Goal: Task Accomplishment & Management: Complete application form

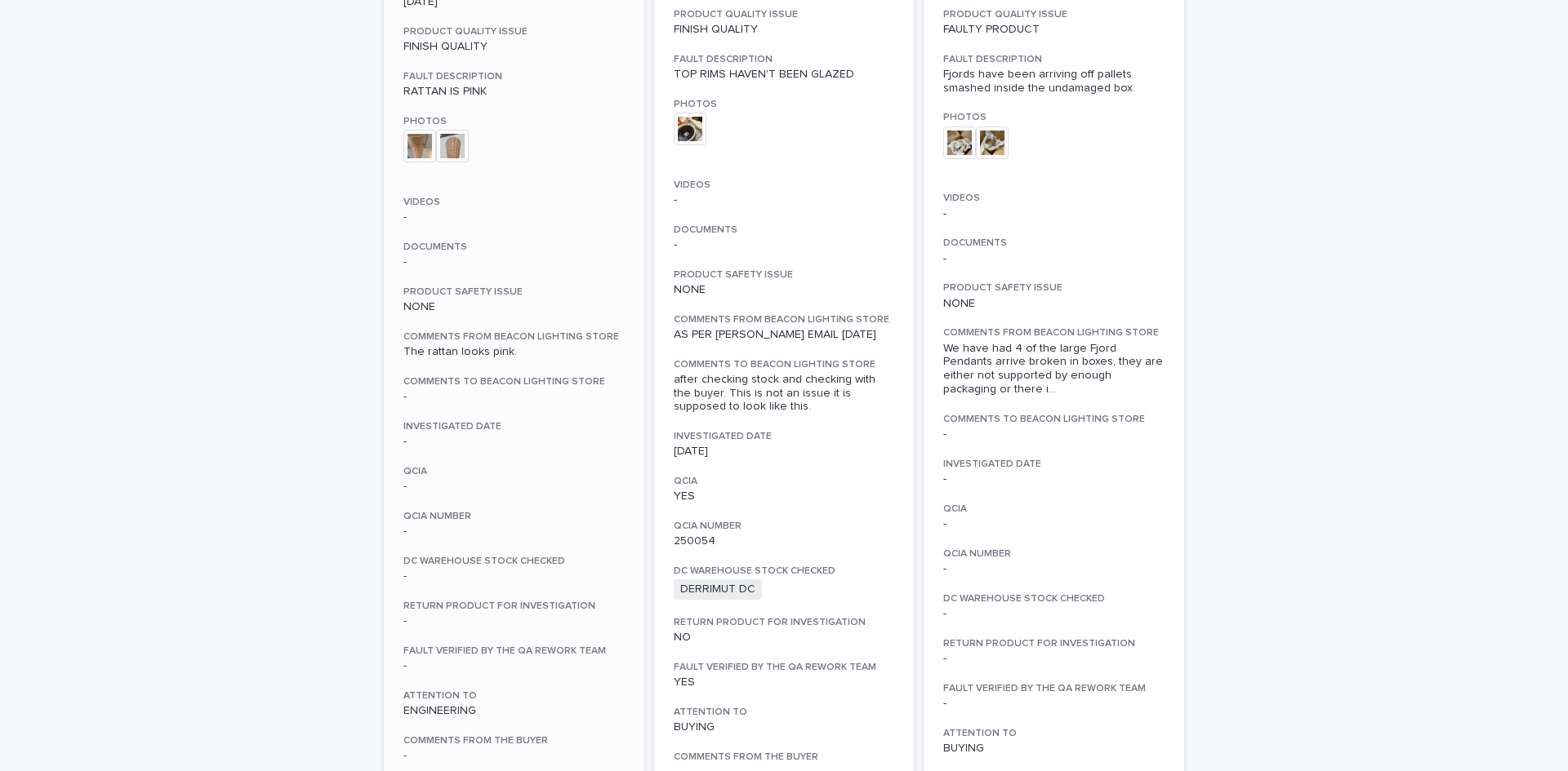
scroll to position [571, 0]
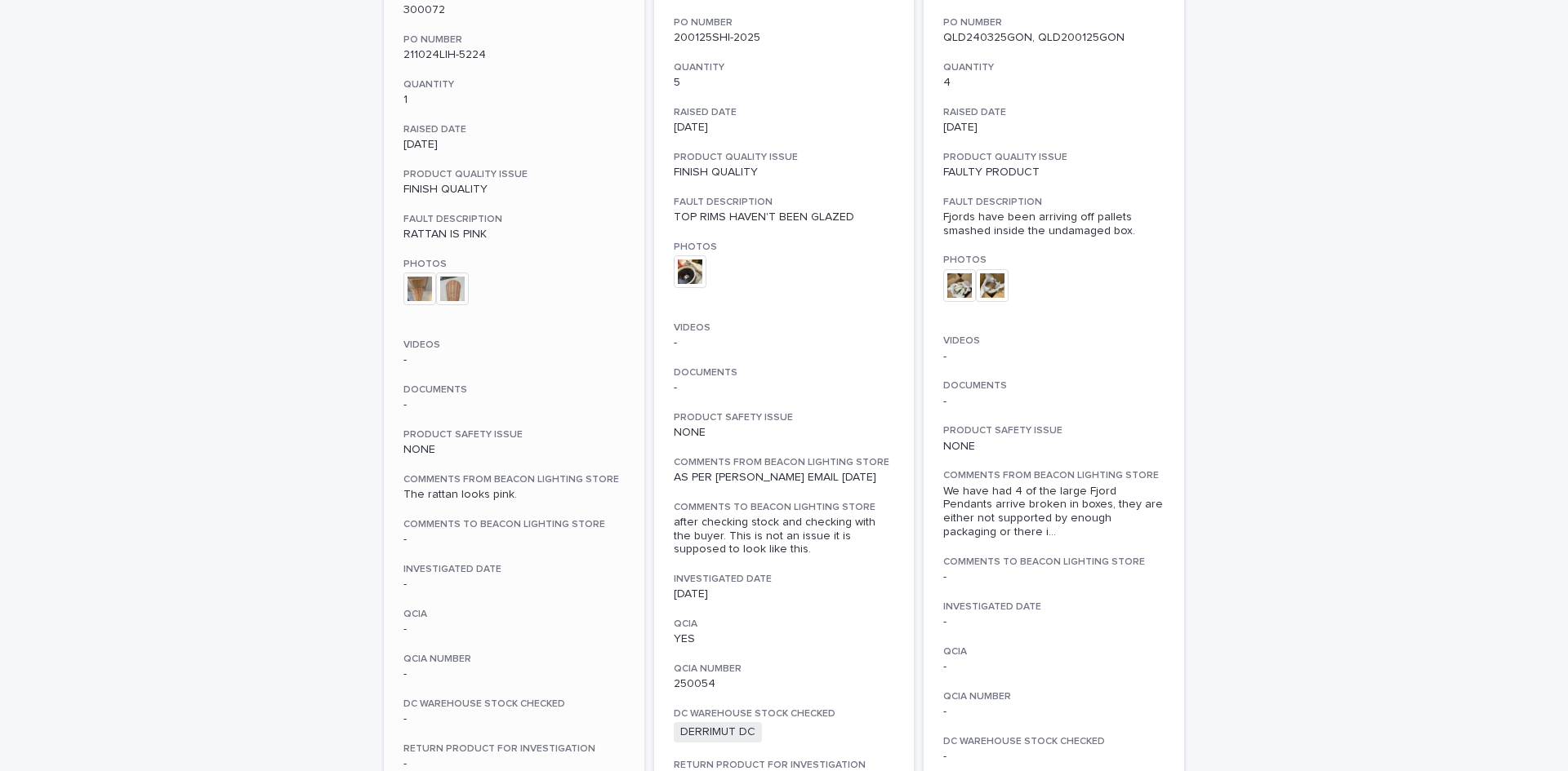
click at [416, 288] on img at bounding box center [420, 289] width 33 height 33
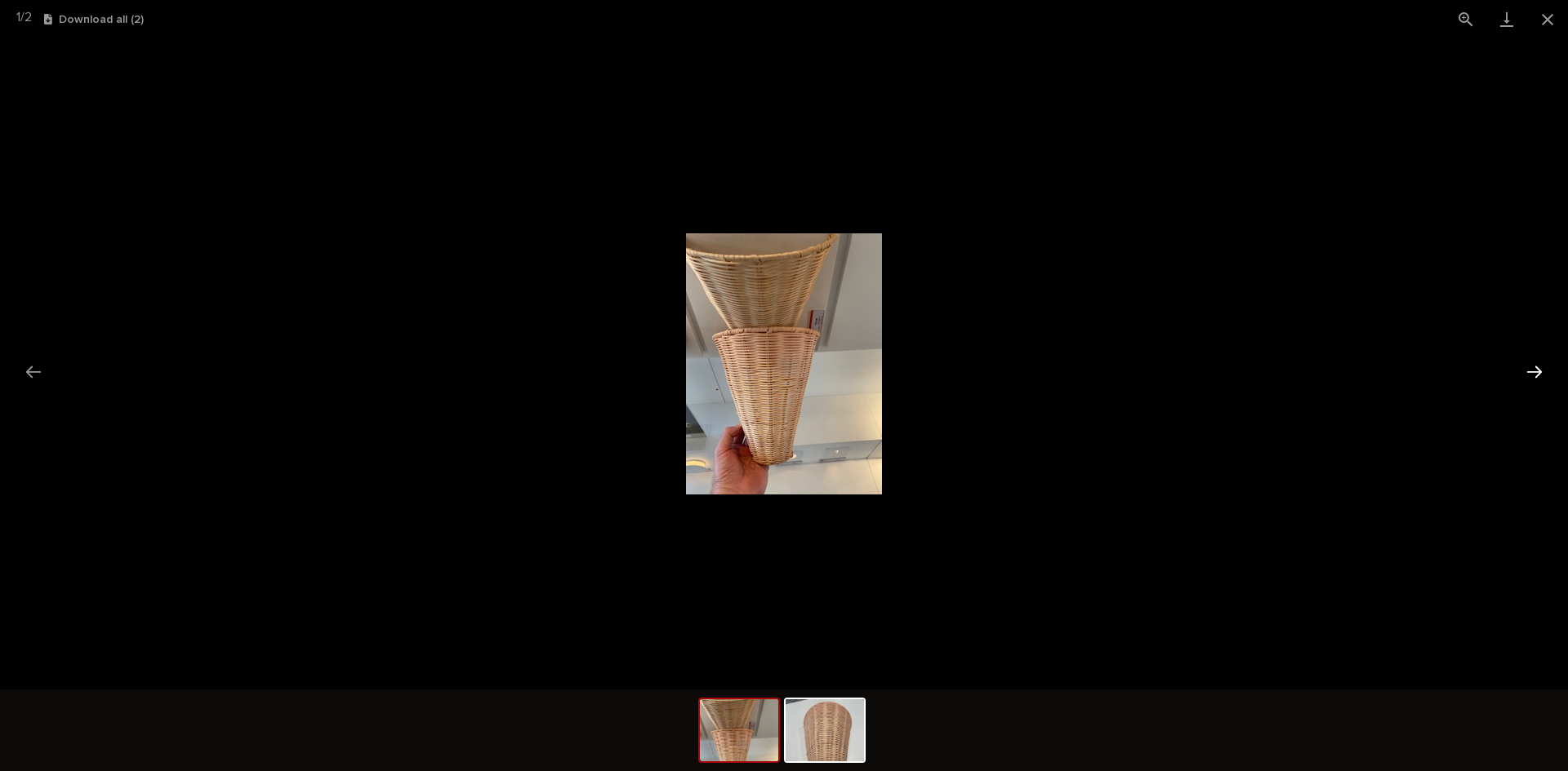
click at [1529, 370] on button "Next slide" at bounding box center [1534, 372] width 34 height 32
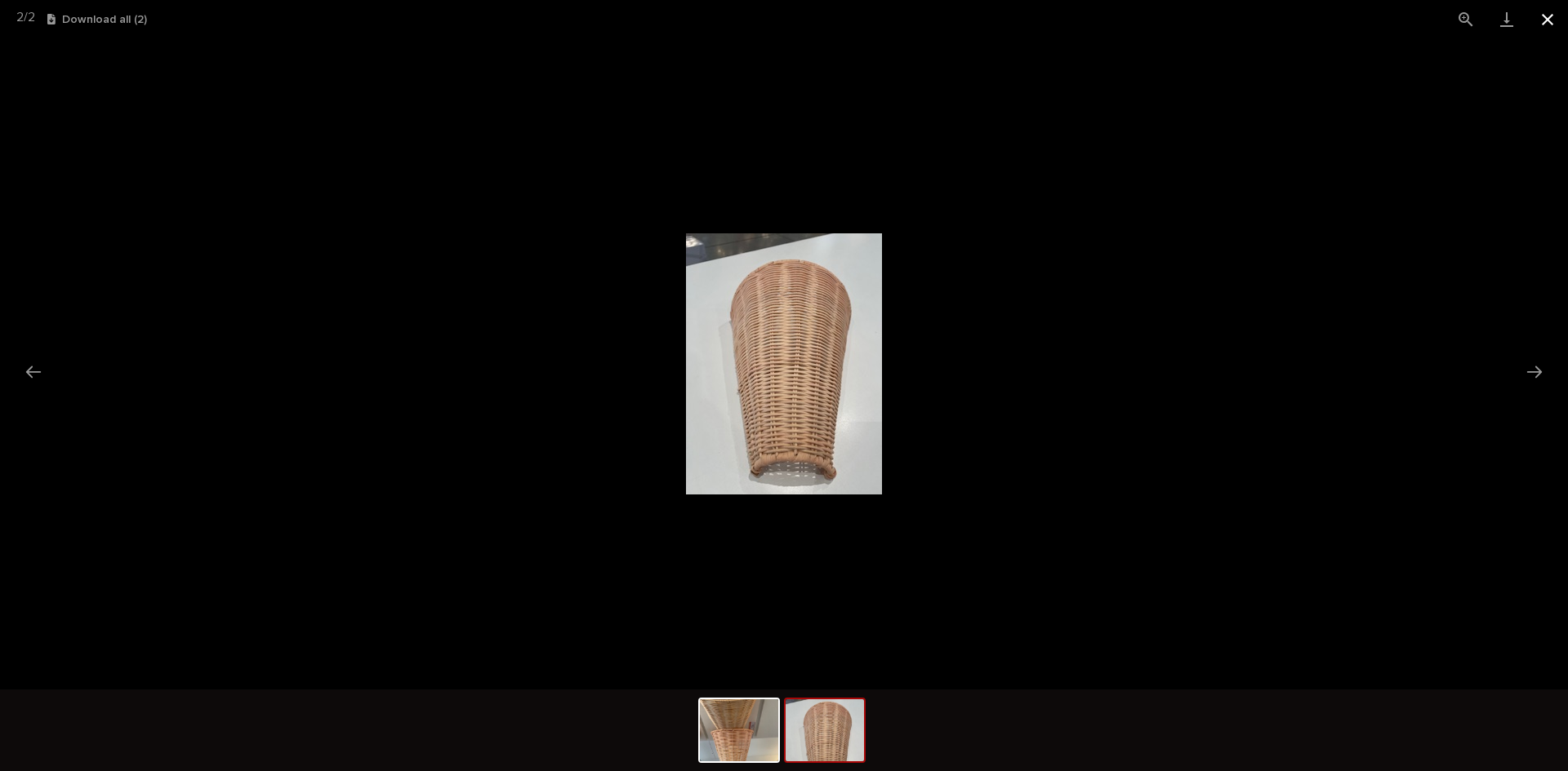
click at [1546, 16] on button "Close gallery" at bounding box center [1547, 19] width 41 height 38
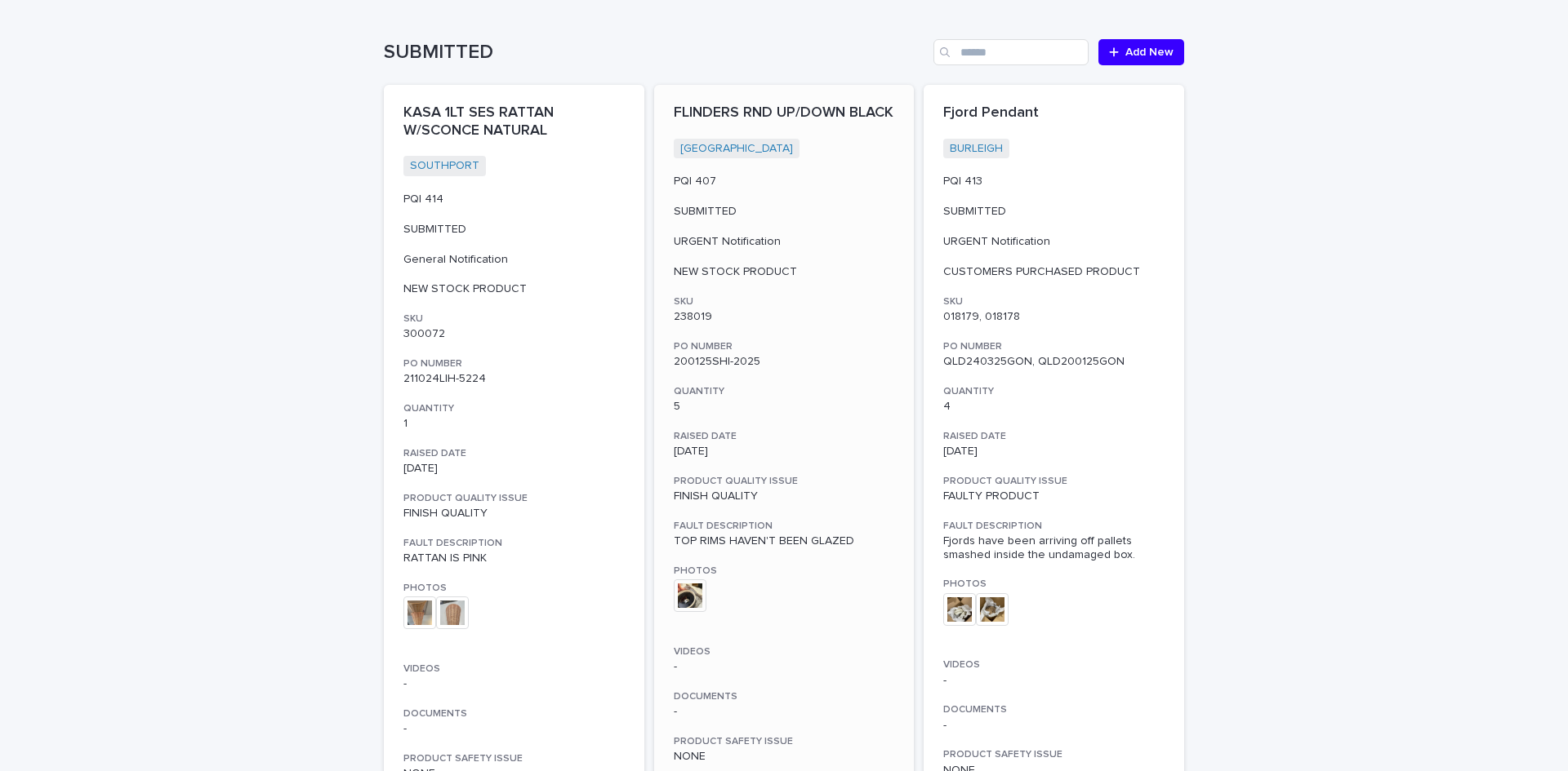
scroll to position [245, 0]
click at [985, 613] on img at bounding box center [991, 612] width 33 height 33
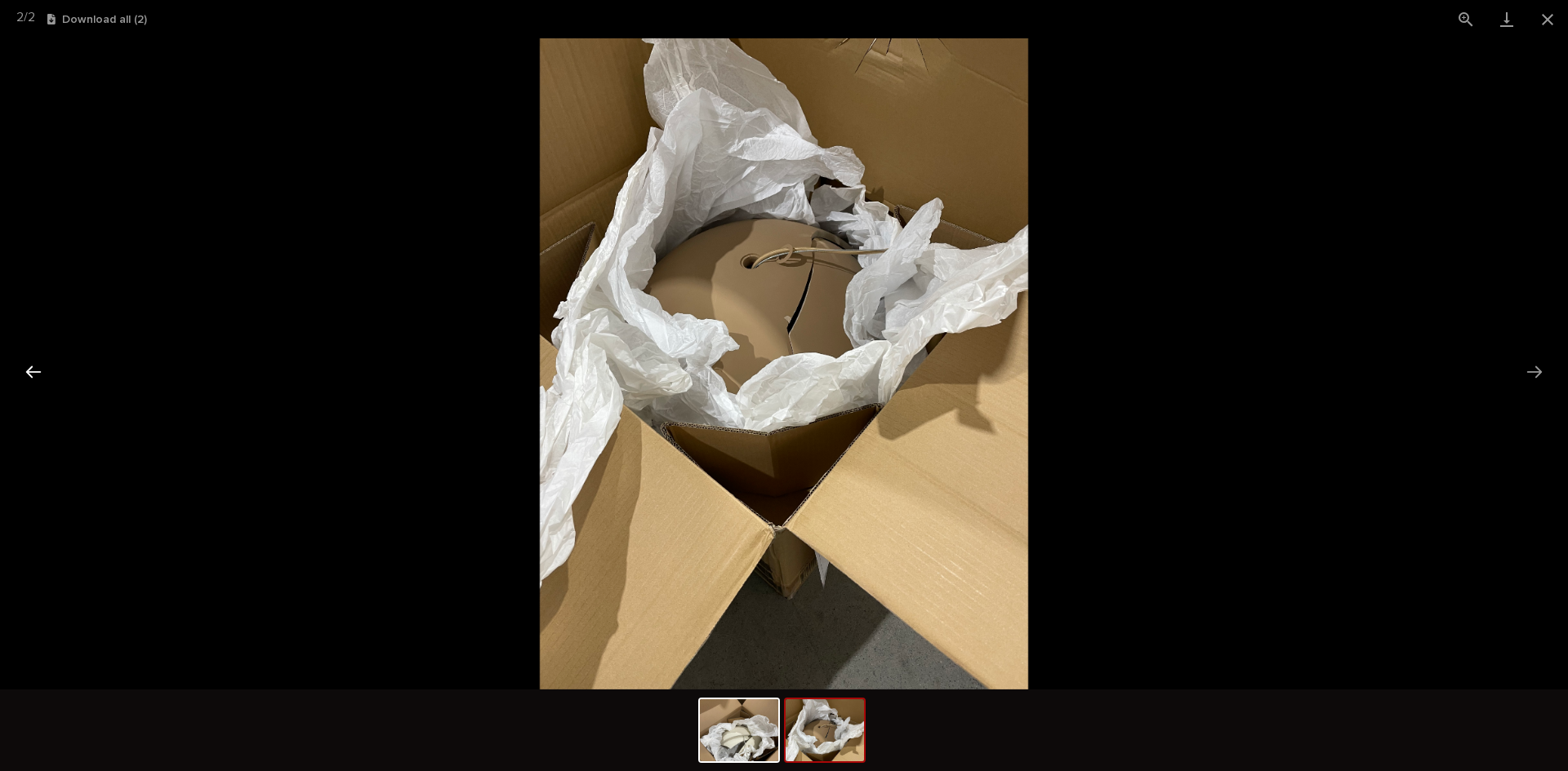
click at [40, 371] on button "Previous slide" at bounding box center [33, 372] width 34 height 32
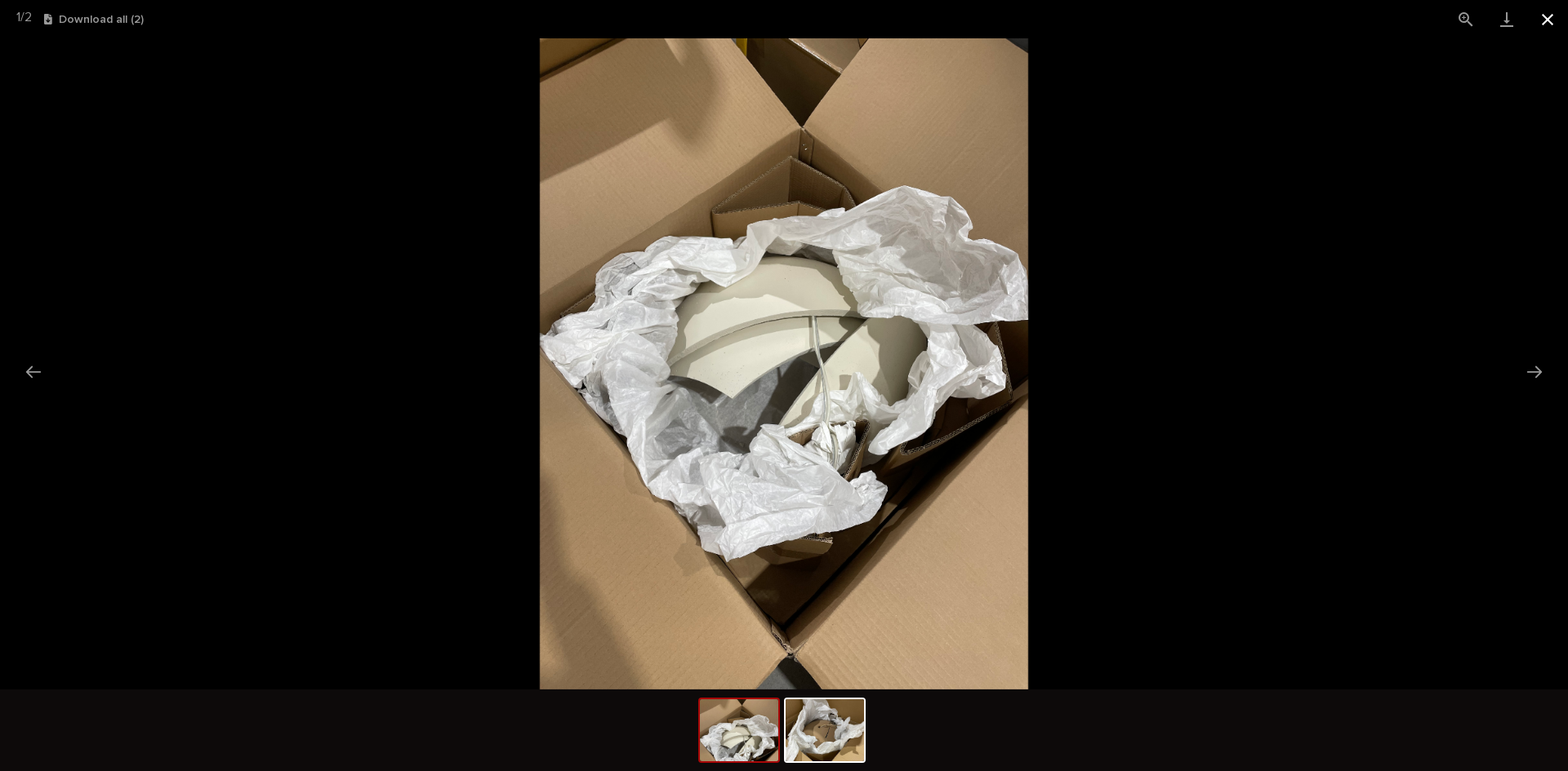
click at [1557, 26] on button "Close gallery" at bounding box center [1547, 19] width 41 height 38
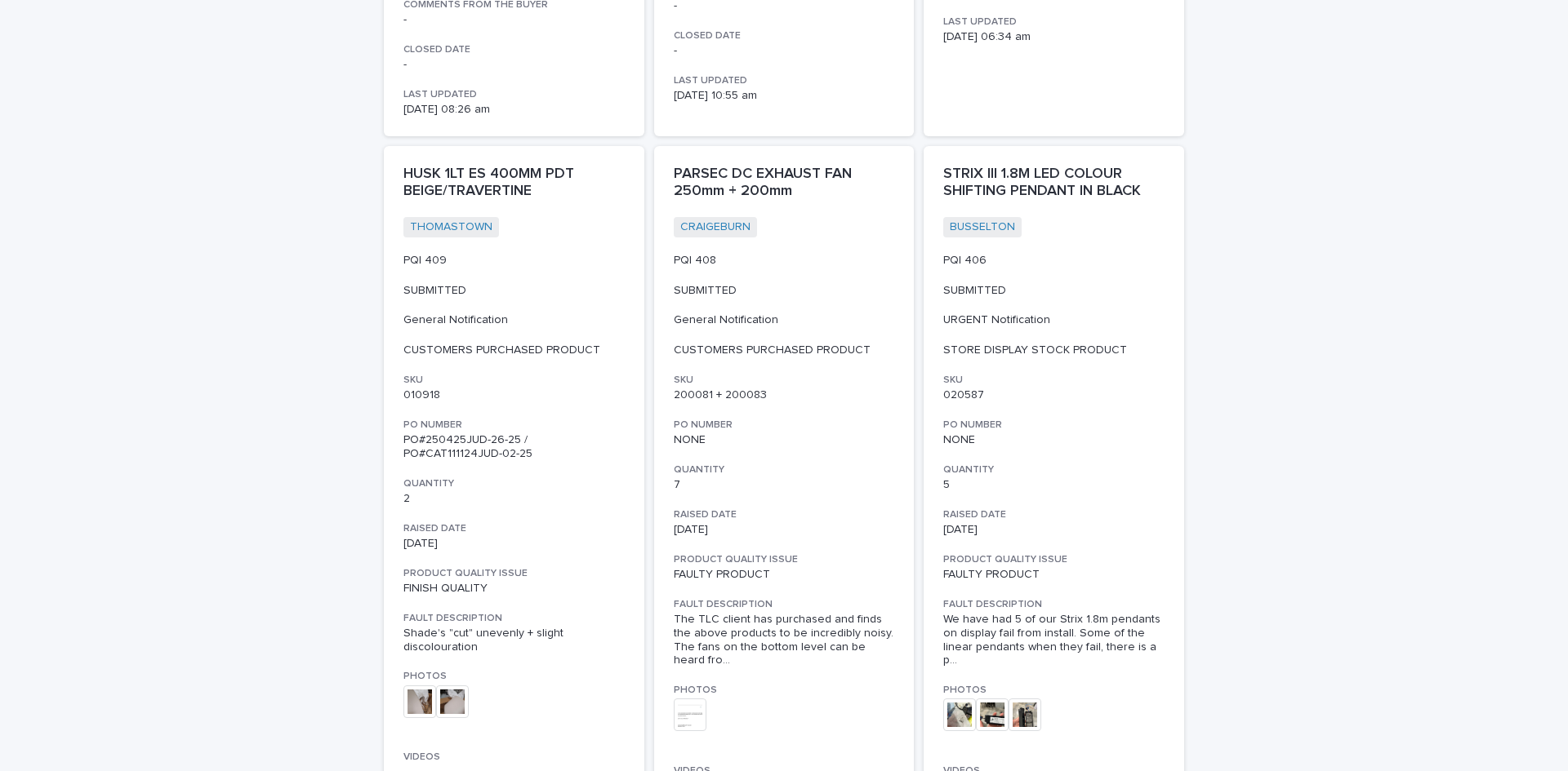
scroll to position [2857, 0]
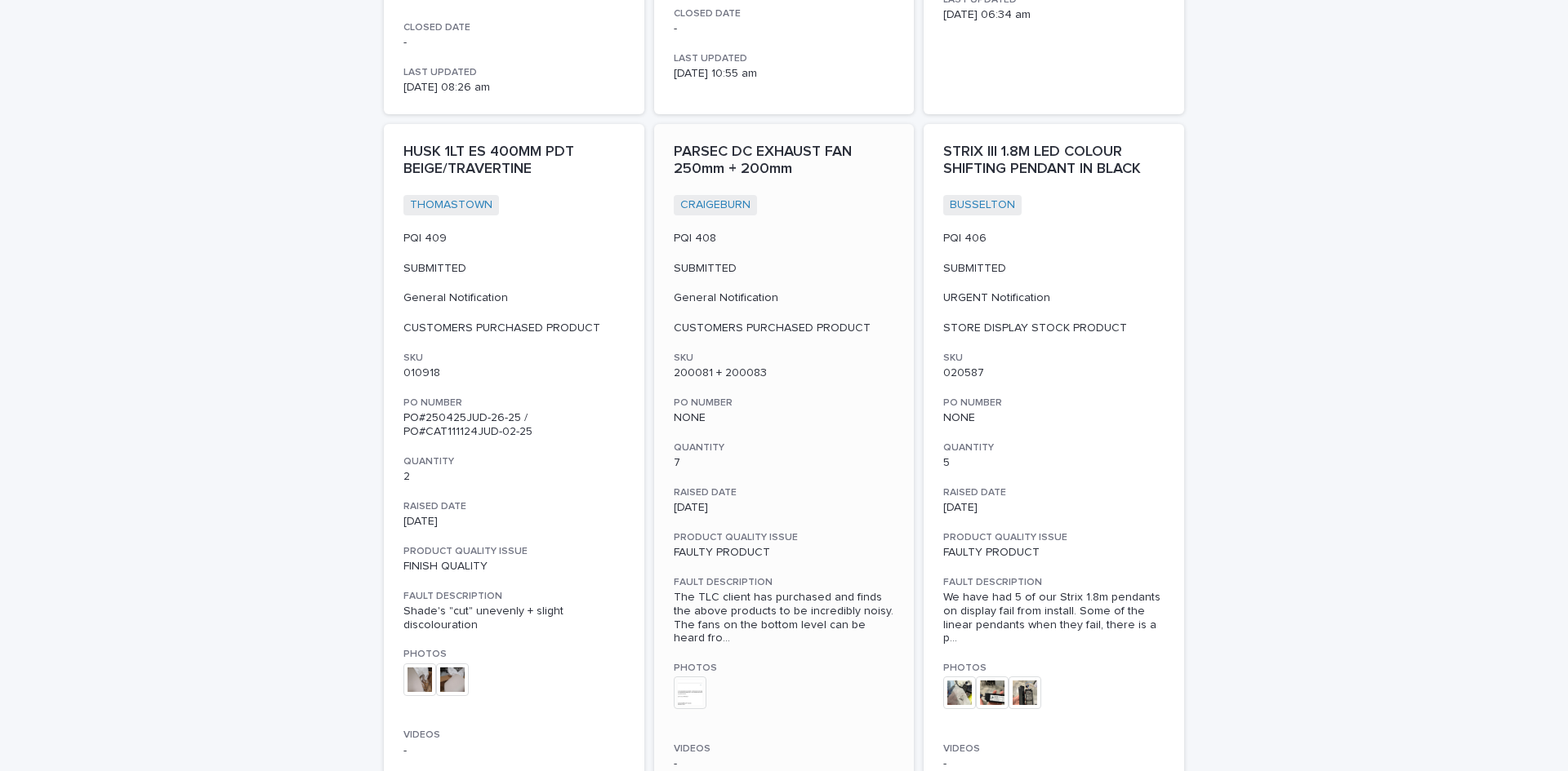
click at [811, 591] on span "The TLC client has purchased and finds the above products to be incredibly nois…" at bounding box center [784, 618] width 221 height 55
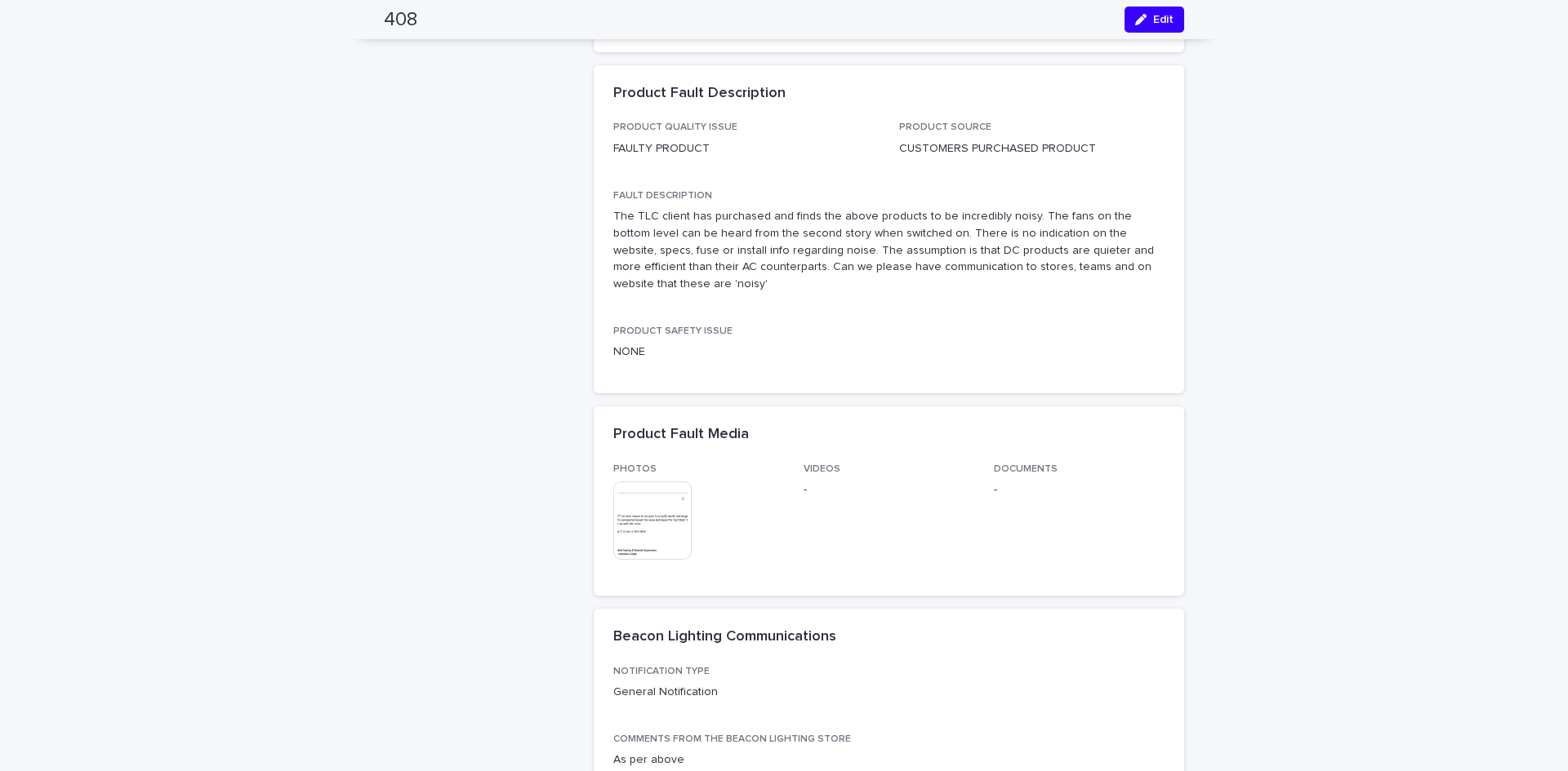
scroll to position [408, 0]
click at [651, 503] on img at bounding box center [652, 518] width 79 height 79
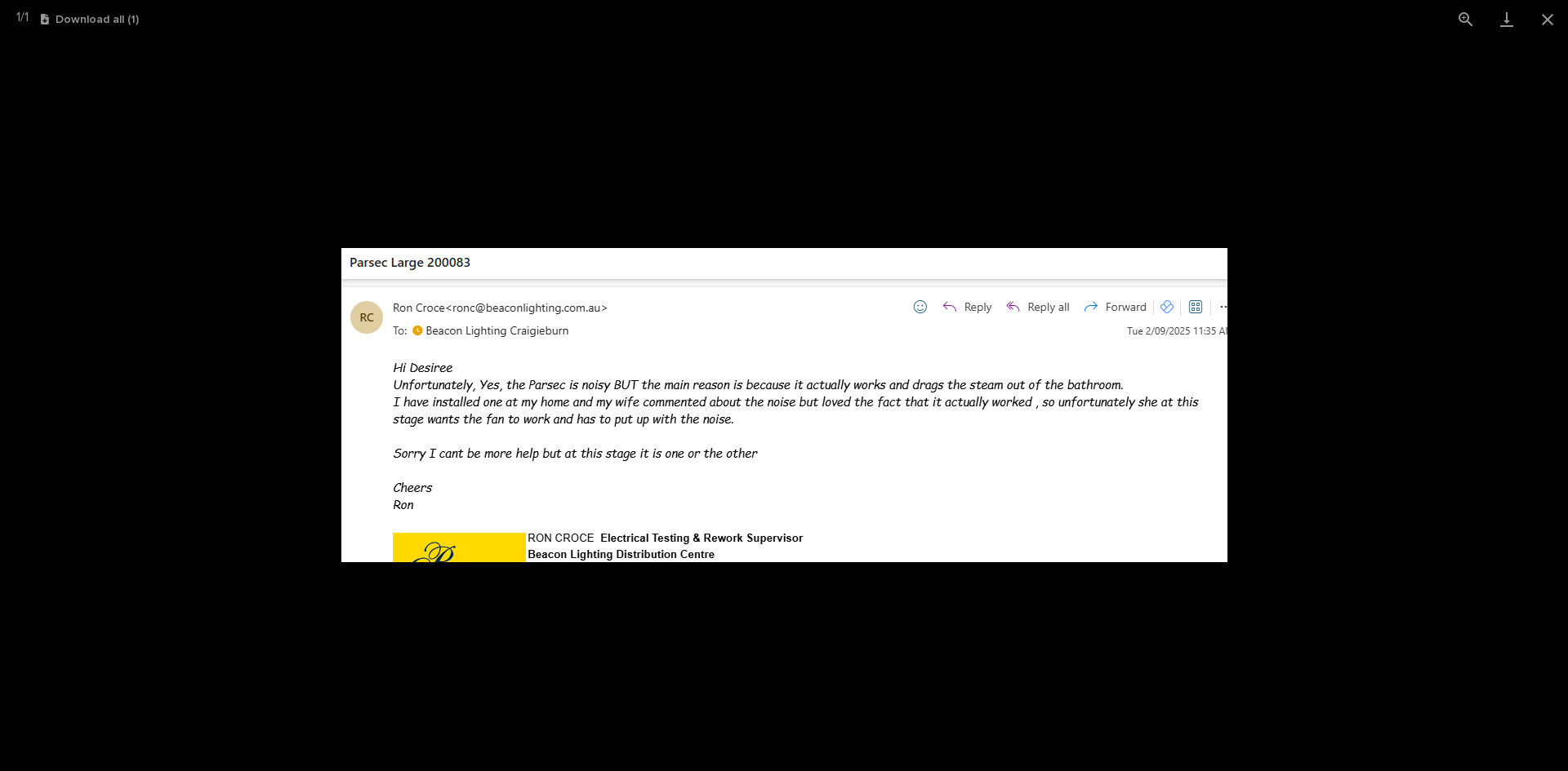
click at [621, 644] on picture at bounding box center [784, 404] width 1568 height 733
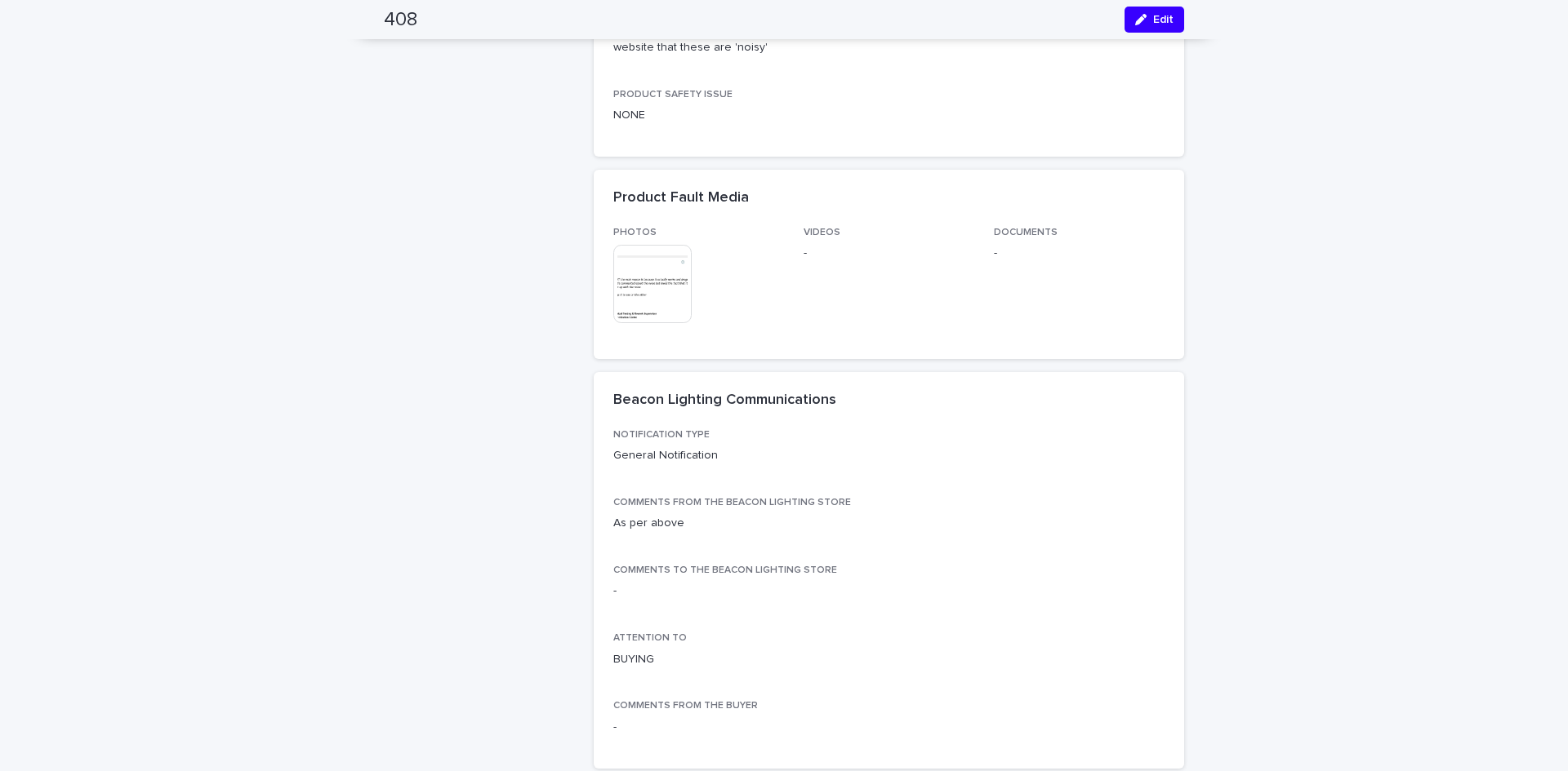
scroll to position [653, 0]
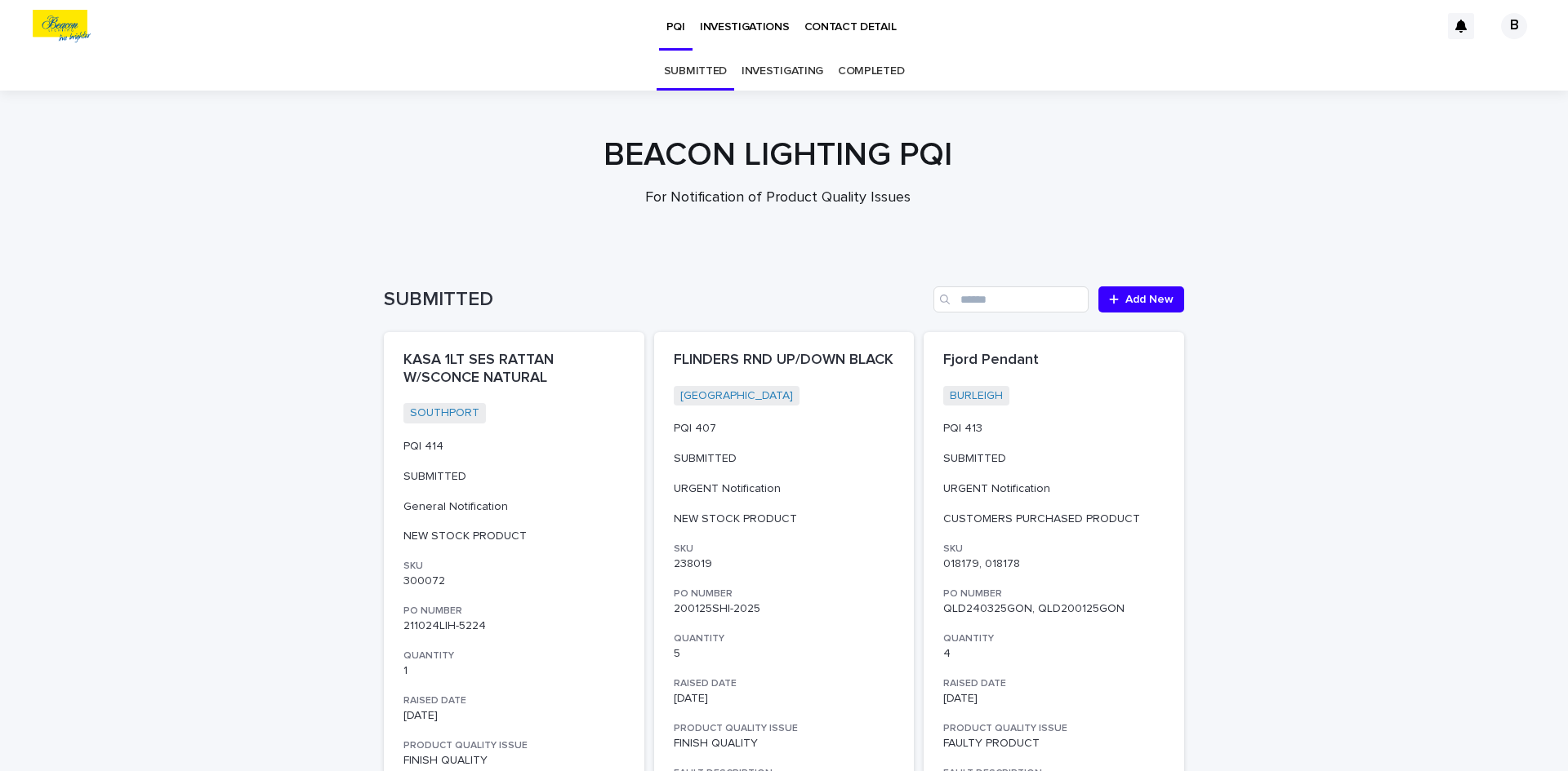
click at [782, 70] on link "INVESTIGATING" at bounding box center [782, 71] width 81 height 38
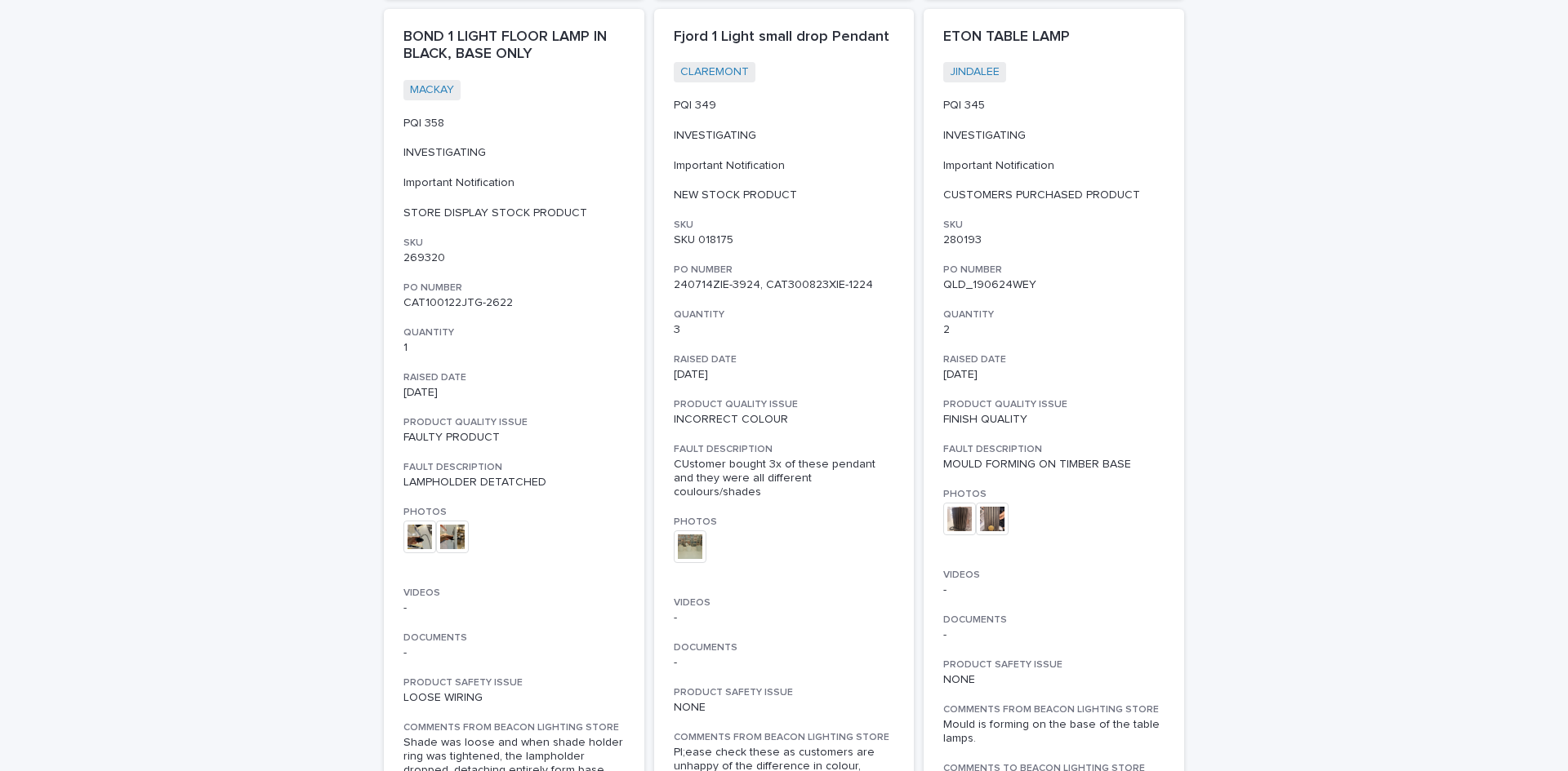
scroll to position [4395, 0]
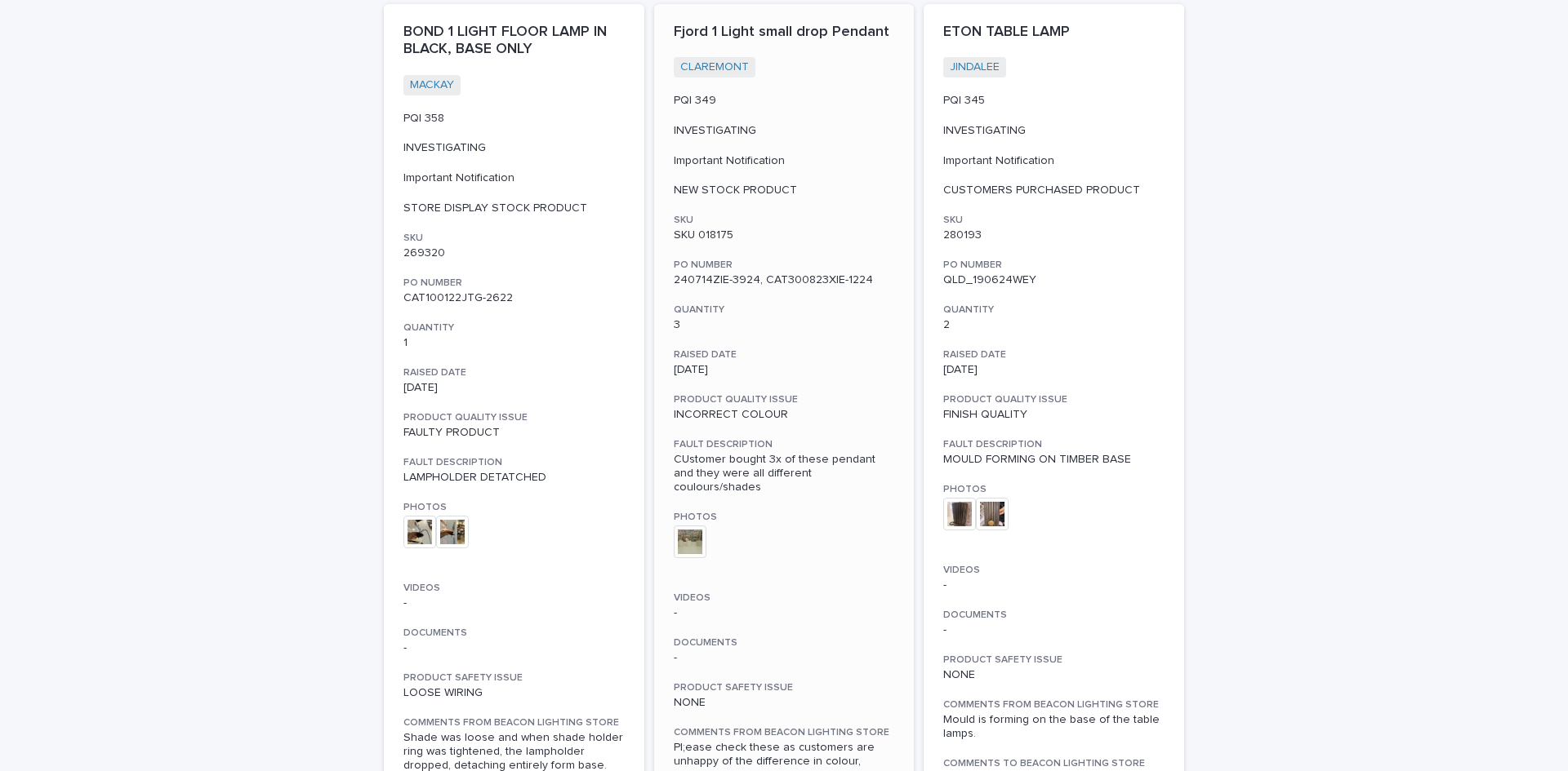
click at [678, 525] on img at bounding box center [689, 541] width 33 height 33
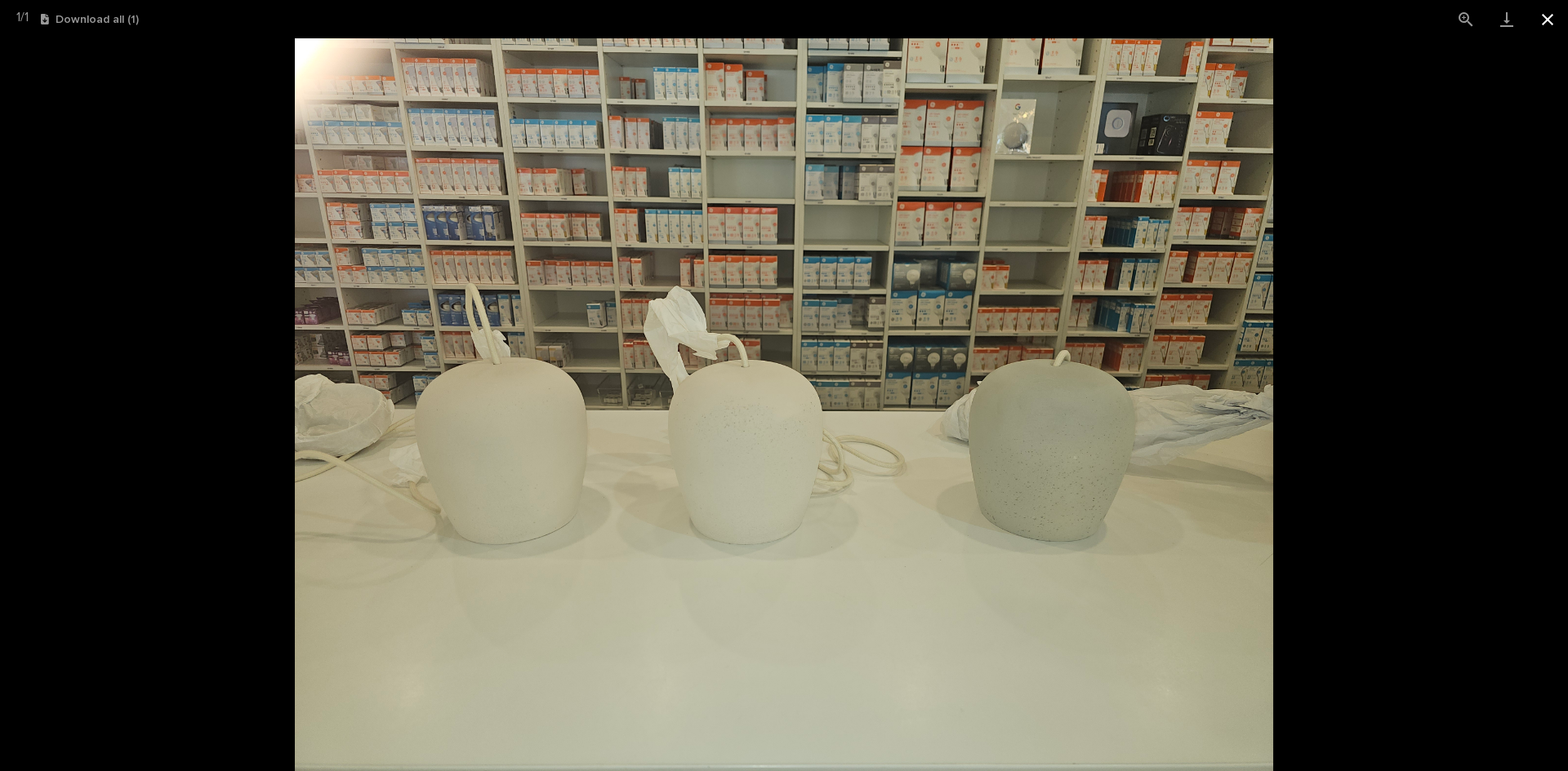
click at [1554, 16] on button "Close gallery" at bounding box center [1547, 19] width 41 height 38
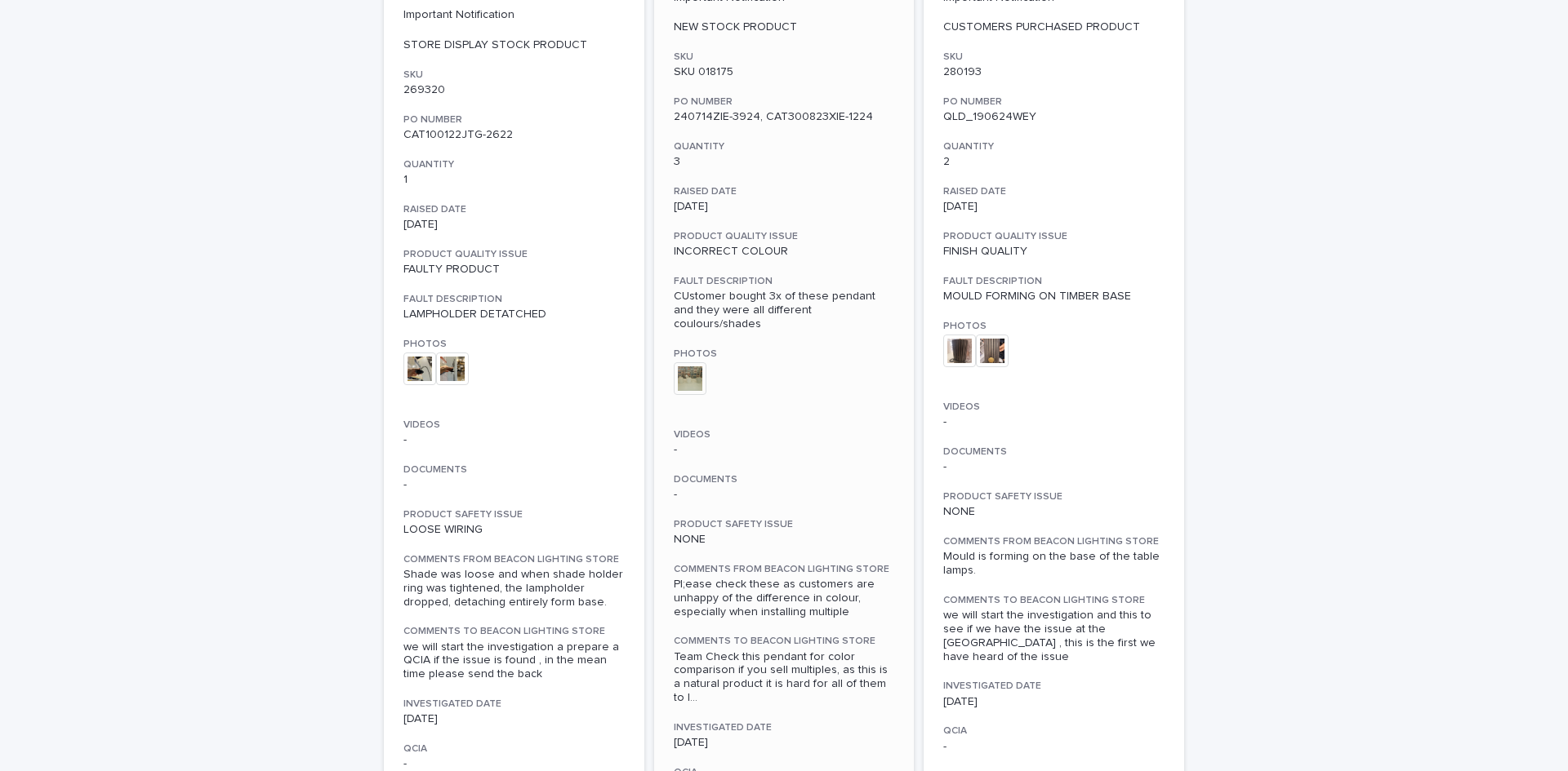
scroll to position [4804, 0]
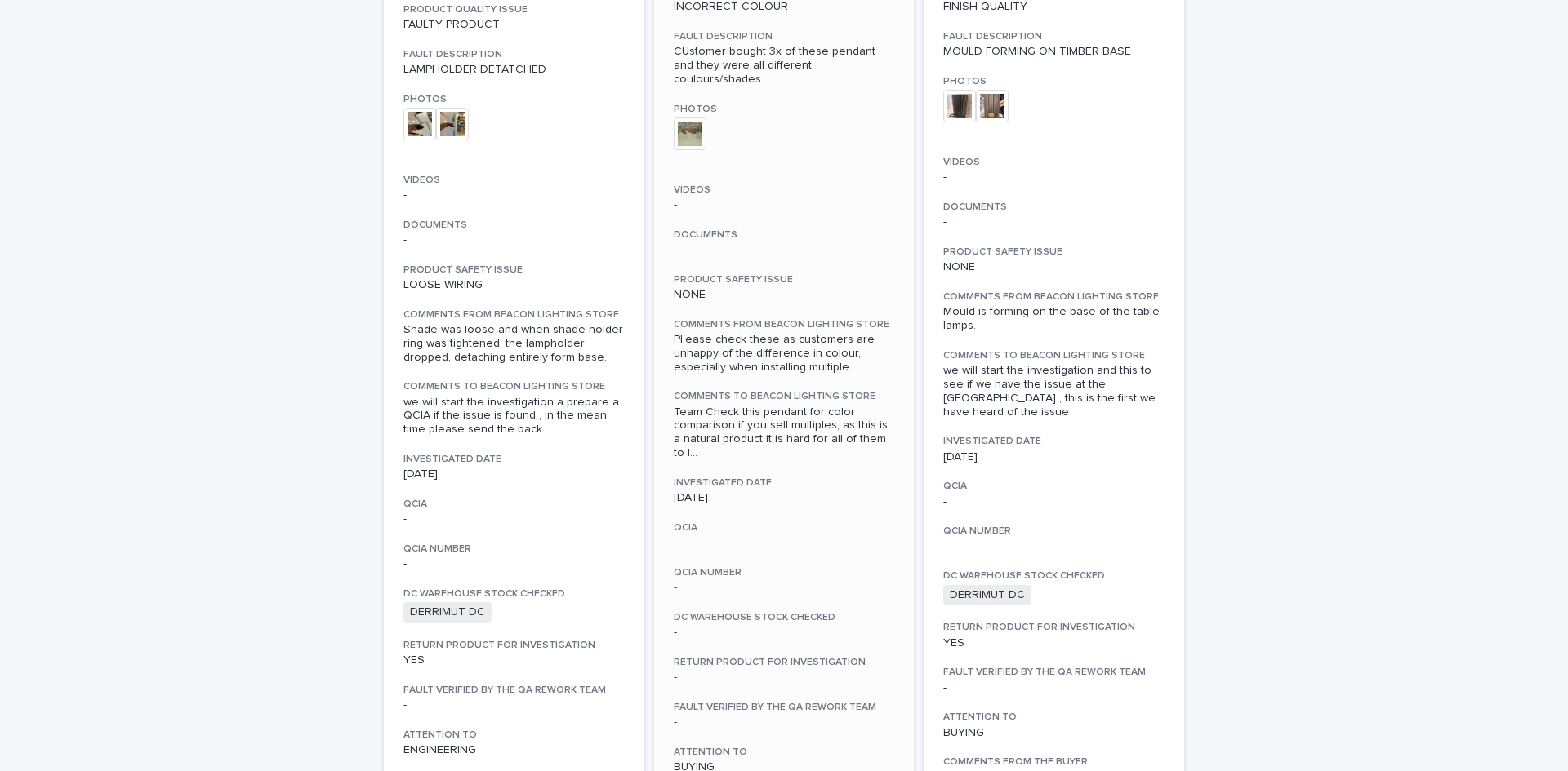
click at [833, 405] on span "Team Check this pendant for color comparison if you sell multiples, as this is …" at bounding box center [784, 433] width 221 height 55
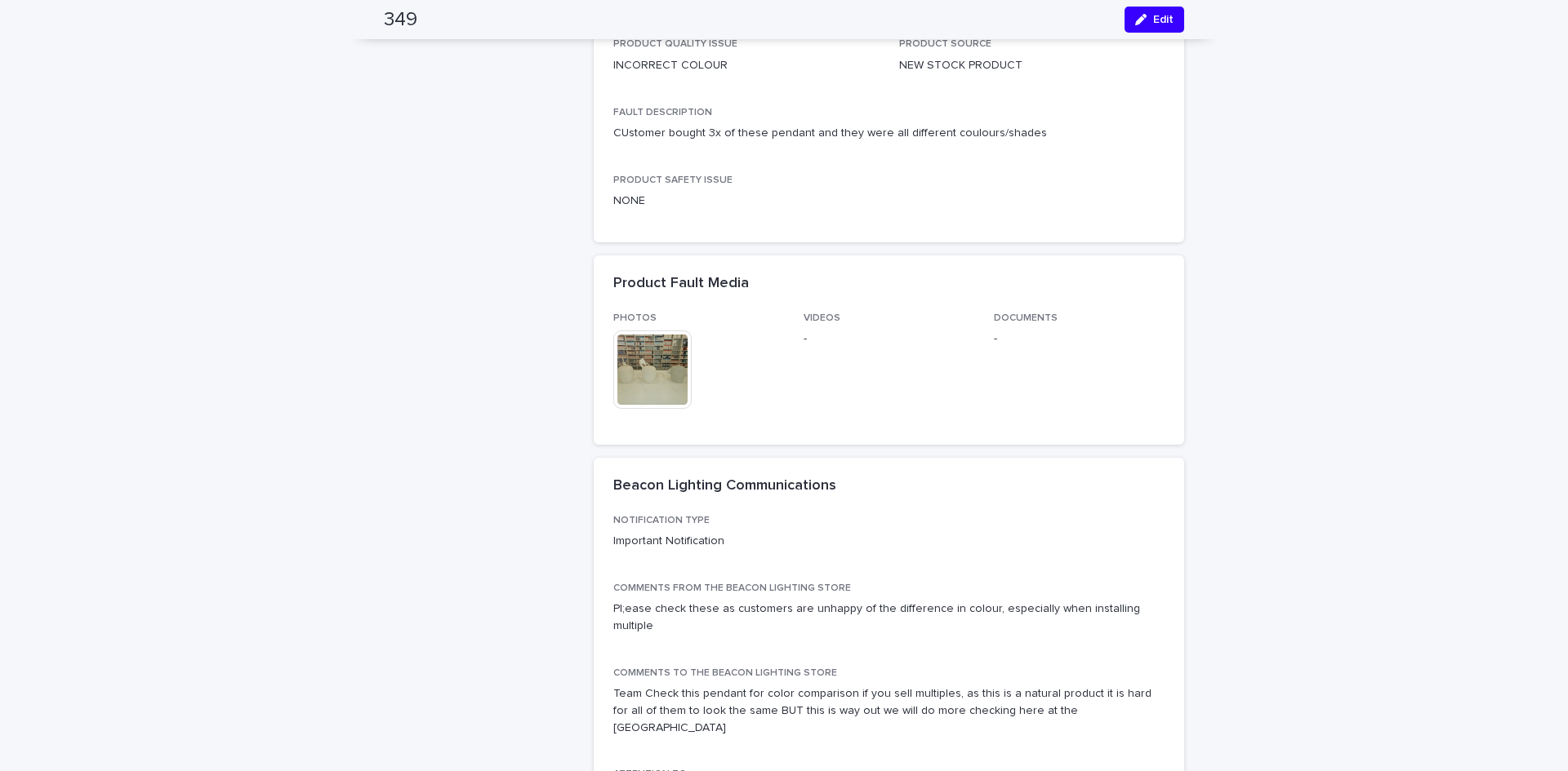
scroll to position [735, 0]
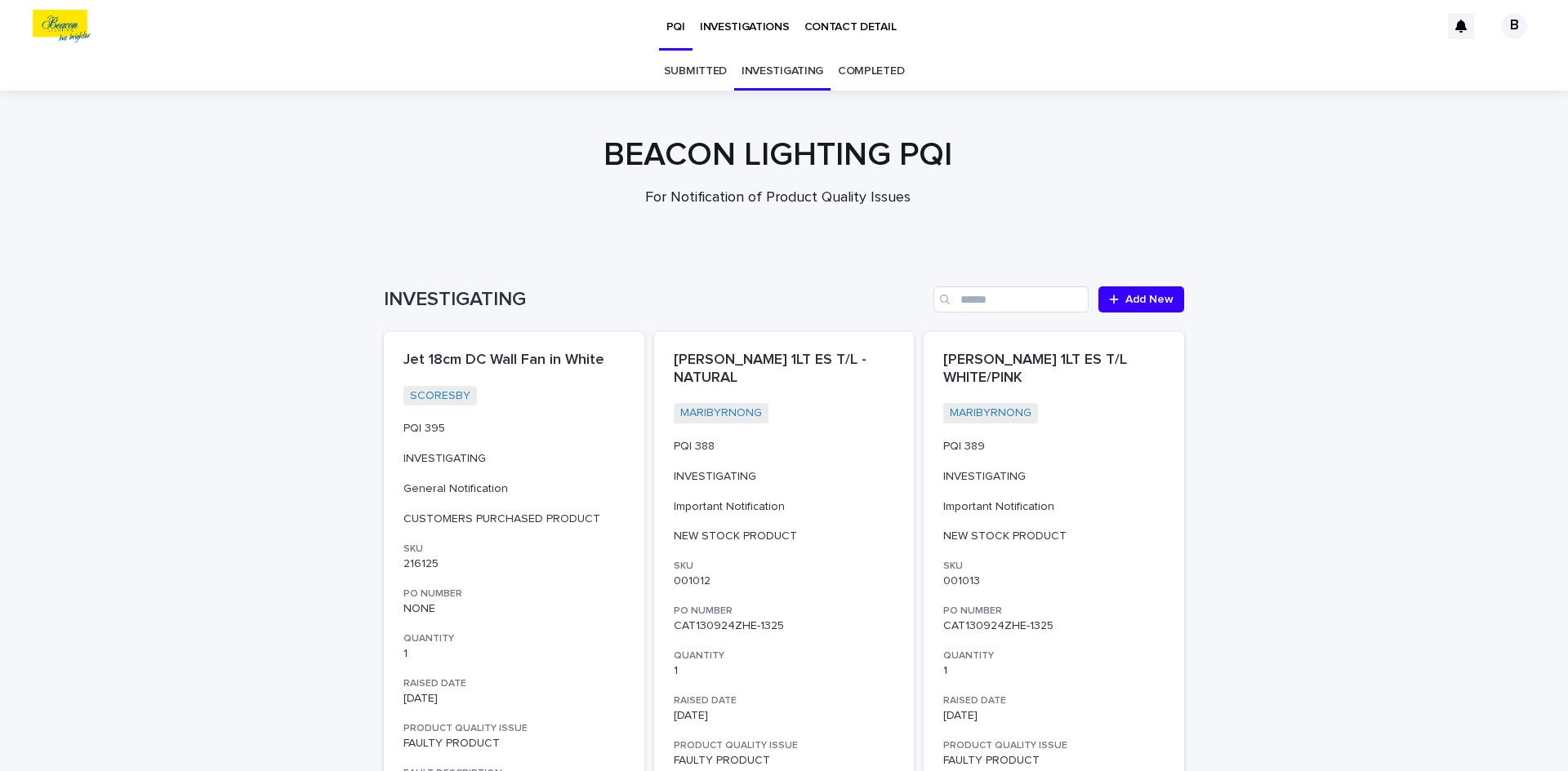
click at [699, 74] on link "SUBMITTED" at bounding box center [694, 71] width 63 height 38
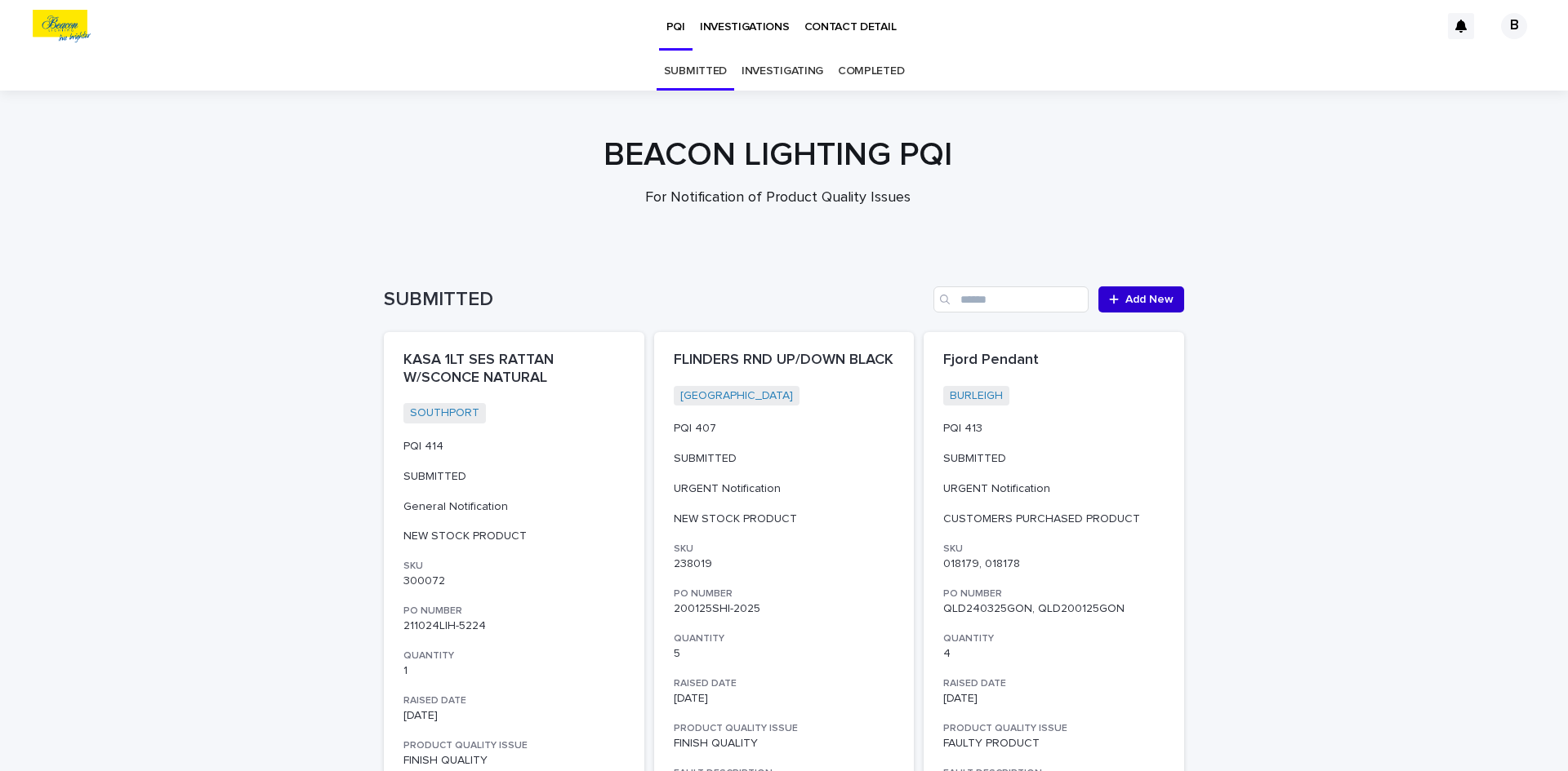
click at [1115, 300] on div at bounding box center [1117, 299] width 16 height 11
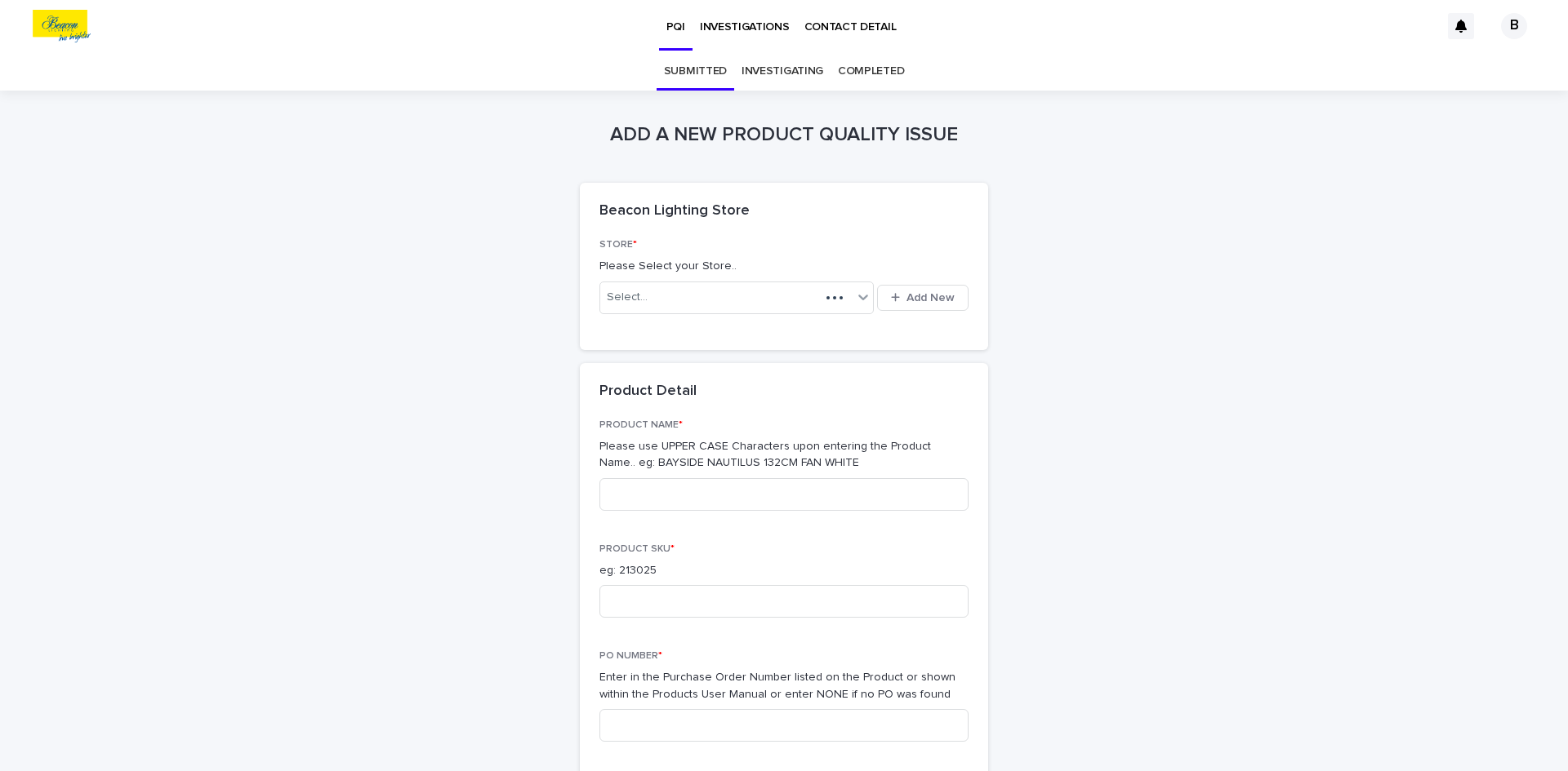
scroll to position [52, 0]
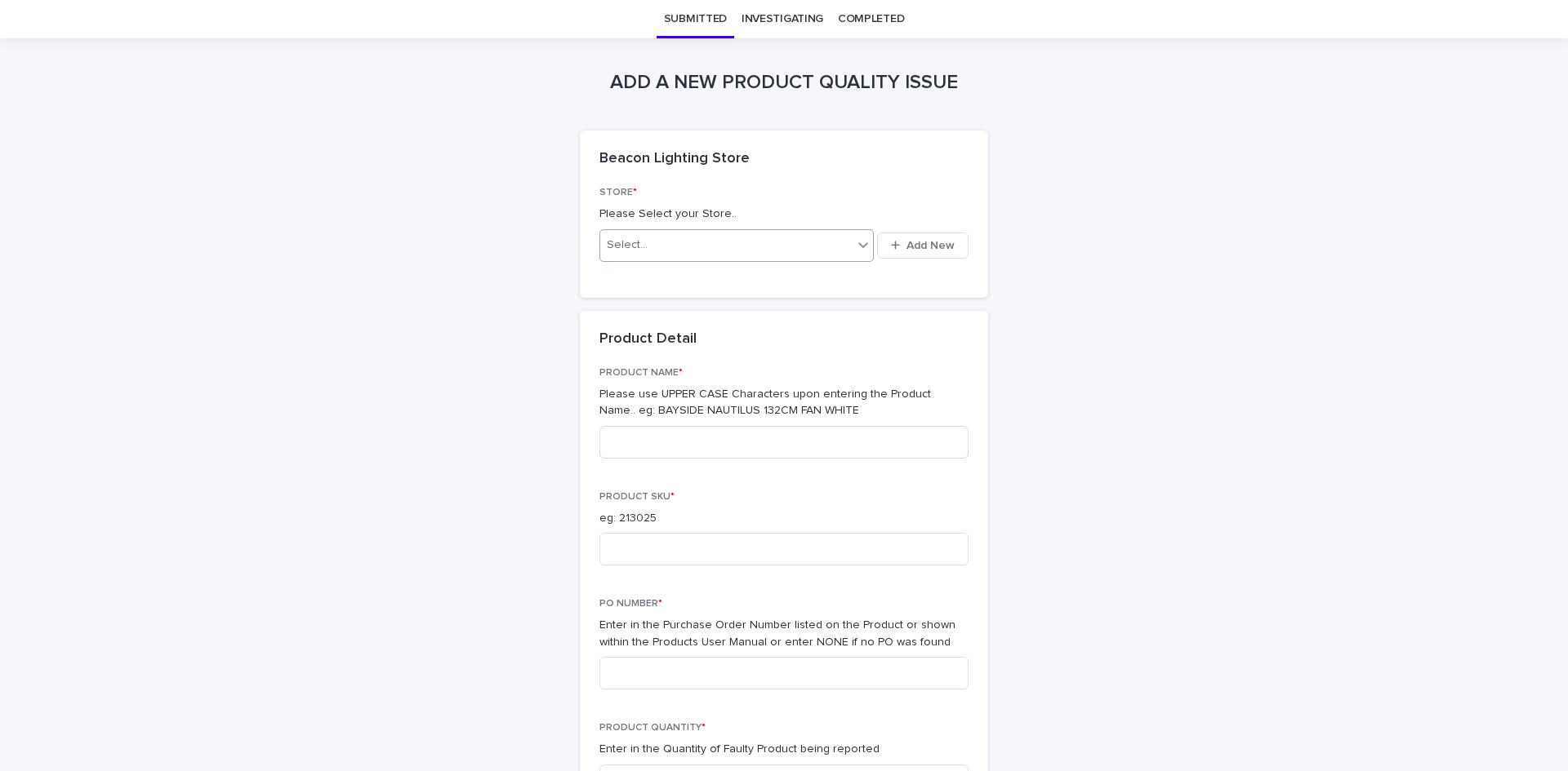
click at [719, 250] on div "Select..." at bounding box center [726, 245] width 253 height 26
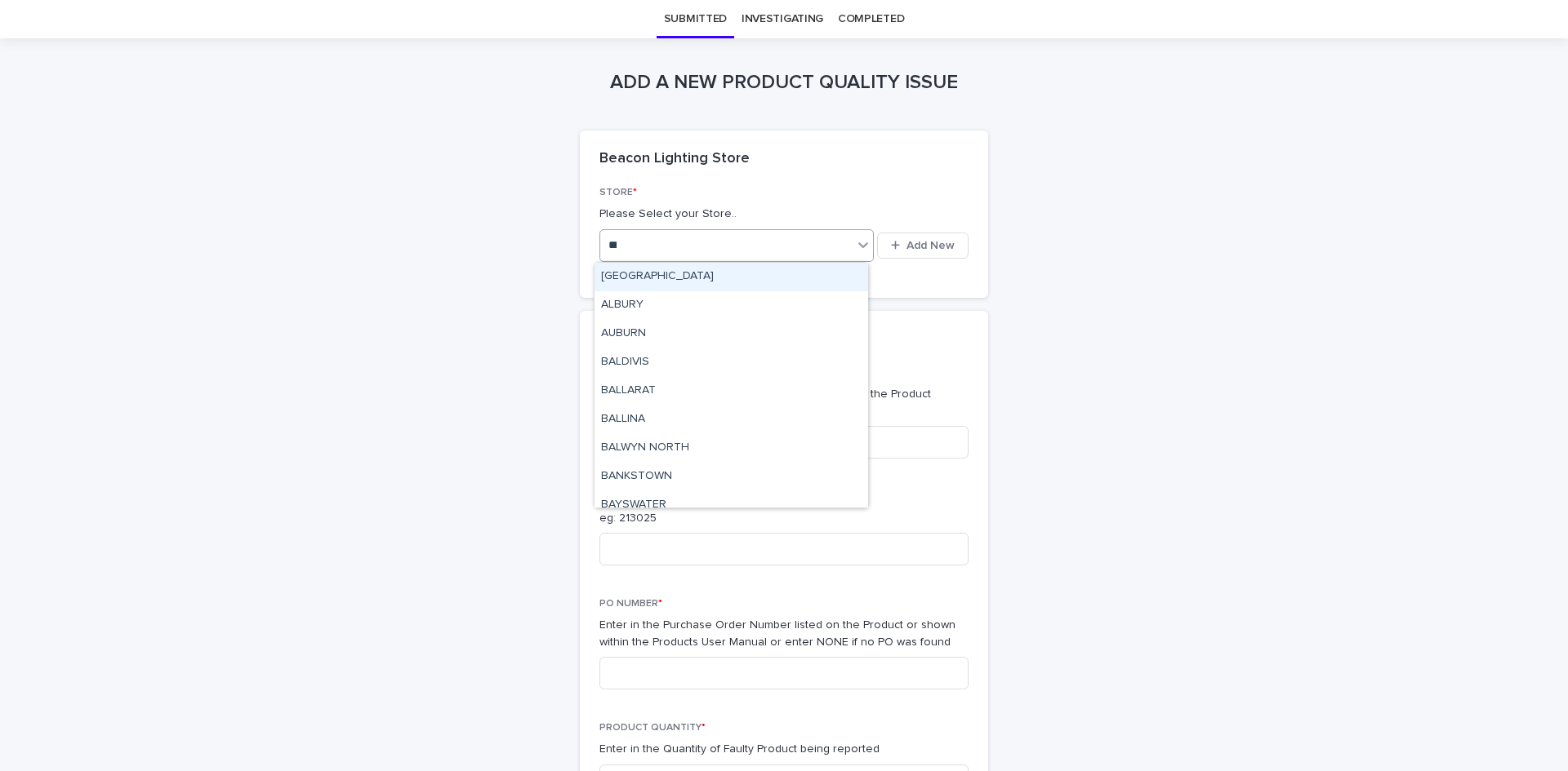
type input "****"
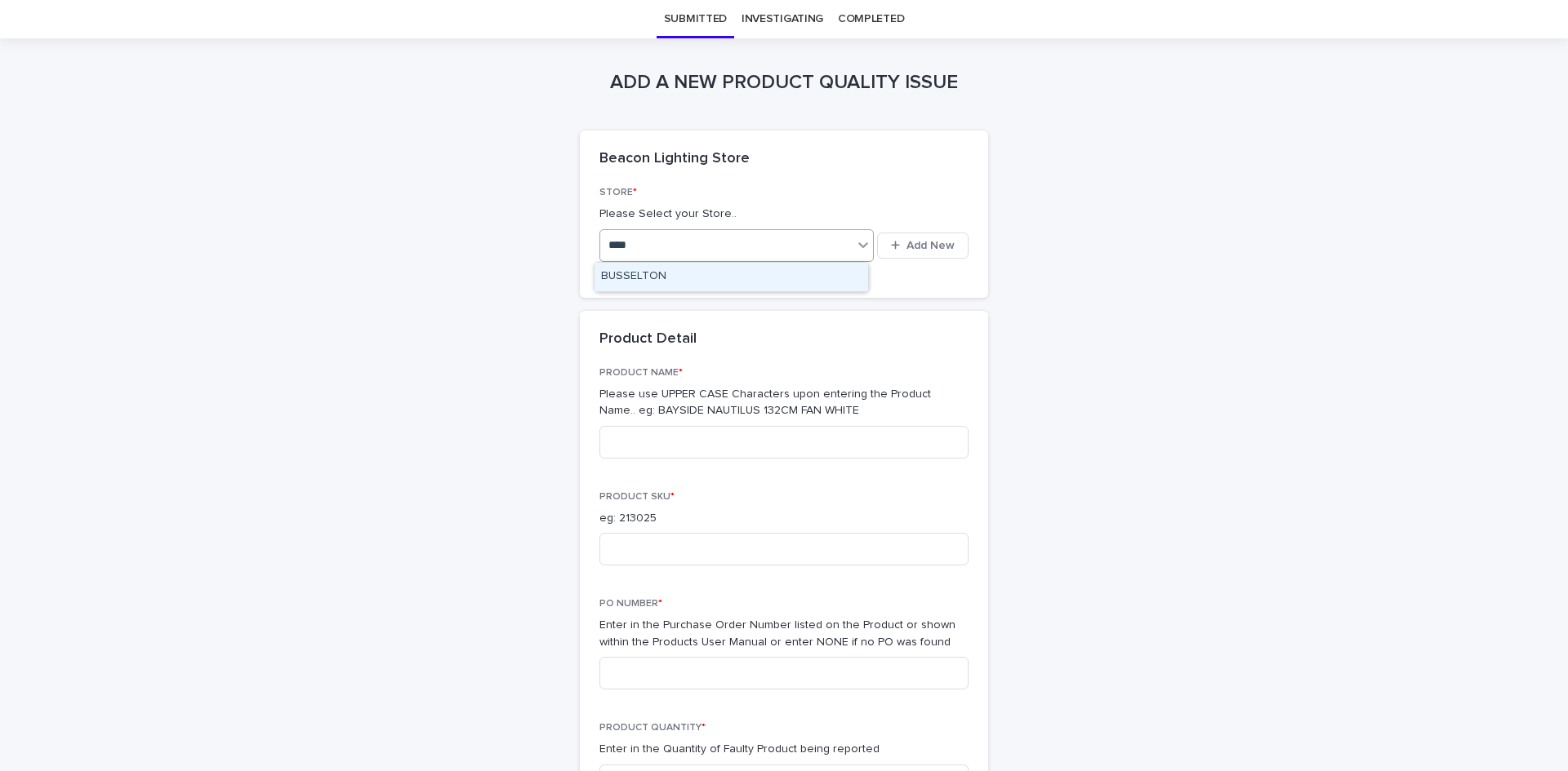
click at [714, 276] on div "BUSSELTON" at bounding box center [731, 277] width 274 height 28
click at [711, 437] on input at bounding box center [784, 442] width 369 height 33
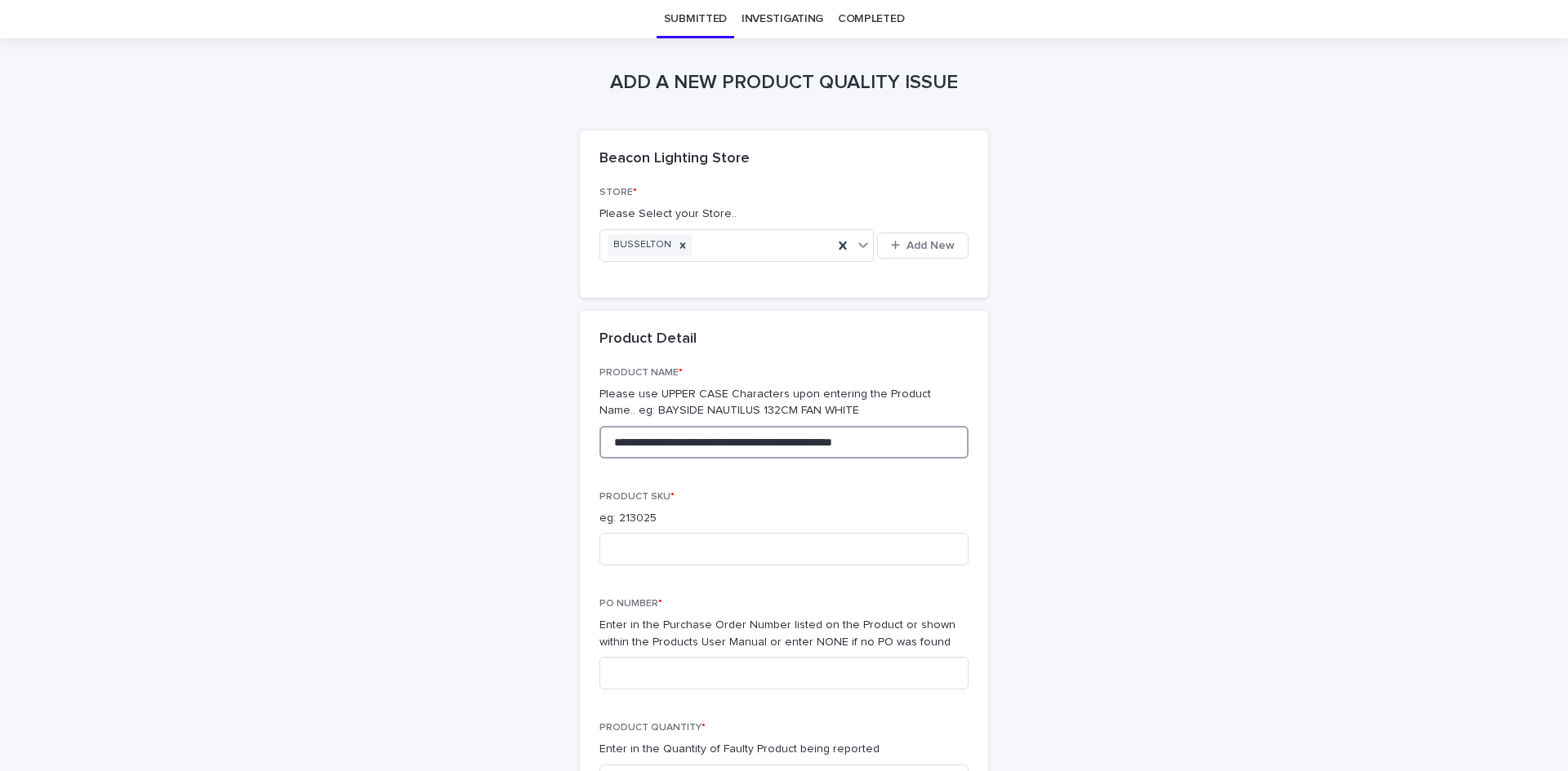
scroll to position [0, 13]
type input "**********"
click at [838, 580] on div "**********" at bounding box center [784, 588] width 369 height 442
click at [853, 557] on input at bounding box center [784, 549] width 369 height 33
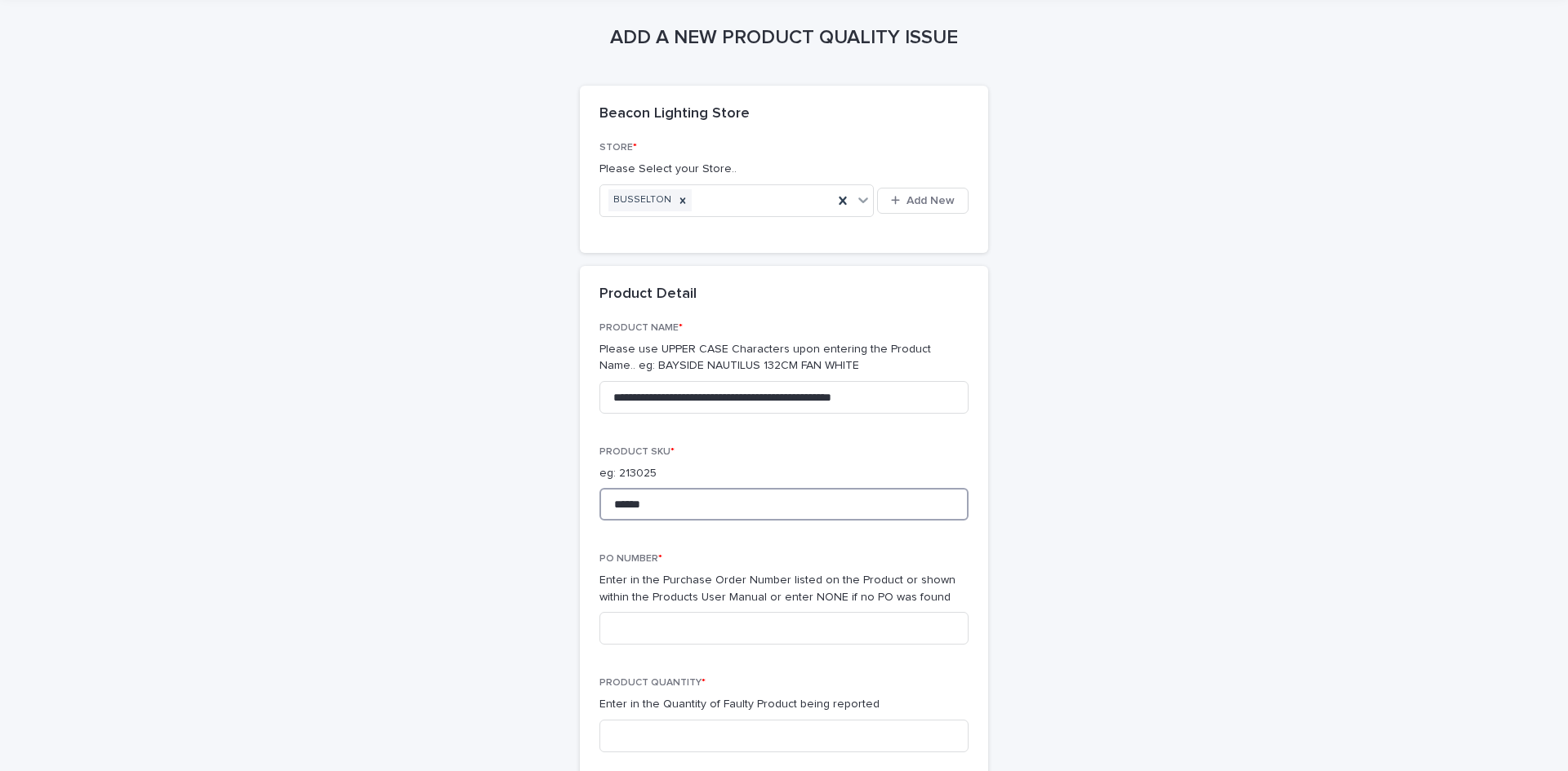
scroll to position [134, 0]
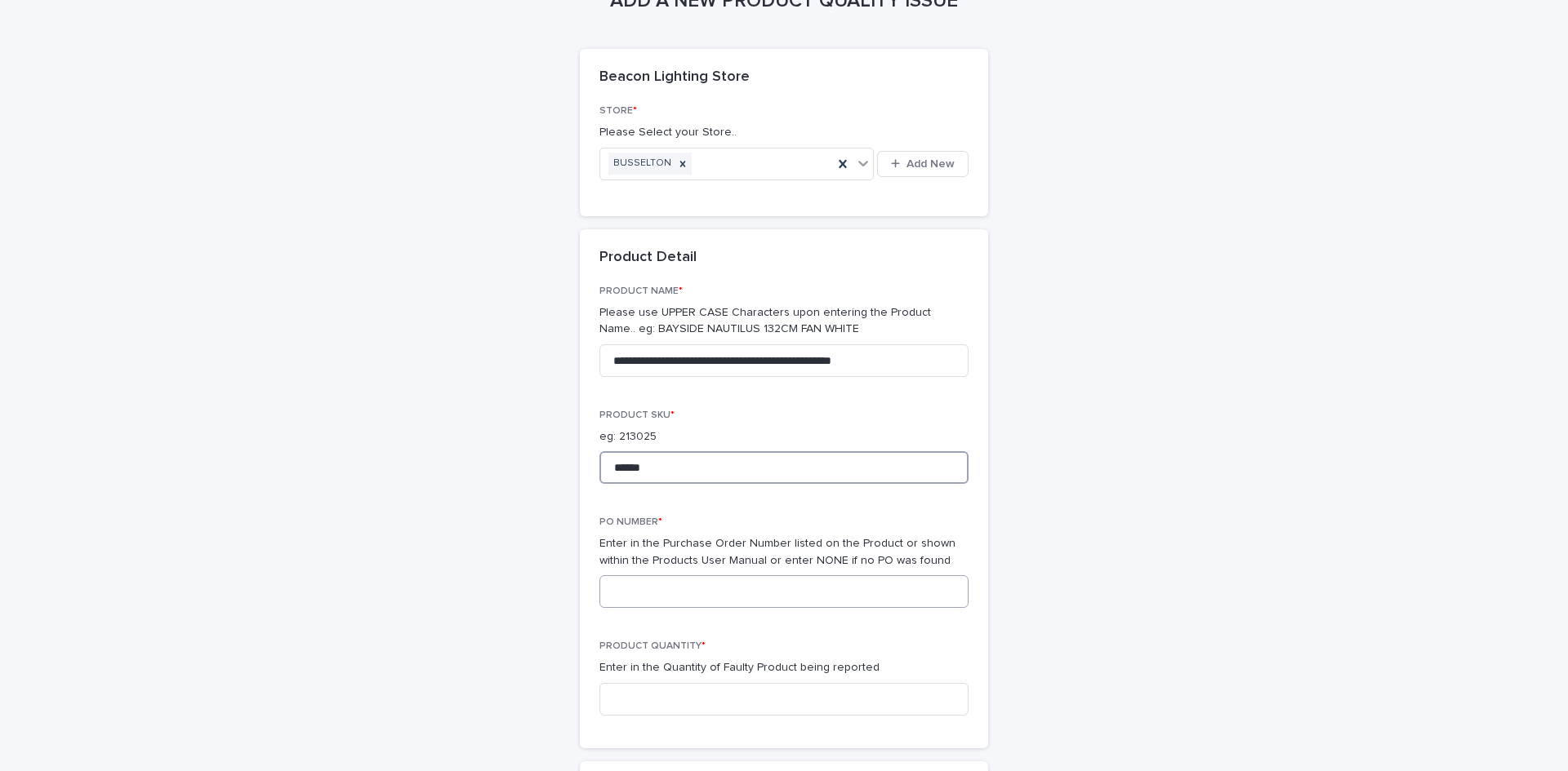
type input "******"
click at [798, 591] on input at bounding box center [784, 592] width 369 height 33
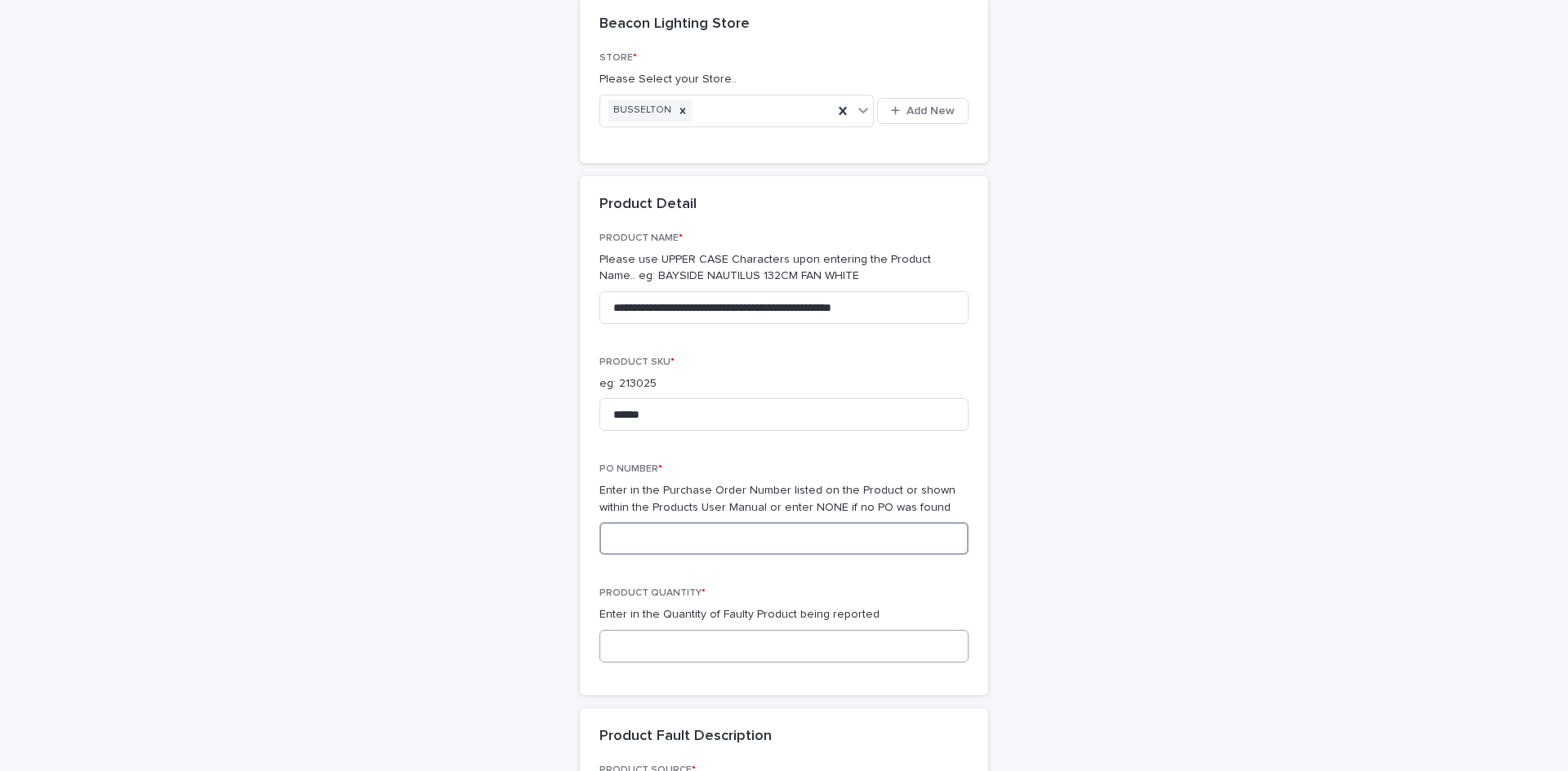
scroll to position [215, 0]
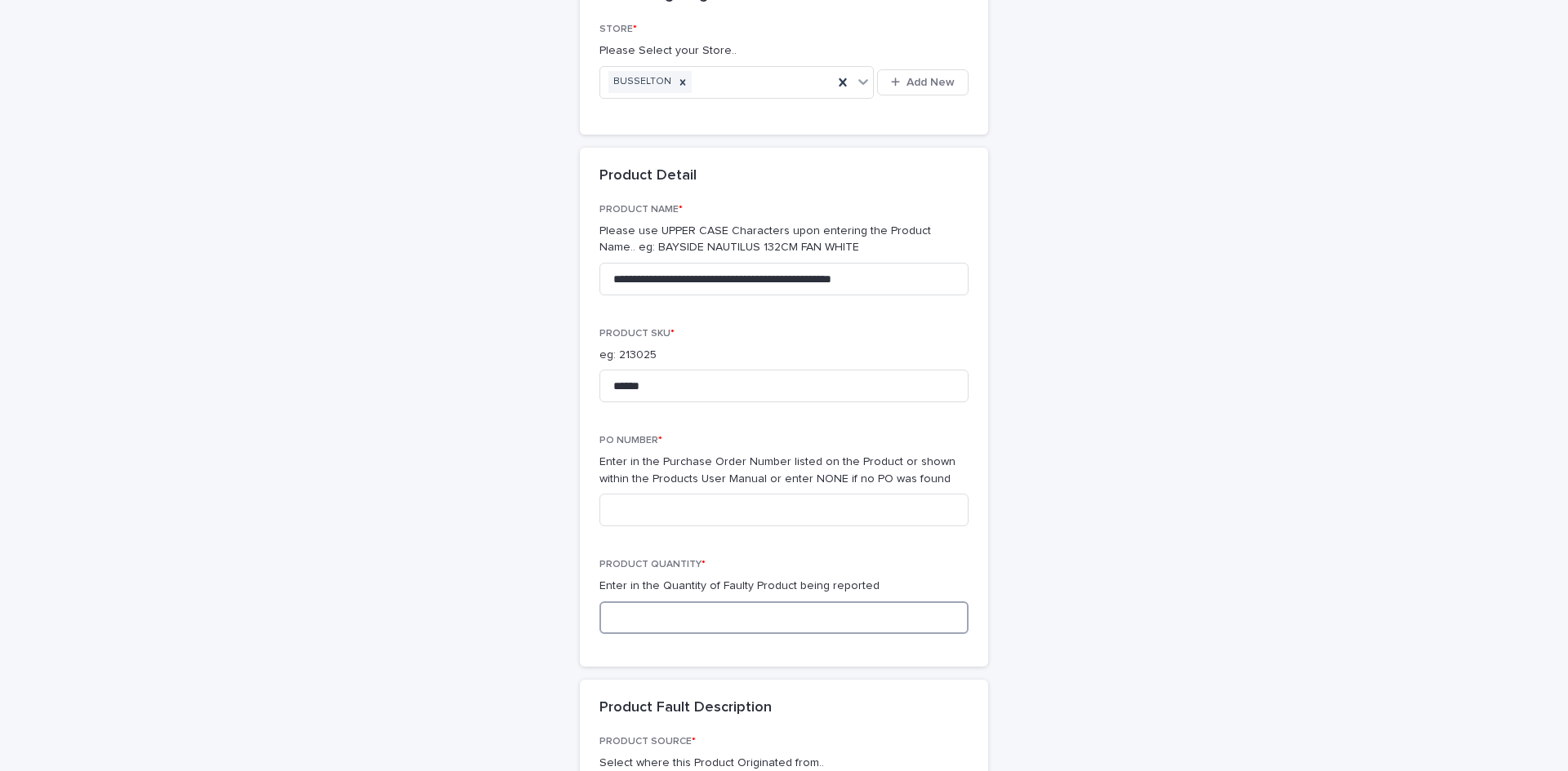
click at [764, 603] on input at bounding box center [784, 617] width 369 height 33
type input "*"
click at [739, 503] on input at bounding box center [784, 510] width 369 height 33
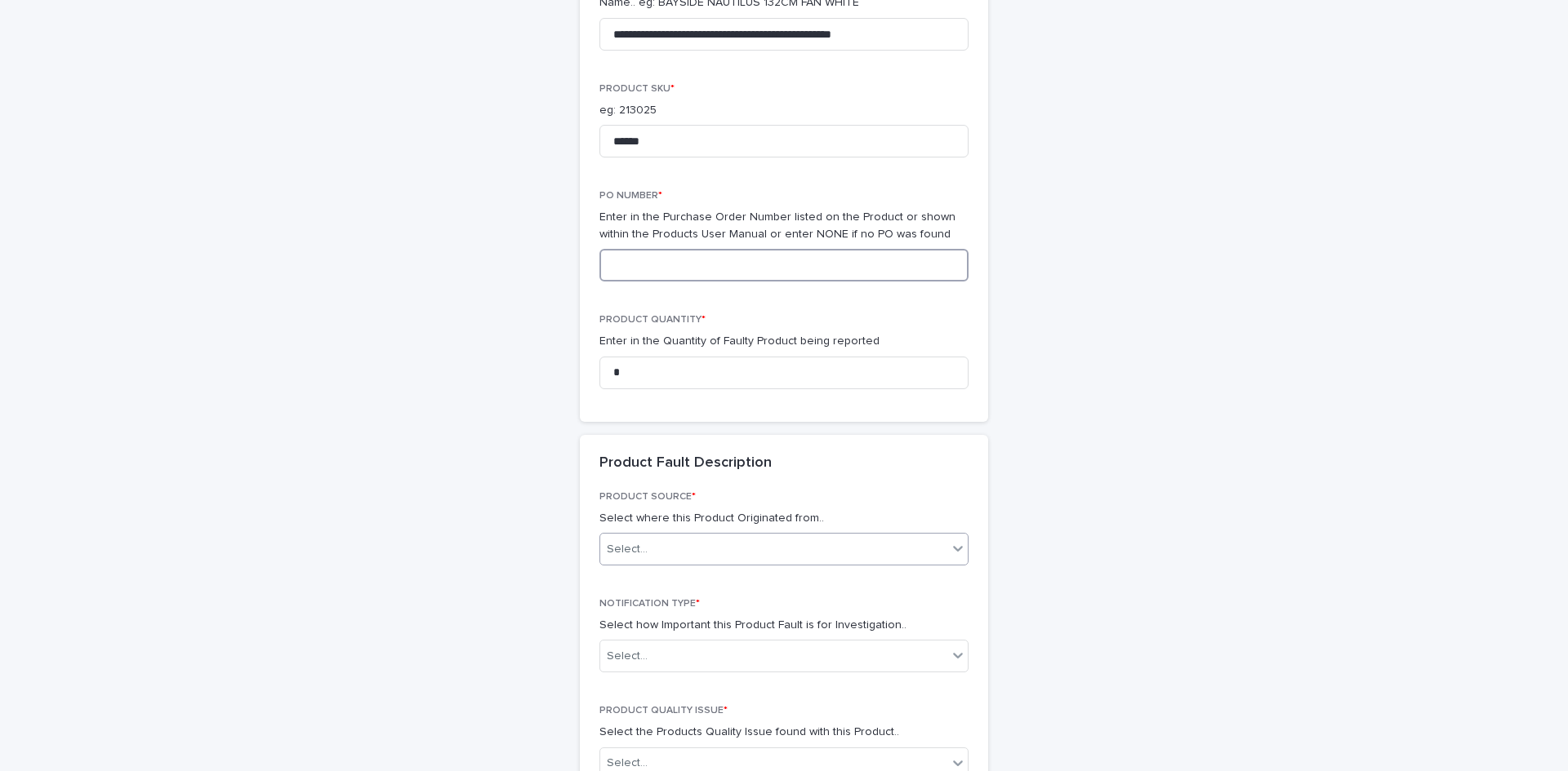
scroll to position [542, 0]
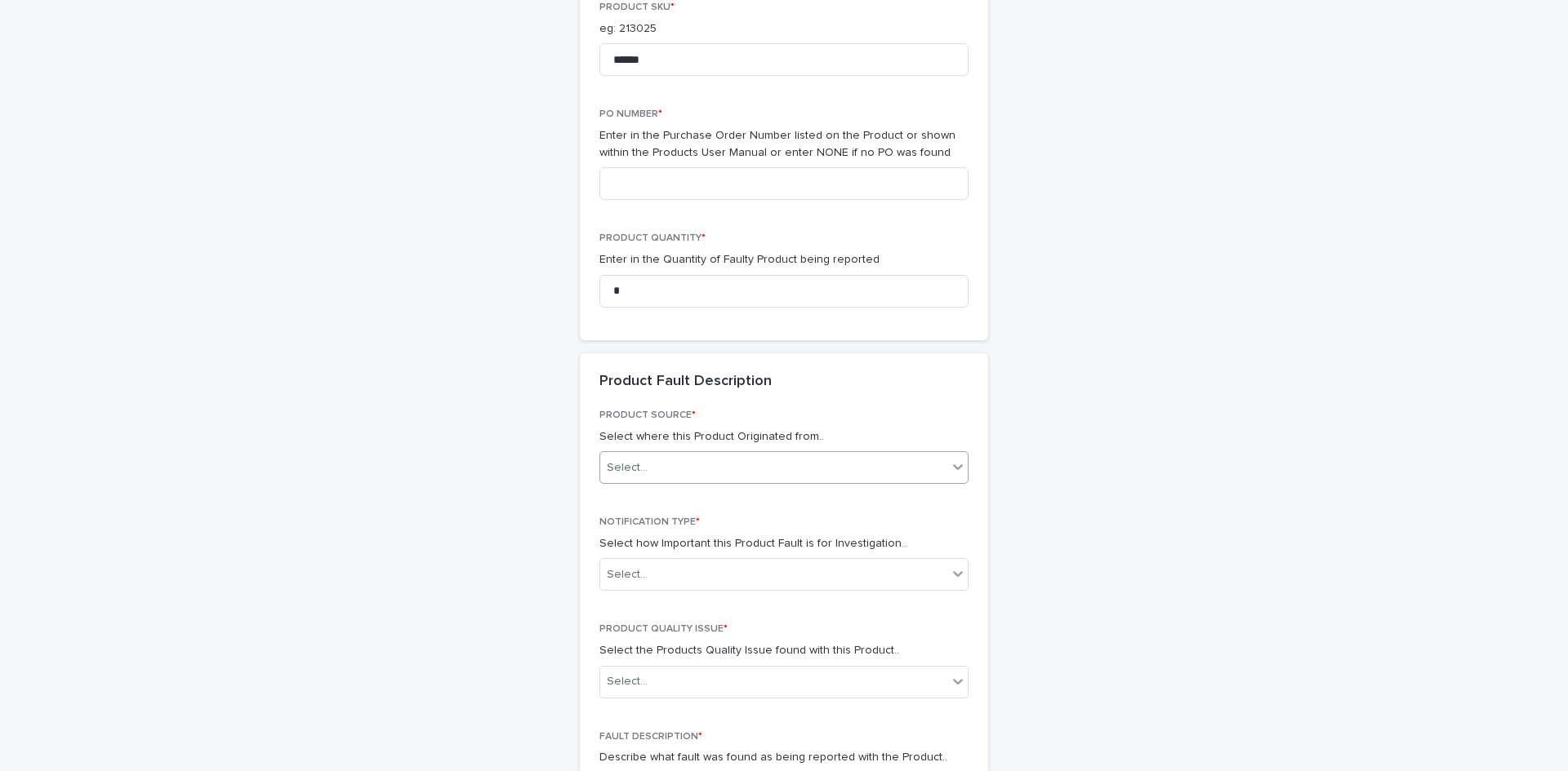
click at [710, 469] on div "Select..." at bounding box center [773, 468] width 347 height 26
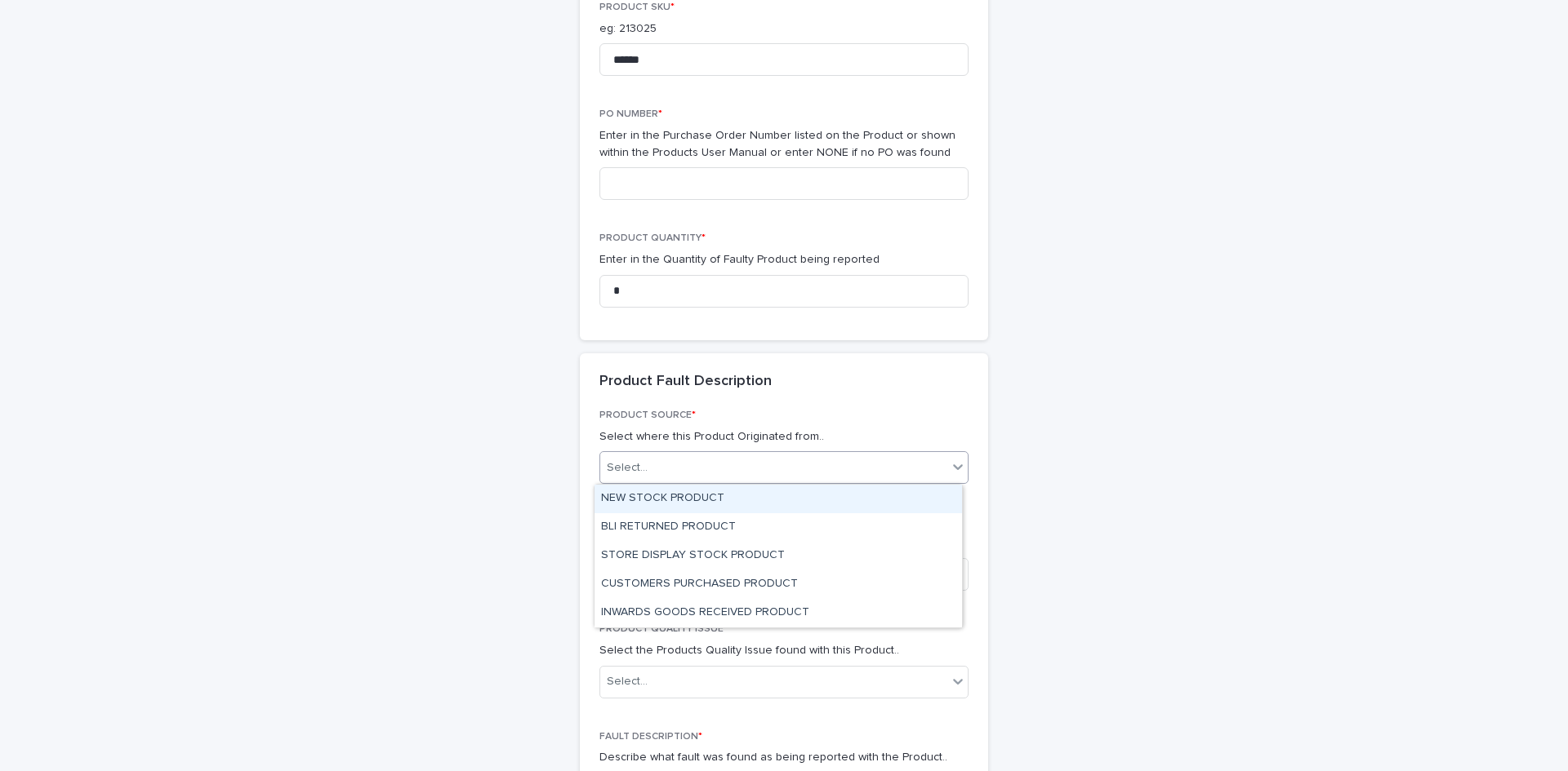
click at [738, 499] on div "NEW STOCK PRODUCT" at bounding box center [778, 499] width 367 height 28
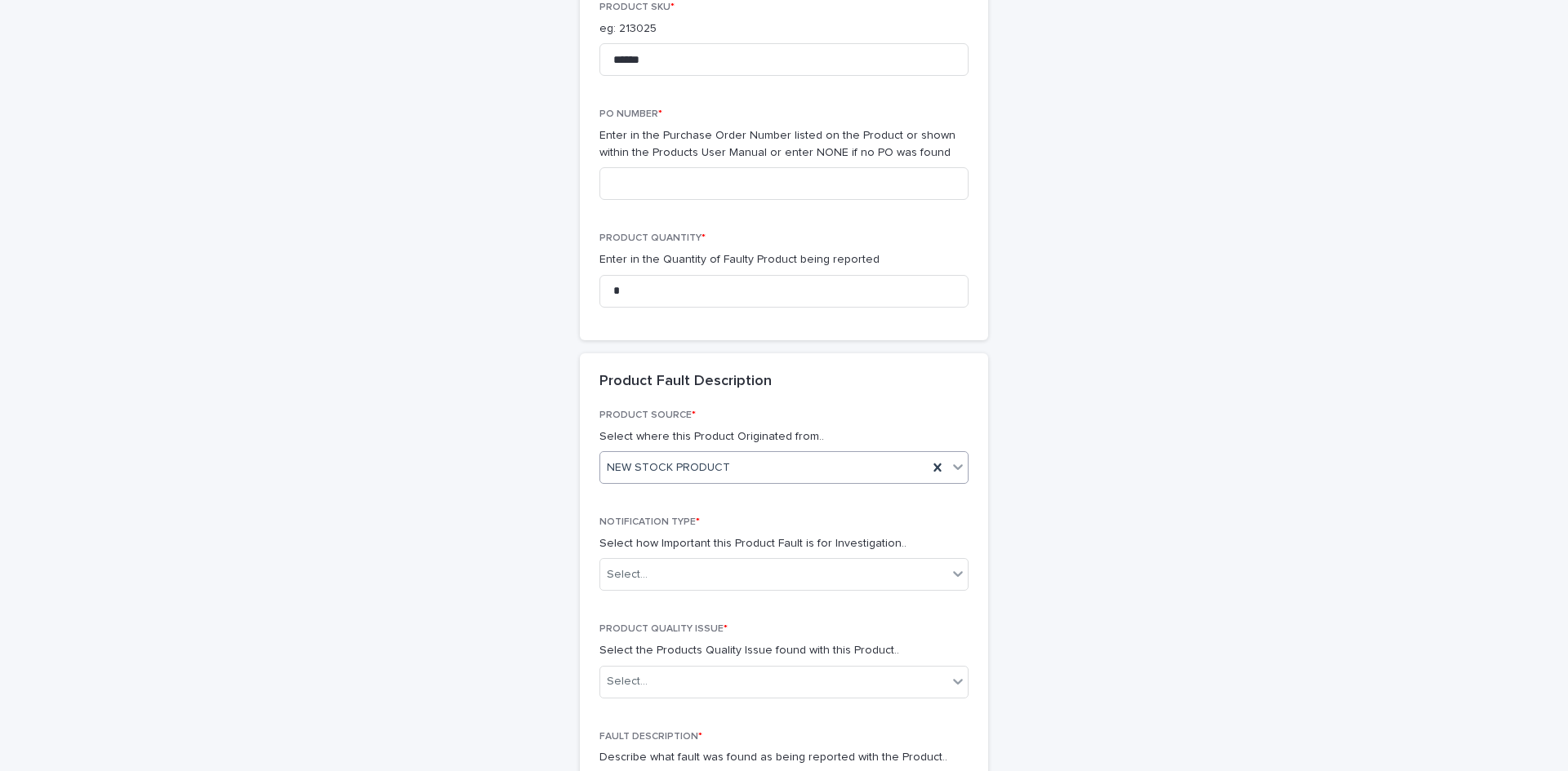
click at [731, 472] on div "NEW STOCK PRODUCT" at bounding box center [763, 468] width 328 height 26
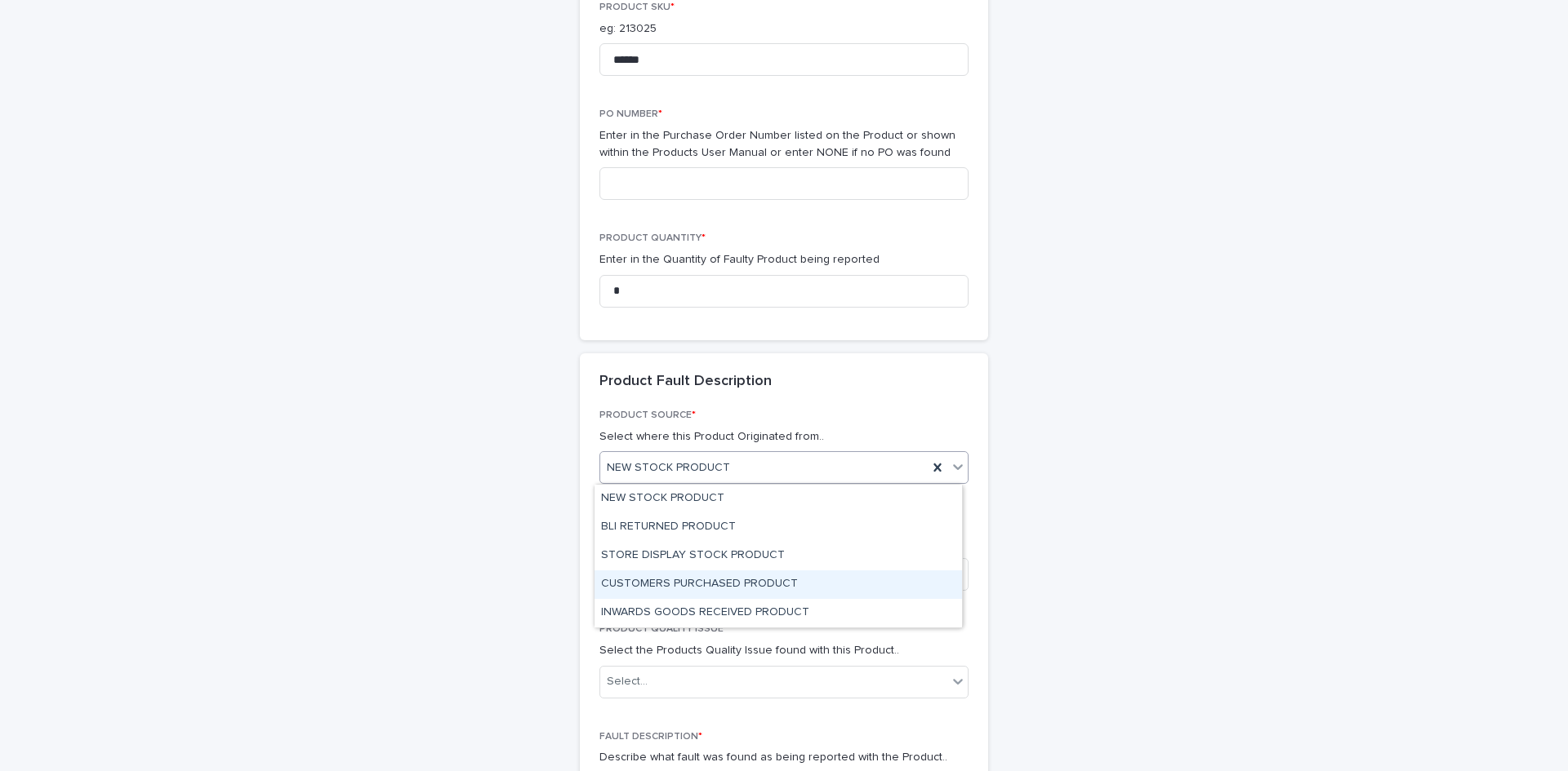
click at [743, 585] on div "CUSTOMERS PURCHASED PRODUCT" at bounding box center [778, 585] width 367 height 28
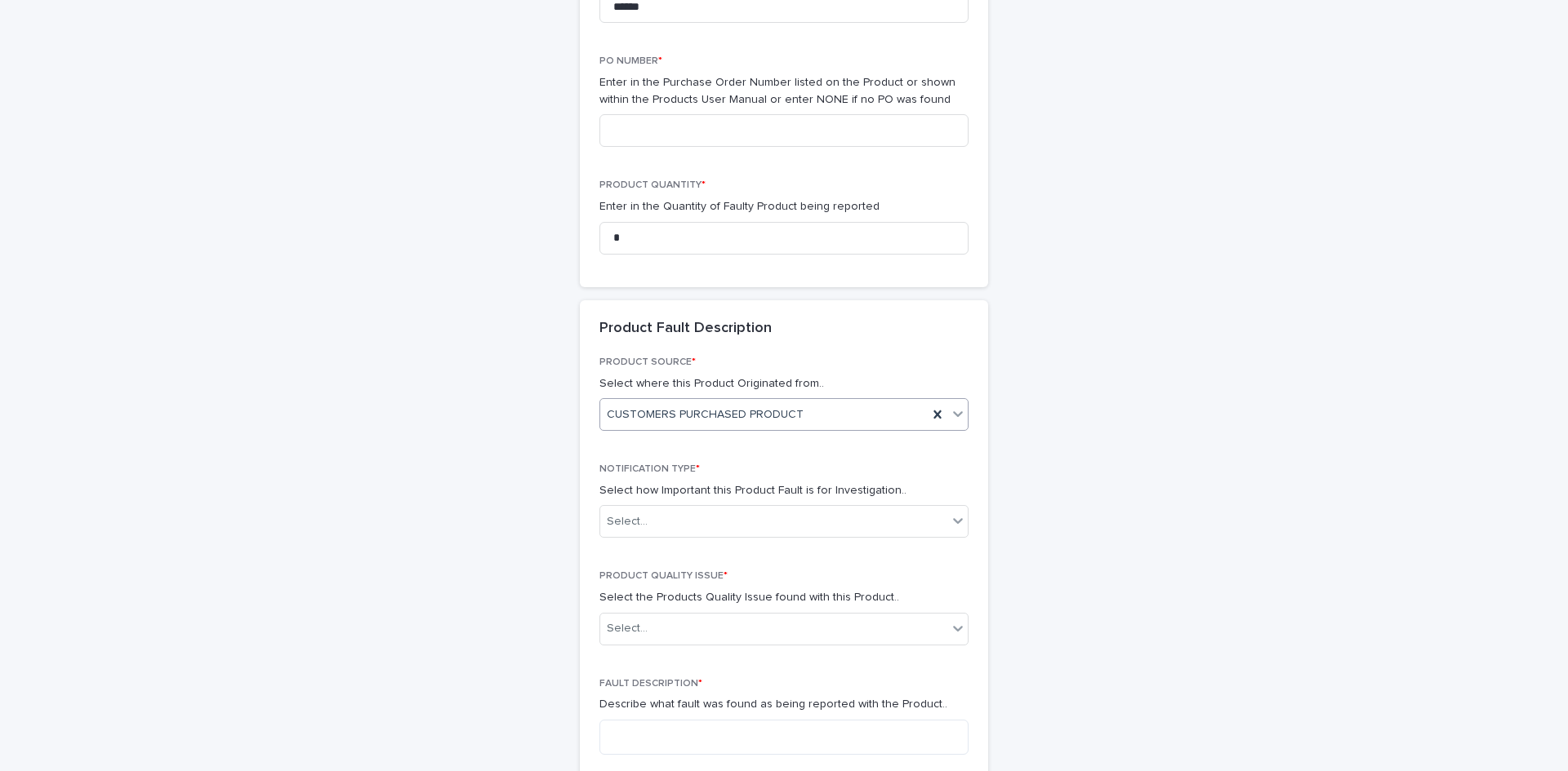
scroll to position [624, 0]
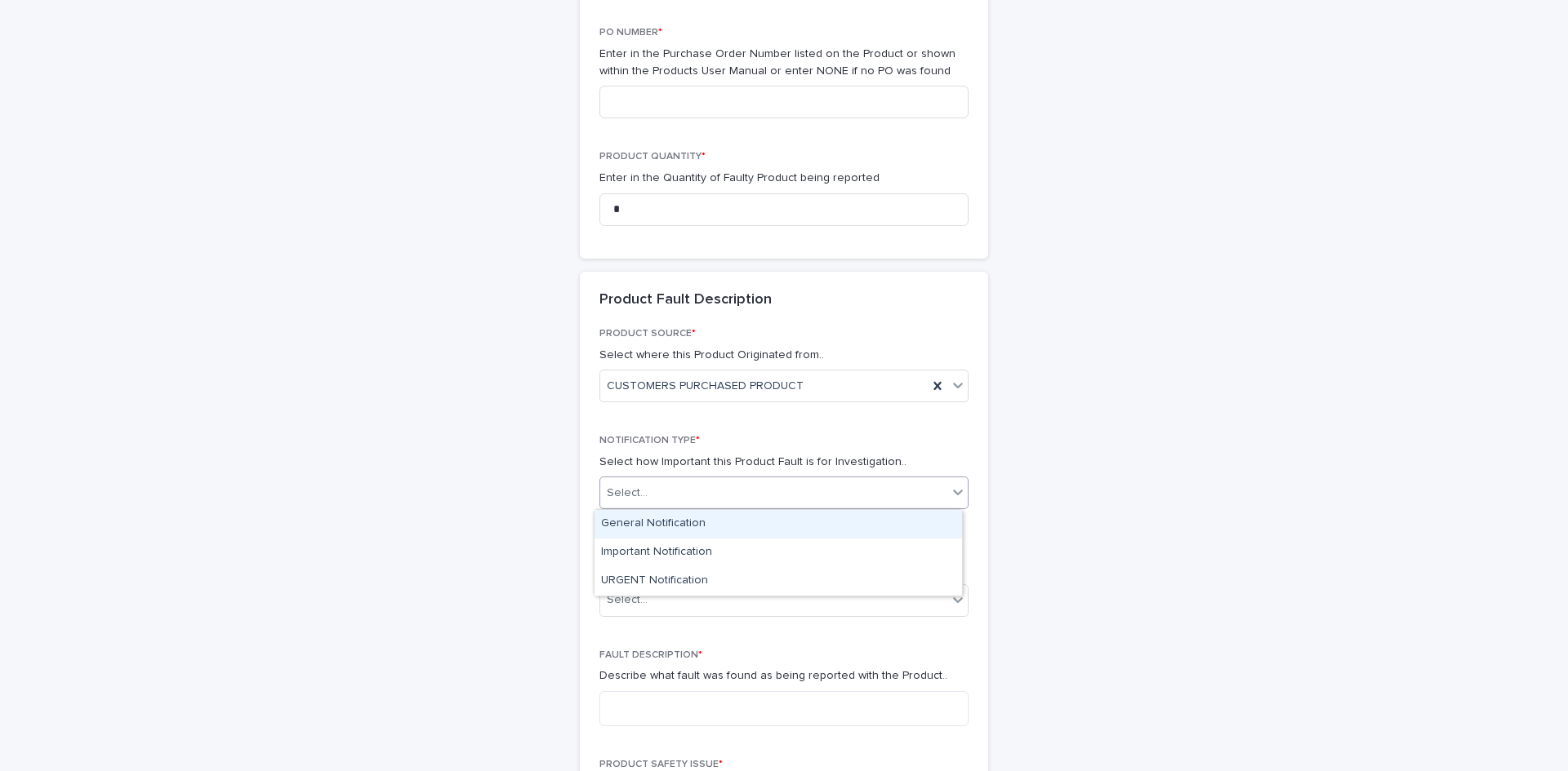
click at [796, 491] on div "Select..." at bounding box center [773, 493] width 347 height 26
click at [793, 532] on div "General Notification" at bounding box center [778, 525] width 367 height 28
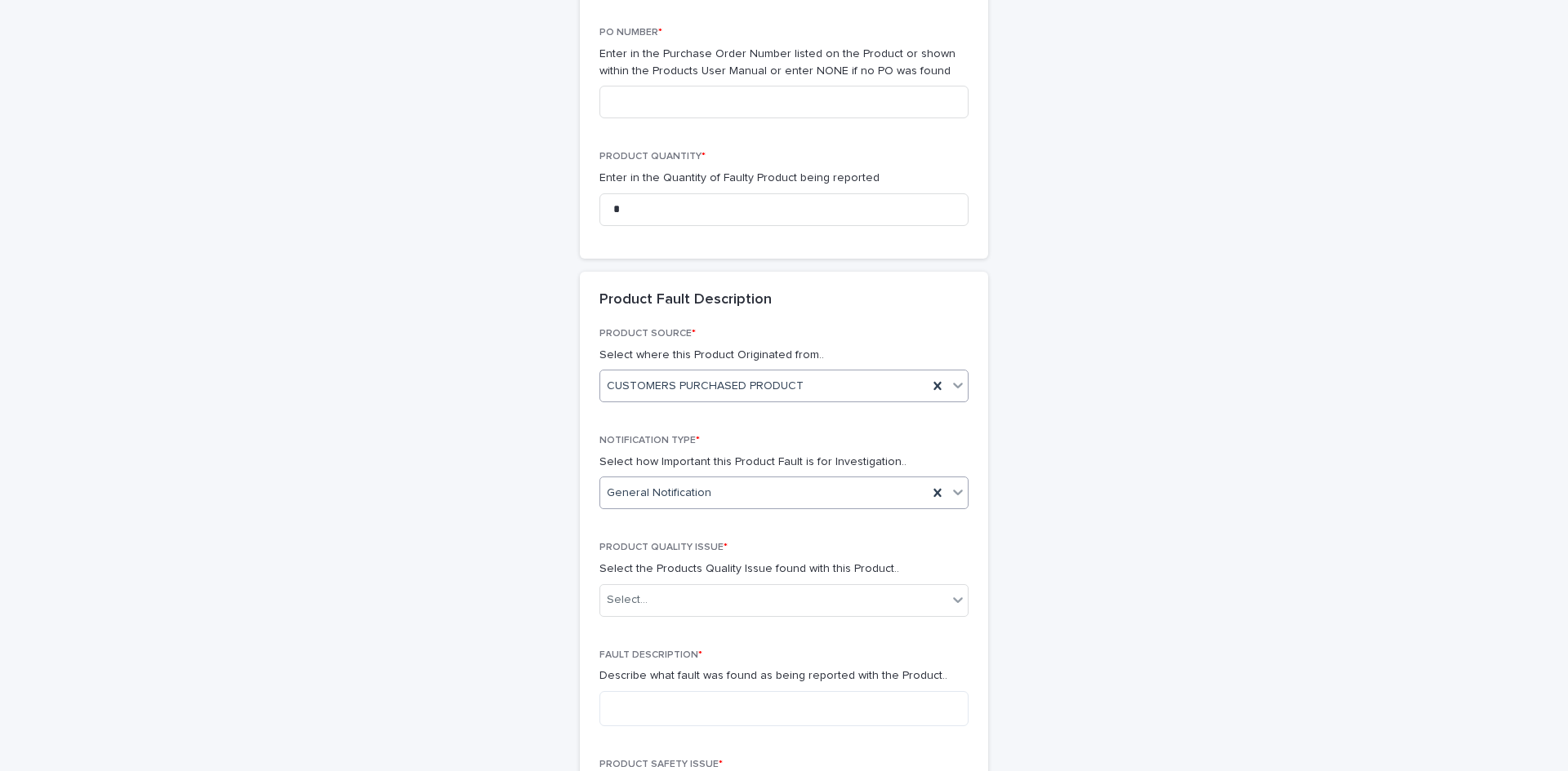
click at [792, 393] on div "CUSTOMERS PURCHASED PRODUCT" at bounding box center [763, 386] width 328 height 26
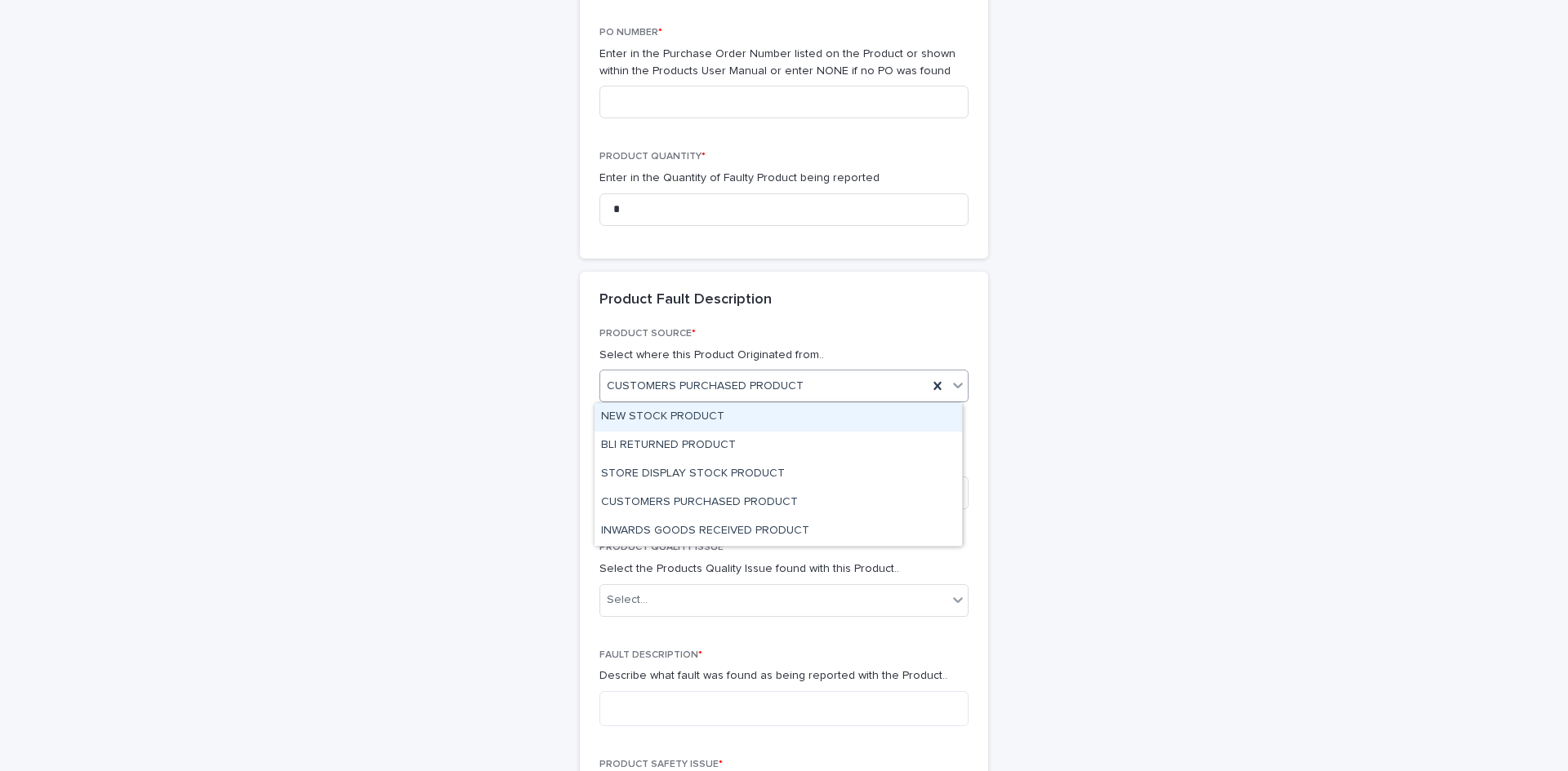
click at [832, 369] on div "PRODUCT SOURCE * Select where this Product Originated from.. option CUSTOMERS P…" at bounding box center [784, 372] width 369 height 87
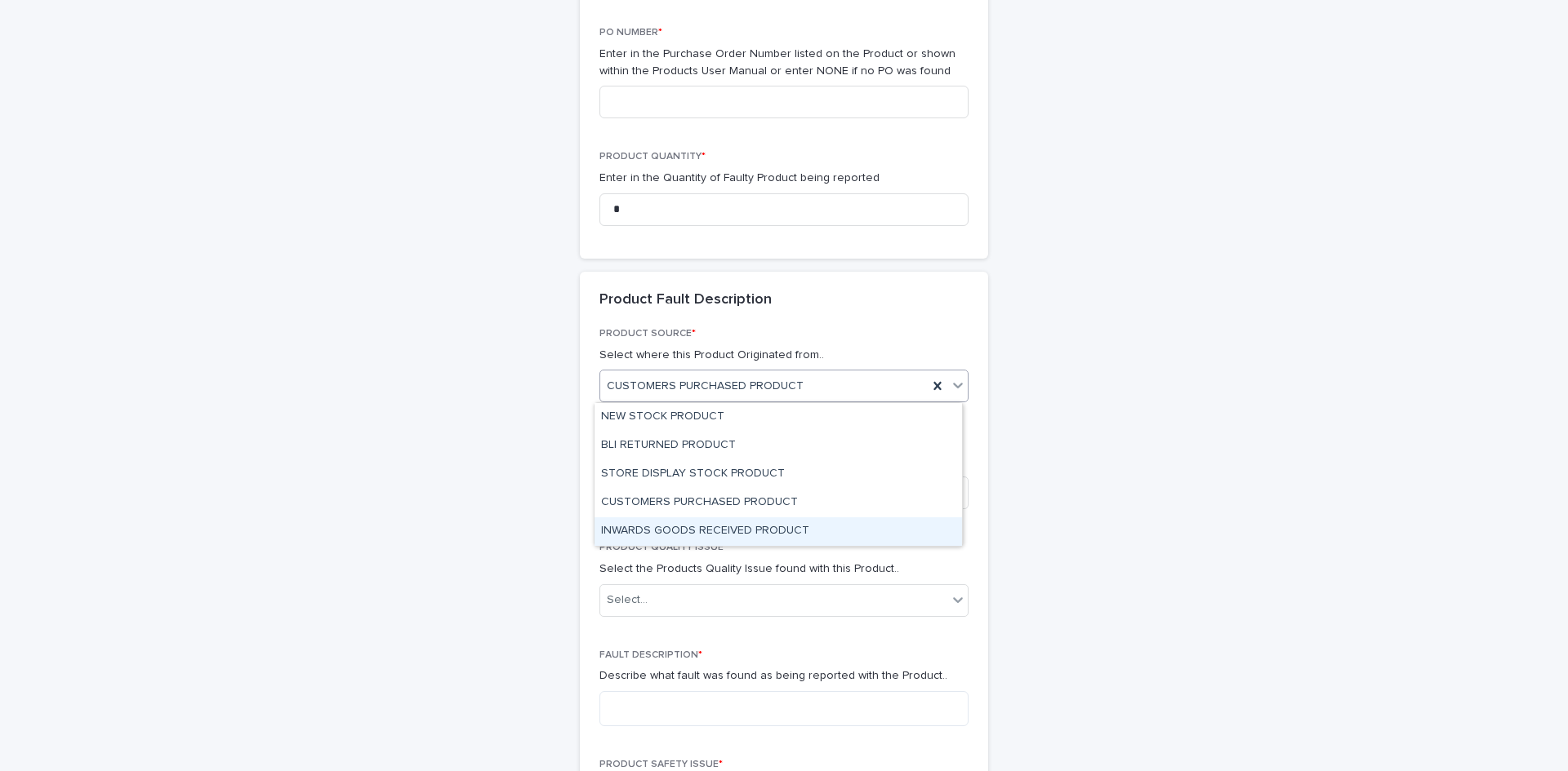
click at [743, 533] on div "INWARDS GOODS RECEIVED PRODUCT" at bounding box center [778, 532] width 367 height 28
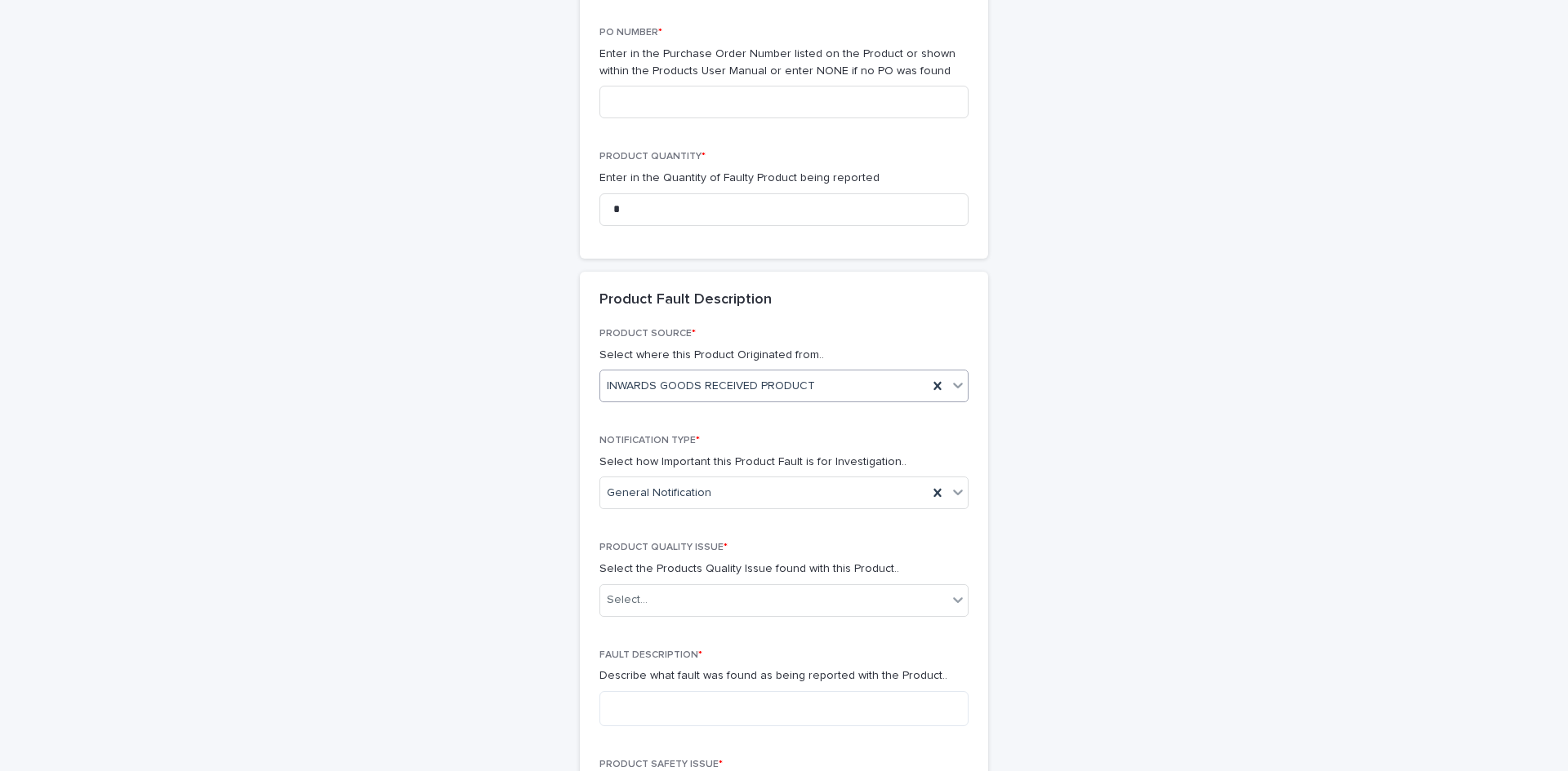
scroll to position [706, 0]
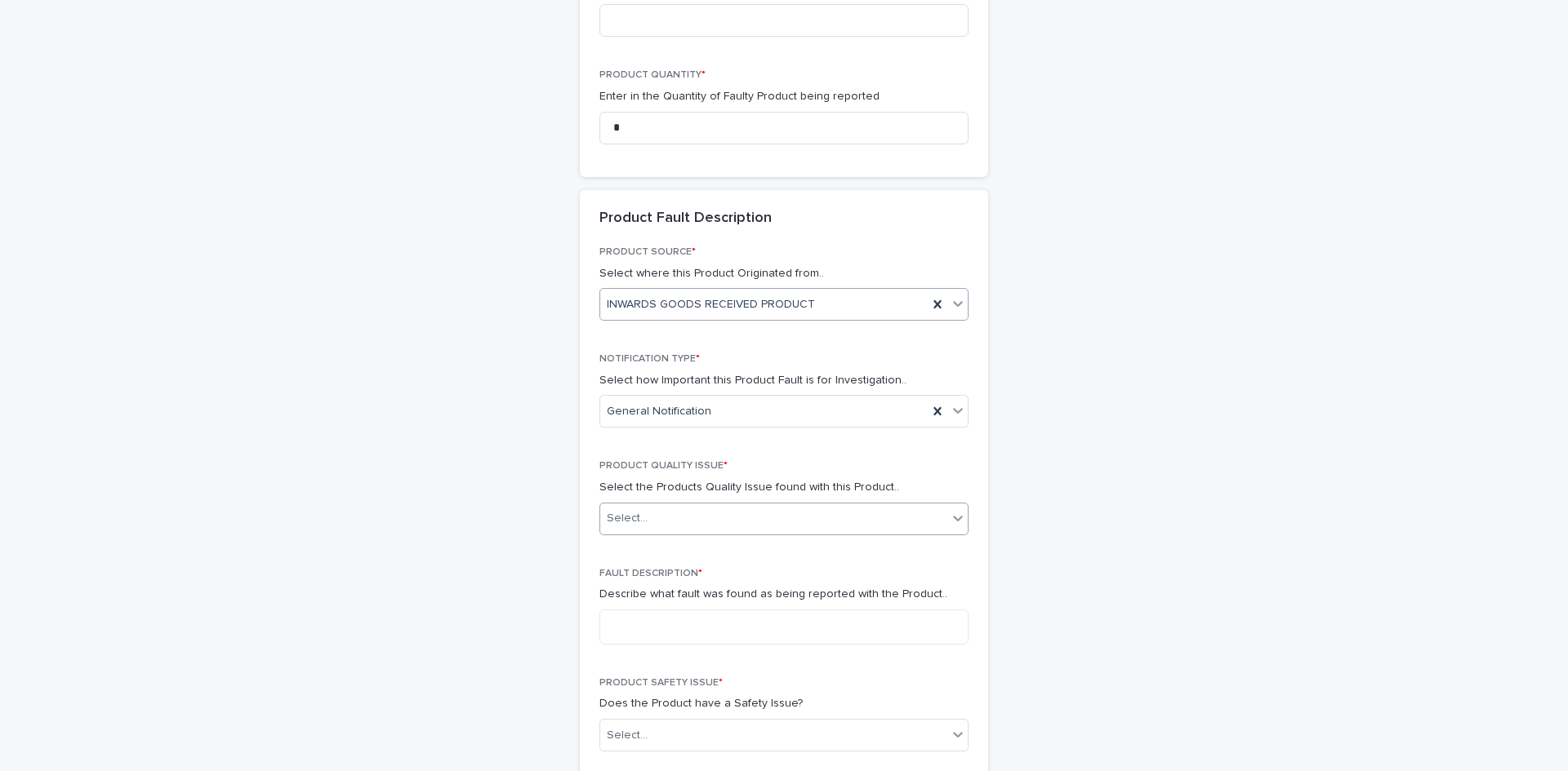
click at [785, 508] on div "Select..." at bounding box center [773, 518] width 347 height 26
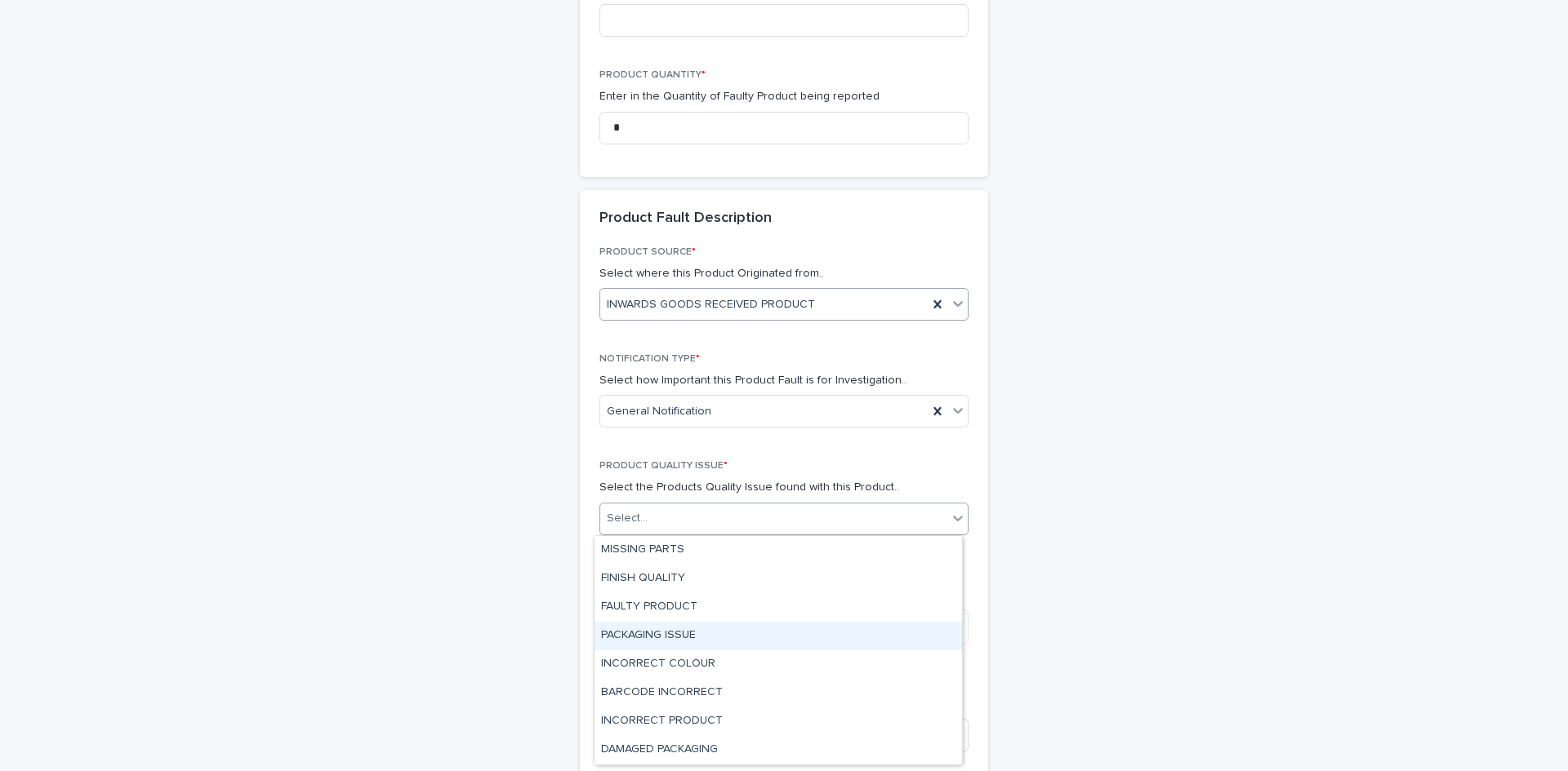
click at [721, 636] on div "PACKAGING ISSUE" at bounding box center [778, 636] width 367 height 28
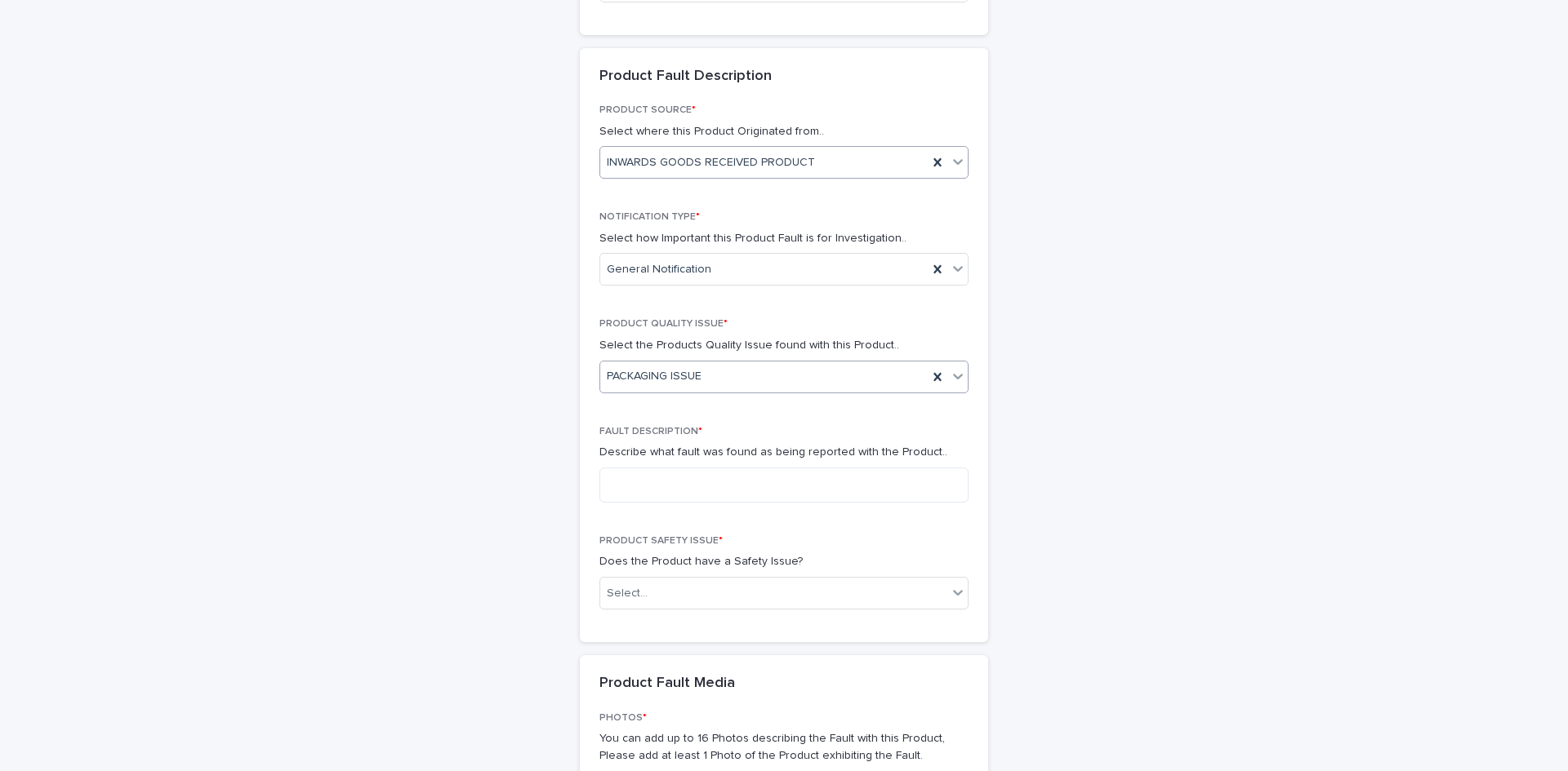
scroll to position [868, 0]
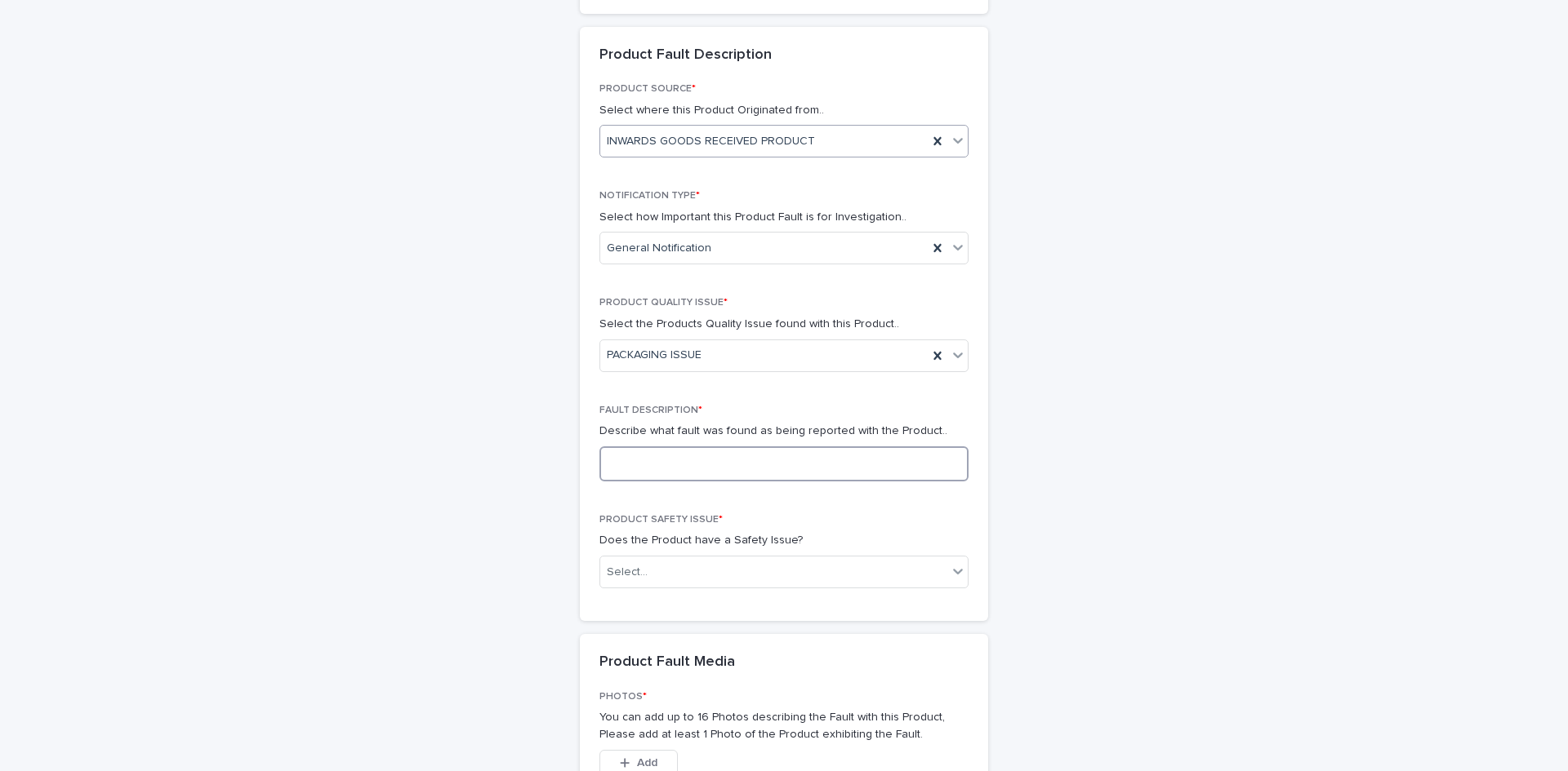
click at [731, 449] on textarea at bounding box center [784, 465] width 369 height 35
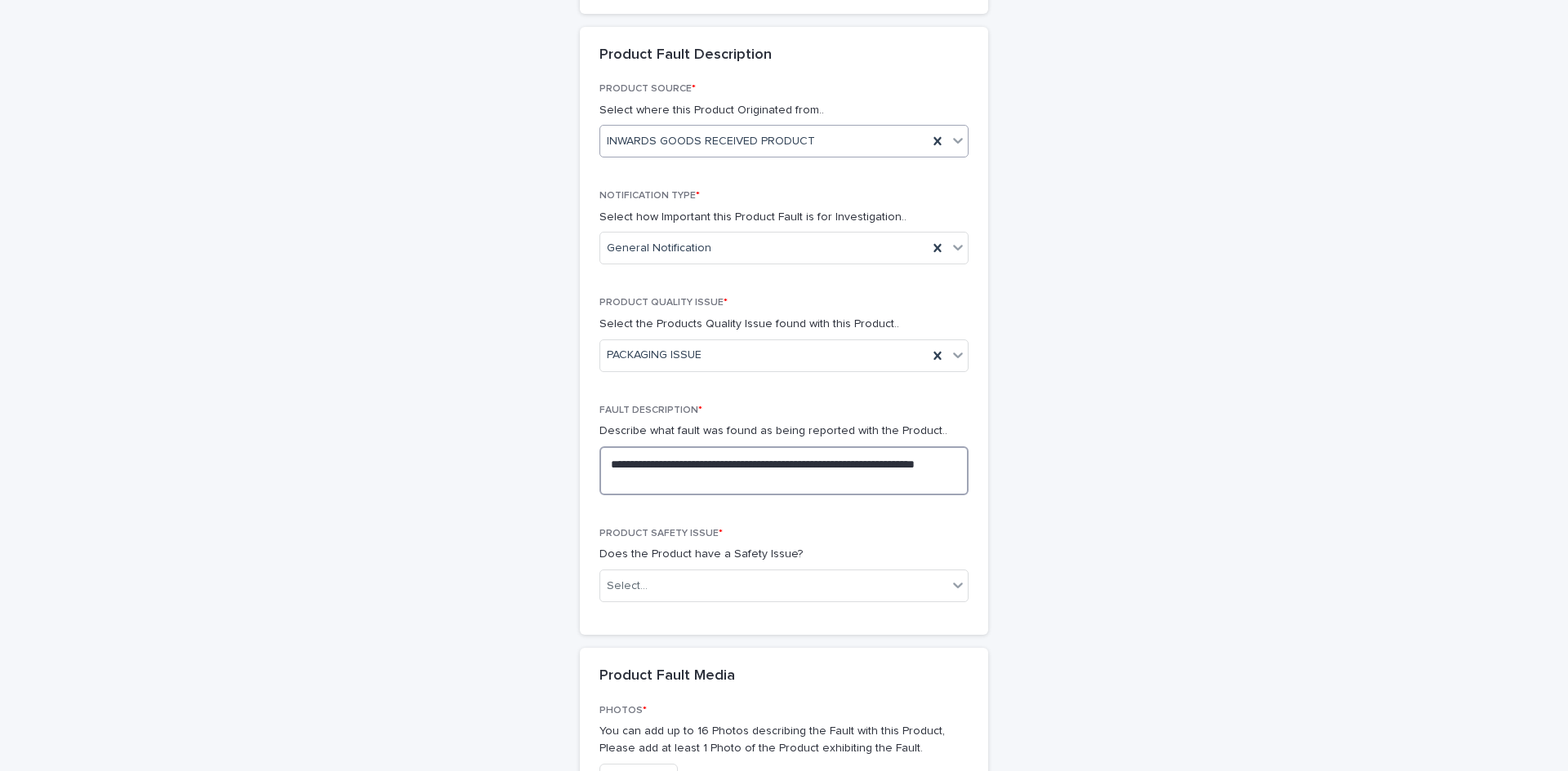
click at [633, 464] on textarea "**********" at bounding box center [784, 471] width 369 height 49
type textarea "**********"
click at [838, 577] on div "Select..." at bounding box center [773, 586] width 347 height 26
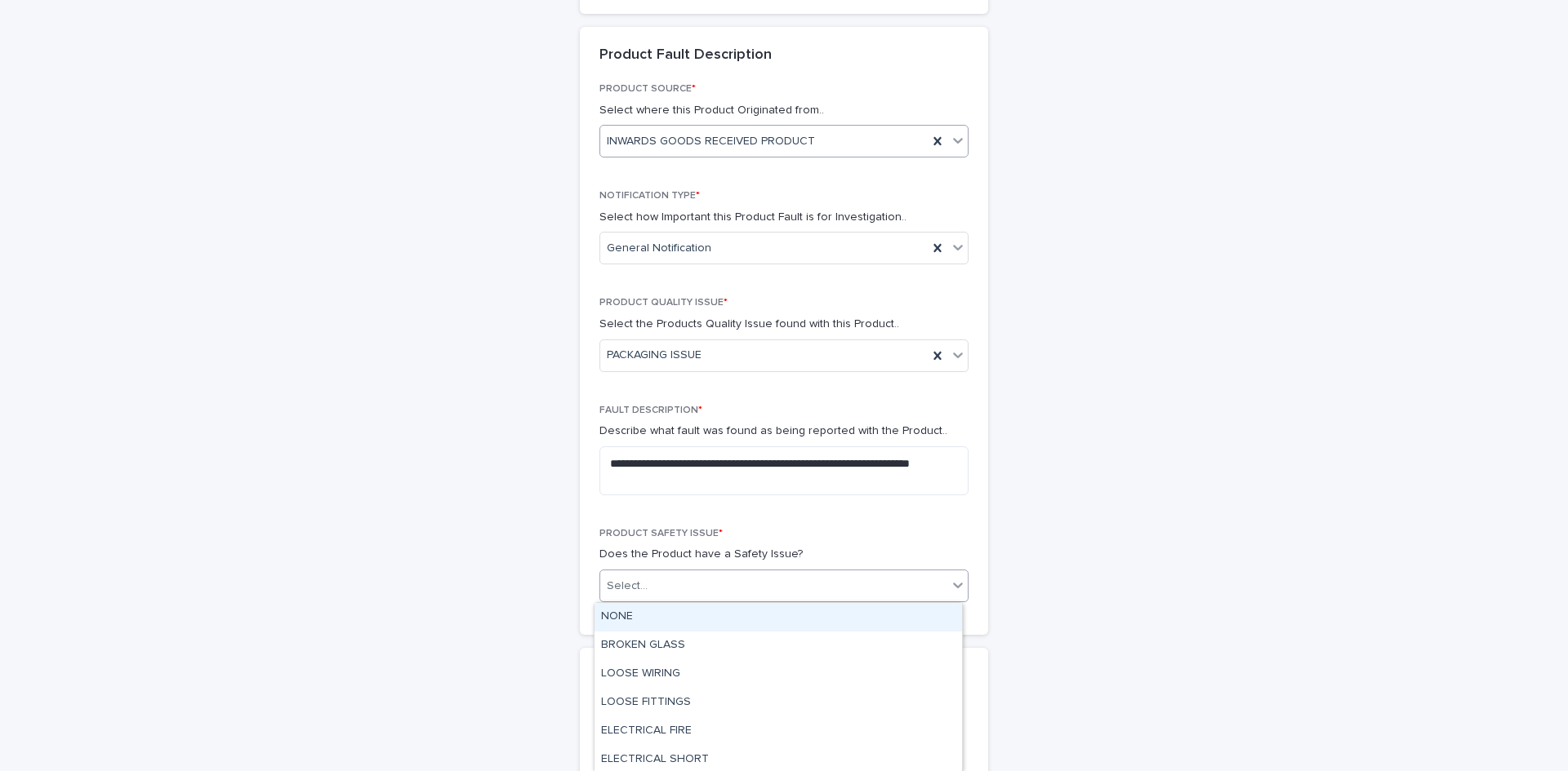
click at [689, 613] on div "NONE" at bounding box center [778, 617] width 367 height 28
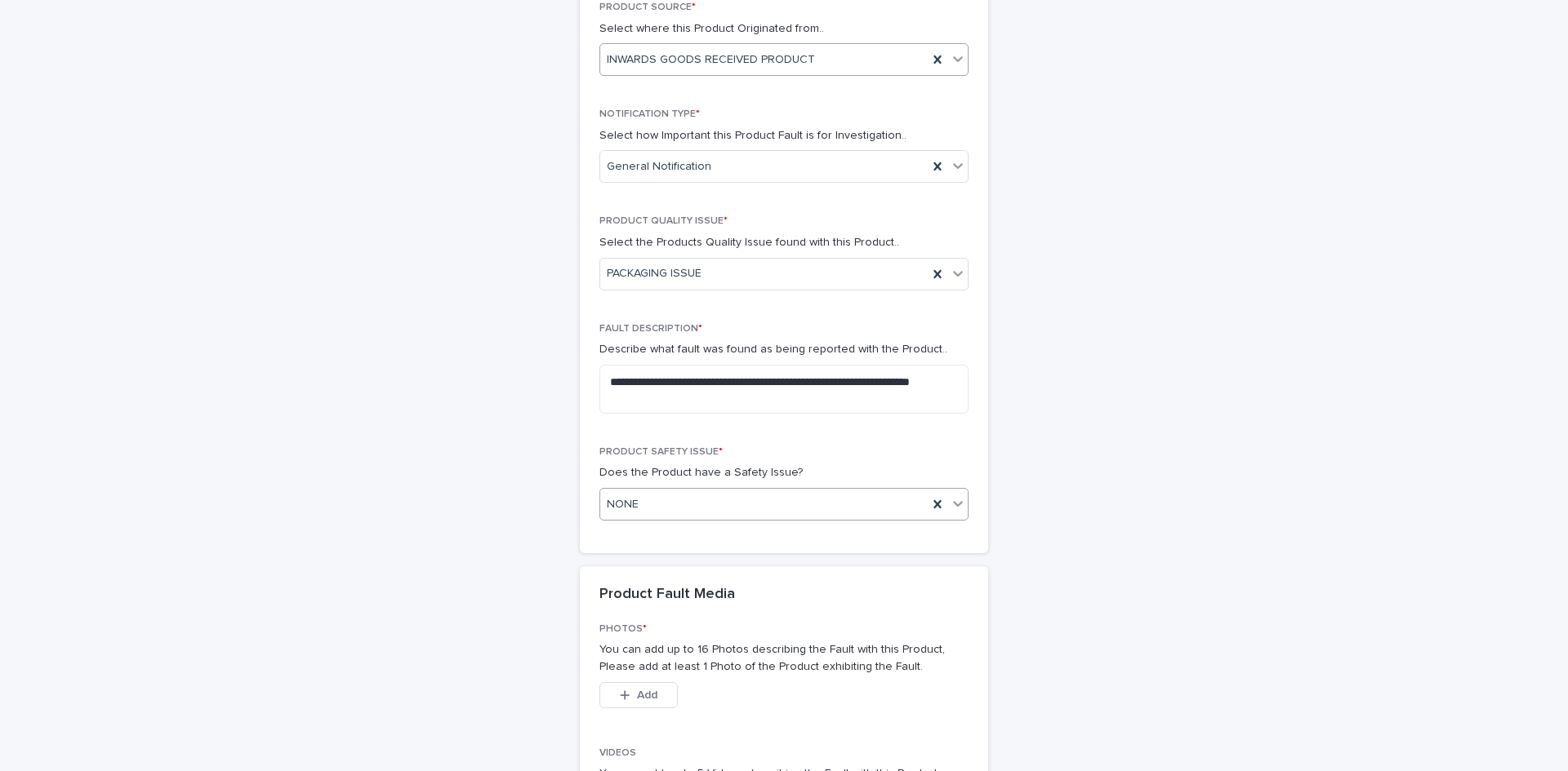
scroll to position [1195, 0]
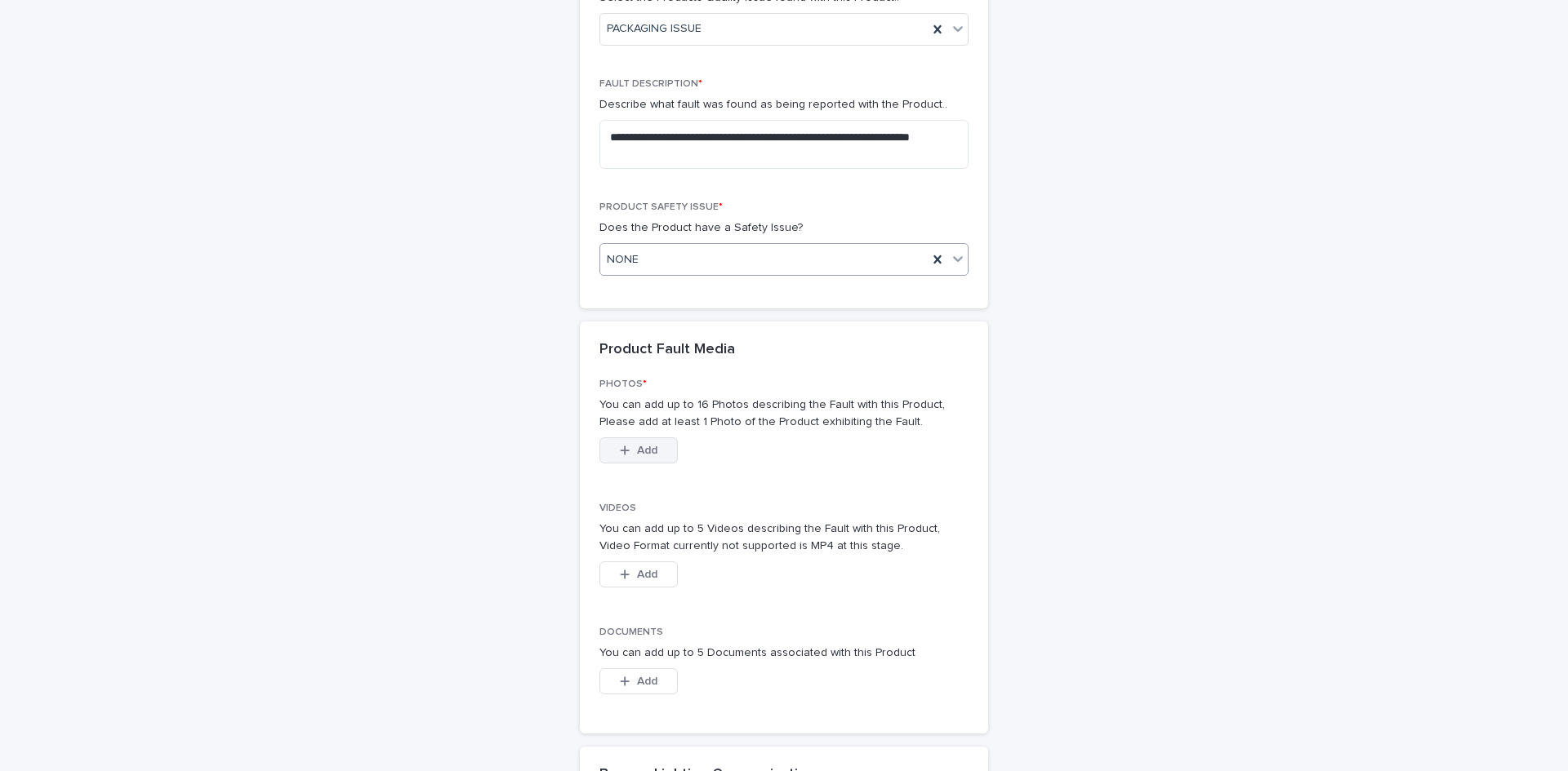
click at [637, 452] on span "Add" at bounding box center [647, 450] width 20 height 11
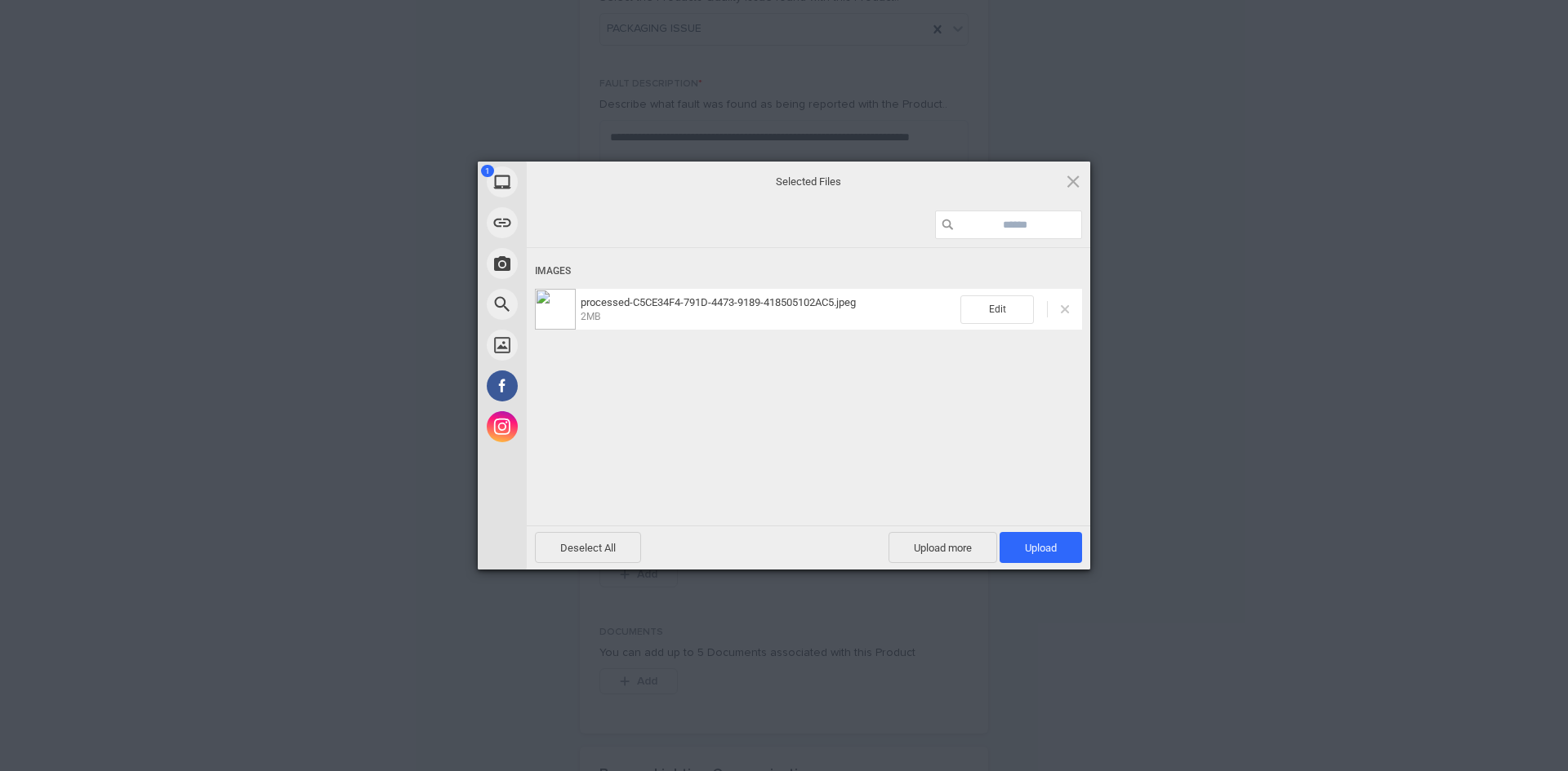
click at [1064, 307] on span at bounding box center [1064, 309] width 8 height 8
click at [1034, 549] on span "Upload 1" at bounding box center [1041, 548] width 32 height 12
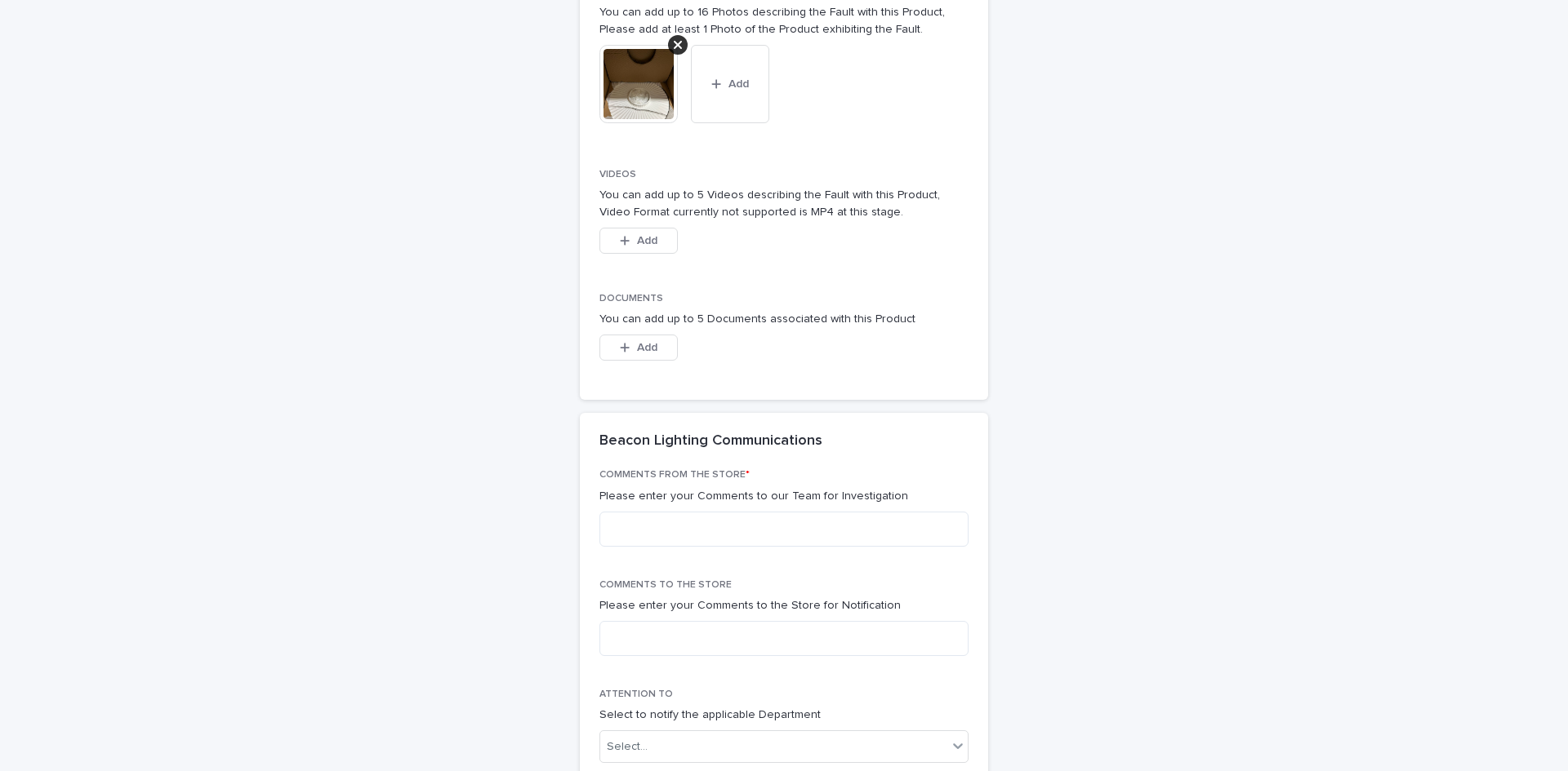
scroll to position [1632, 0]
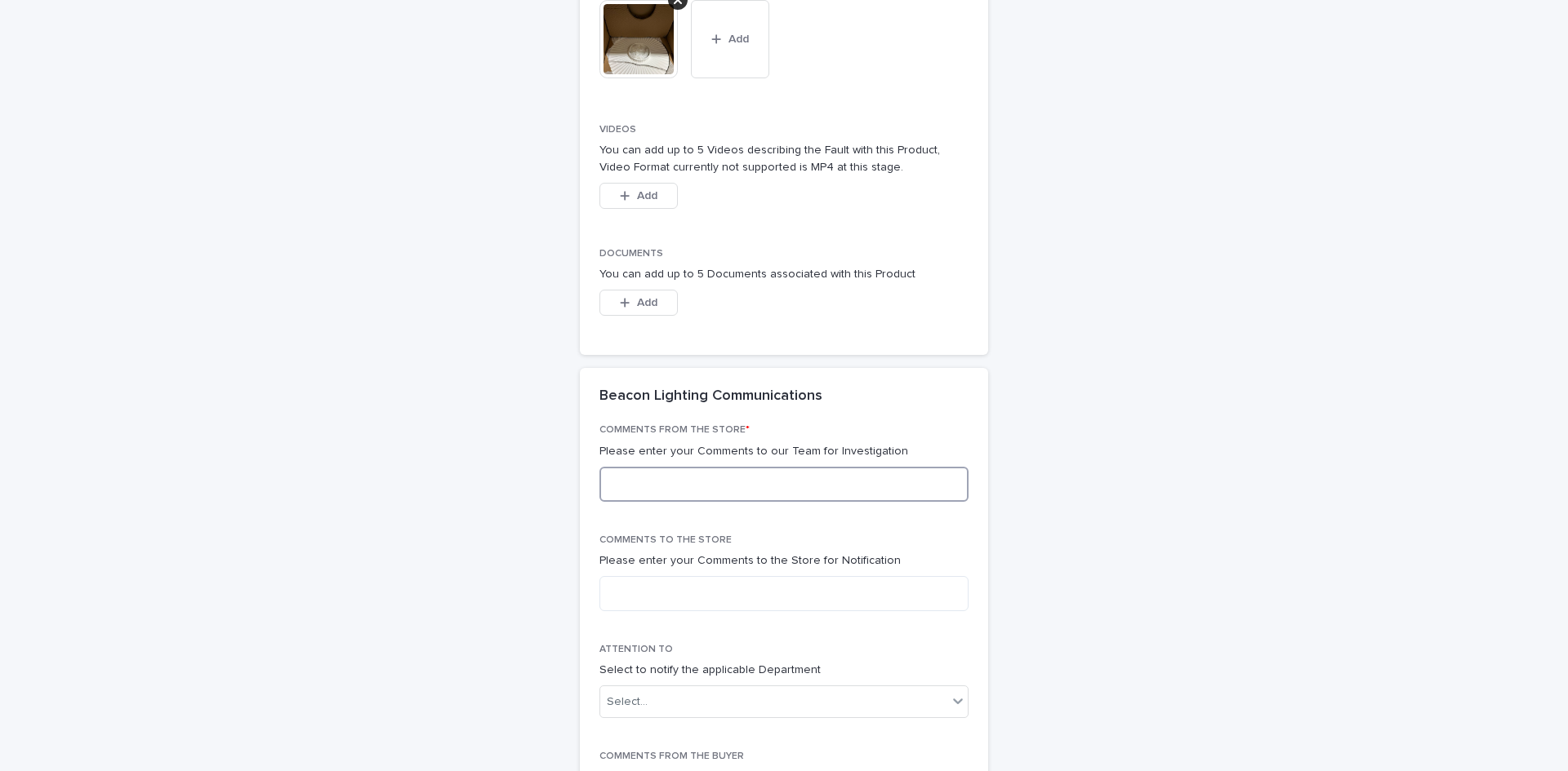
click at [843, 479] on textarea at bounding box center [784, 485] width 369 height 35
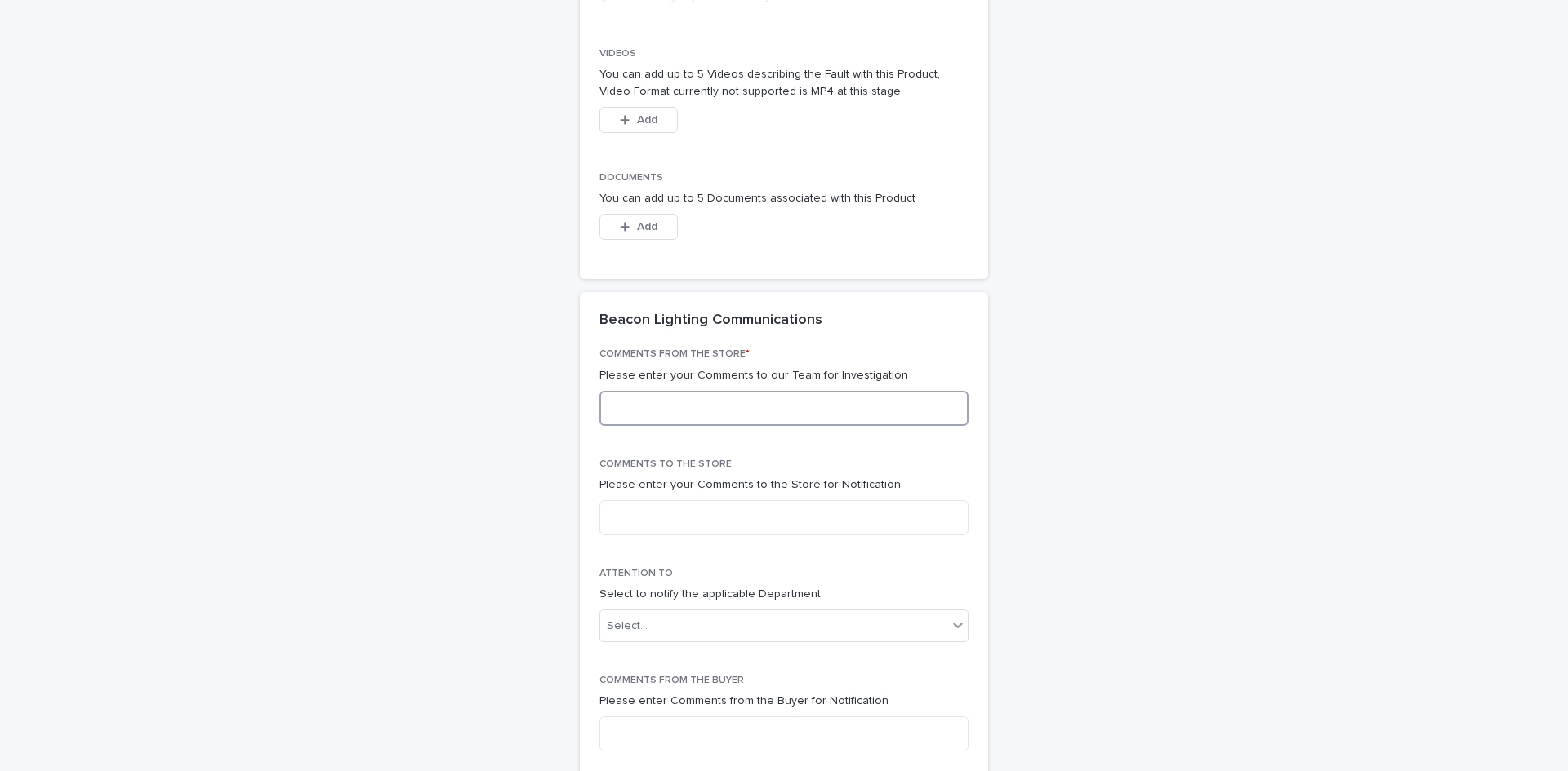
scroll to position [1795, 0]
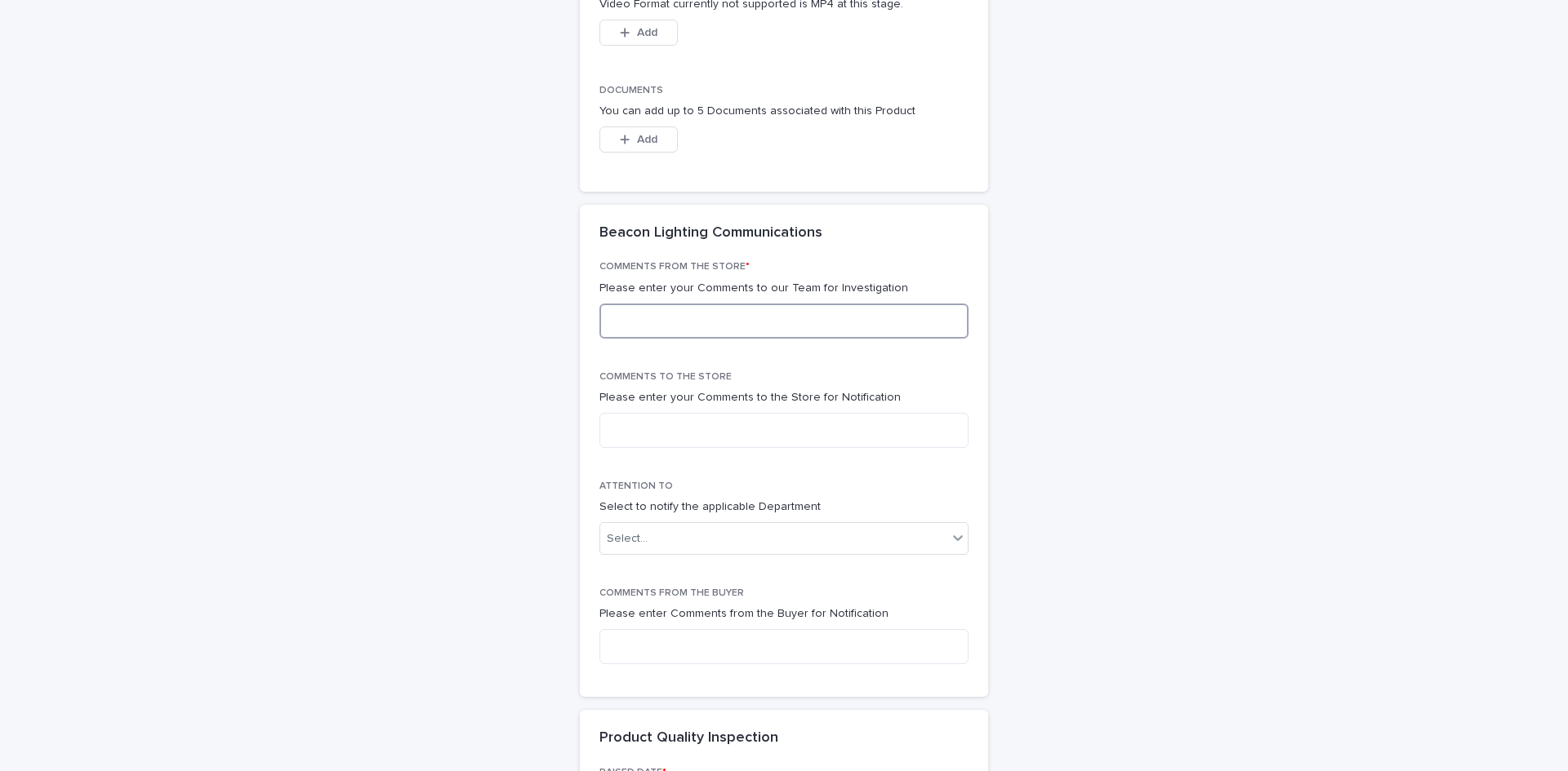
click at [855, 327] on textarea at bounding box center [784, 321] width 369 height 35
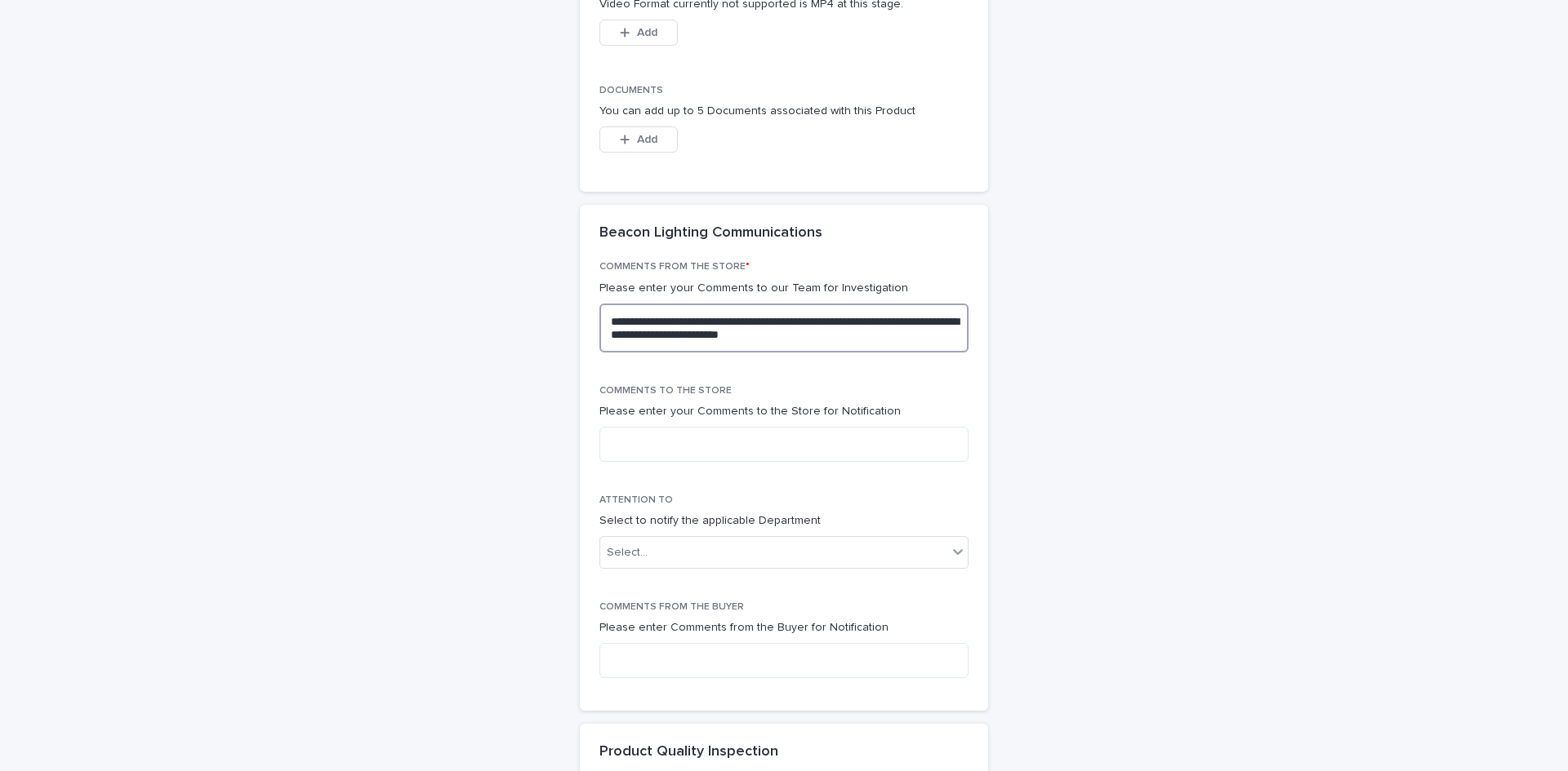
click at [766, 322] on textarea "**********" at bounding box center [784, 328] width 369 height 49
type textarea "**********"
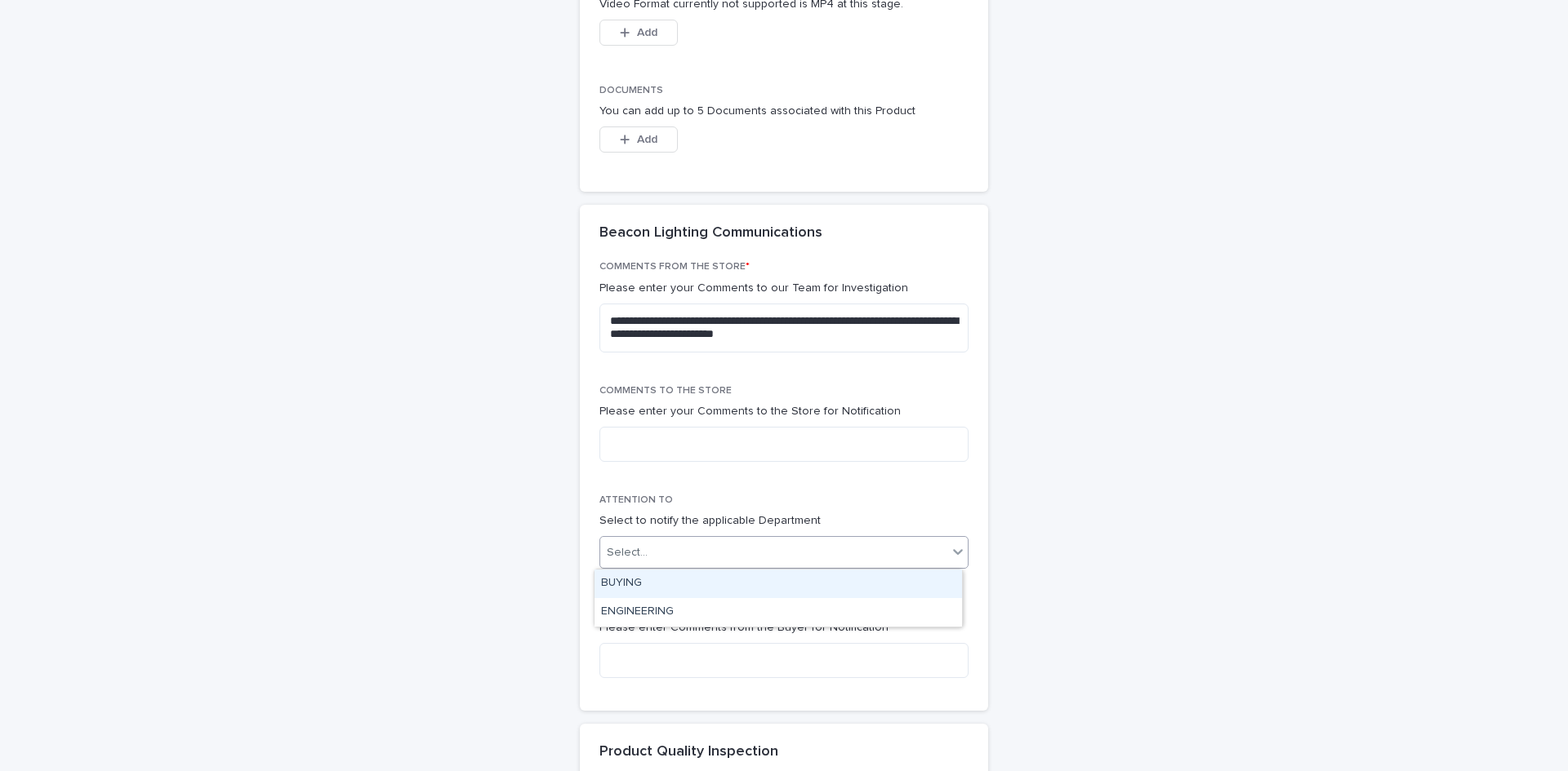
click at [757, 542] on div "Select..." at bounding box center [773, 553] width 347 height 26
click at [772, 458] on textarea at bounding box center [784, 444] width 369 height 35
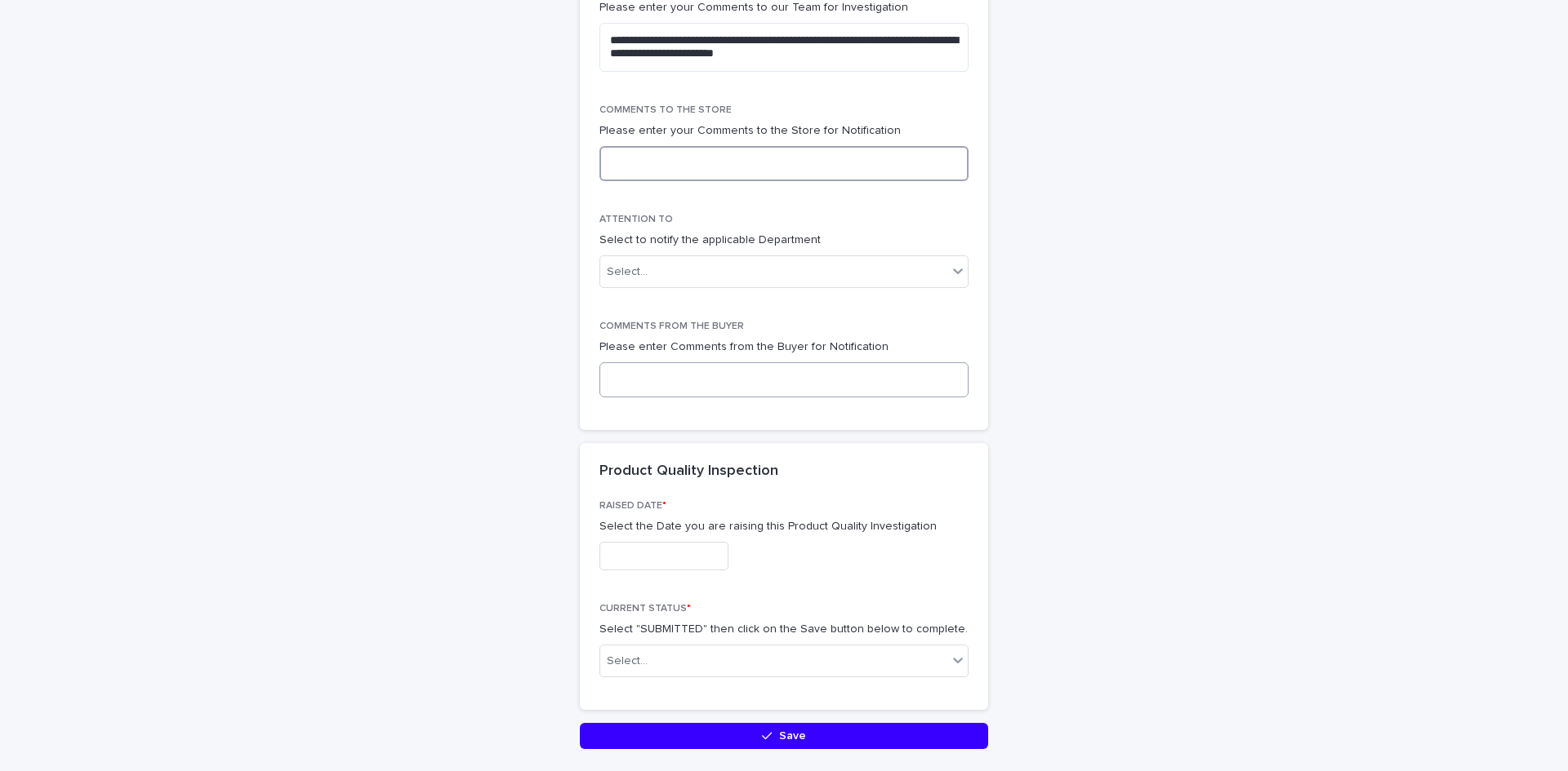
scroll to position [2122, 0]
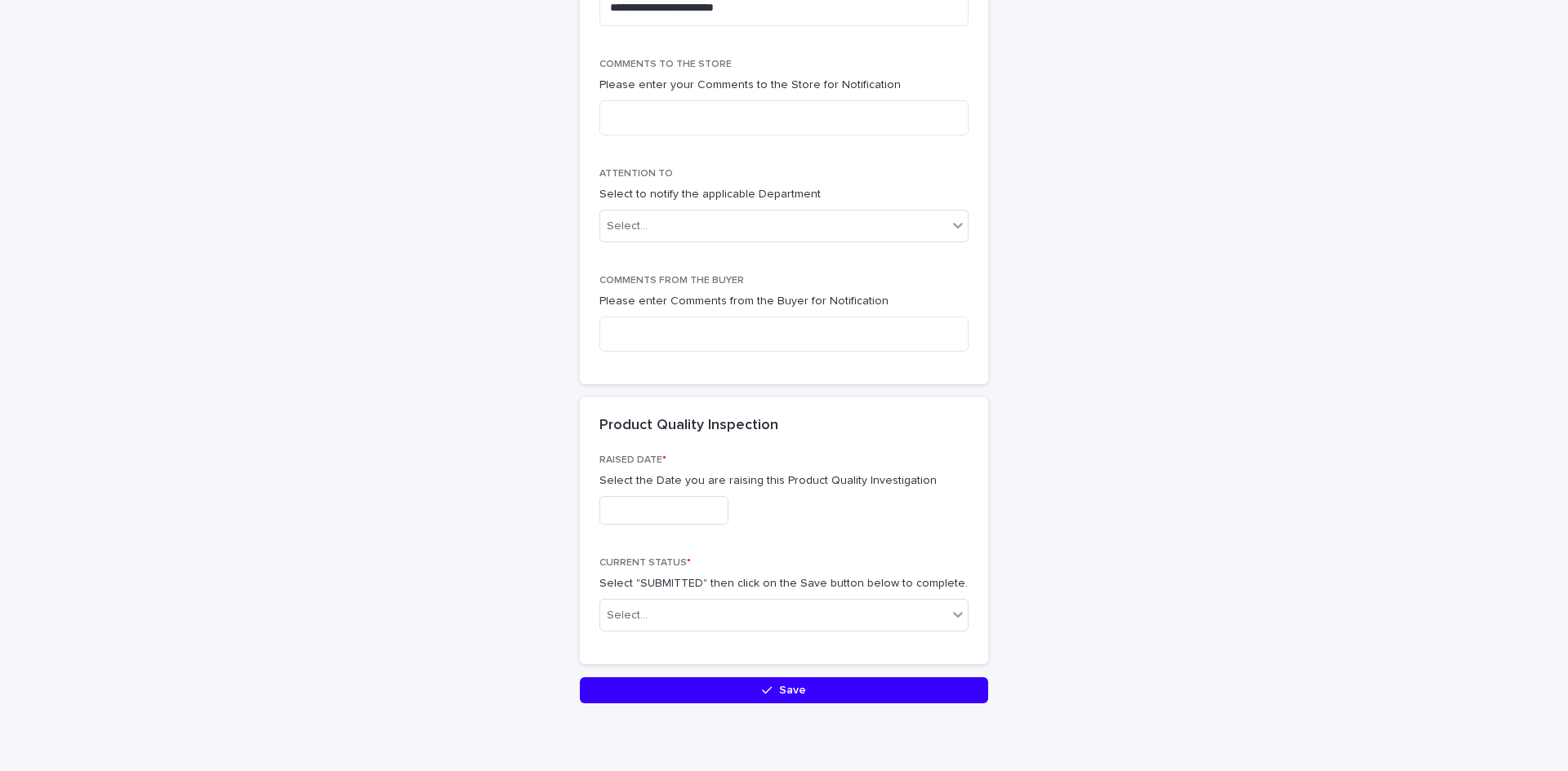
click at [709, 511] on input "text" at bounding box center [663, 510] width 129 height 28
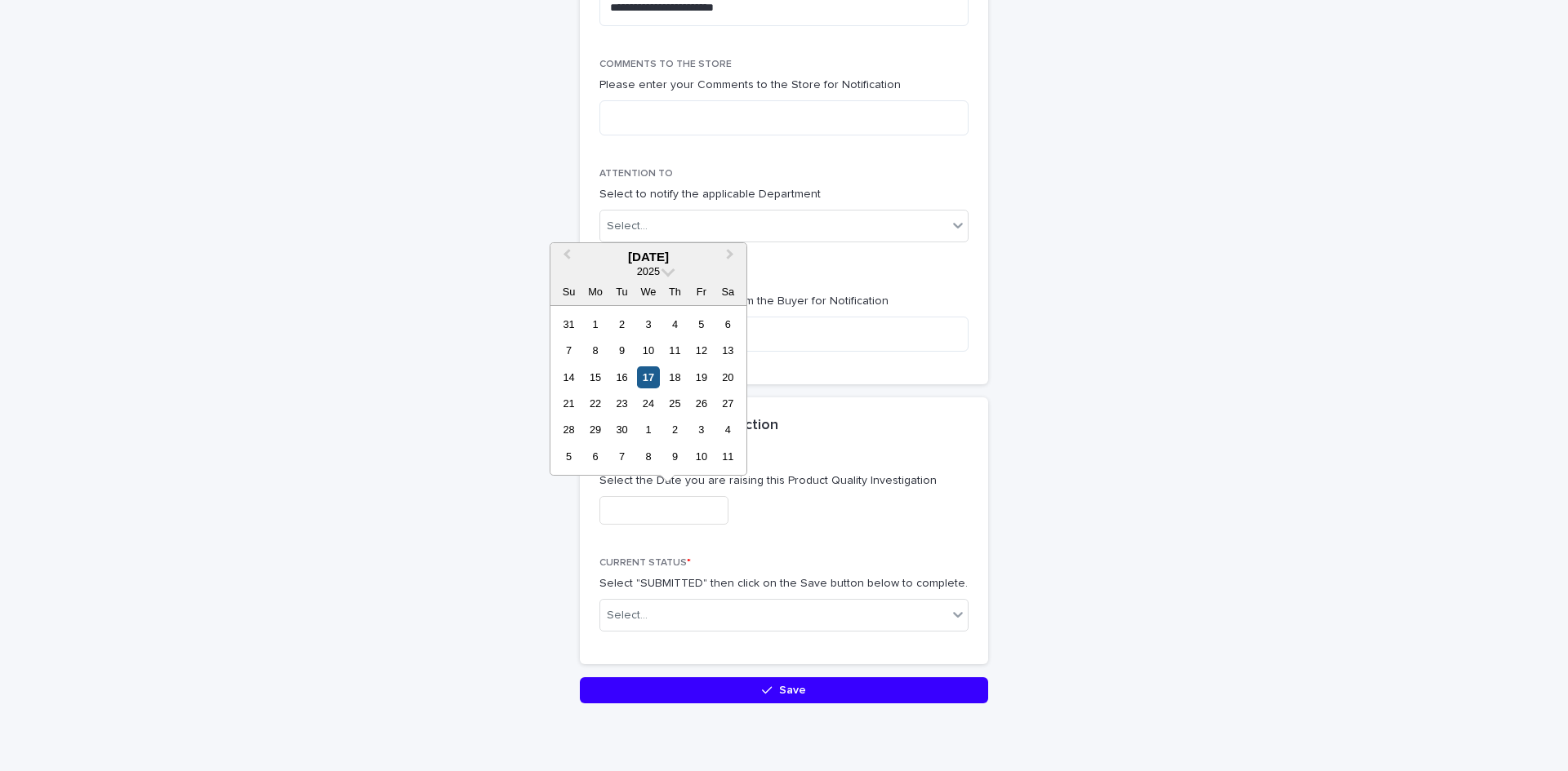
click at [652, 372] on div "17" at bounding box center [648, 377] width 22 height 22
type input "**********"
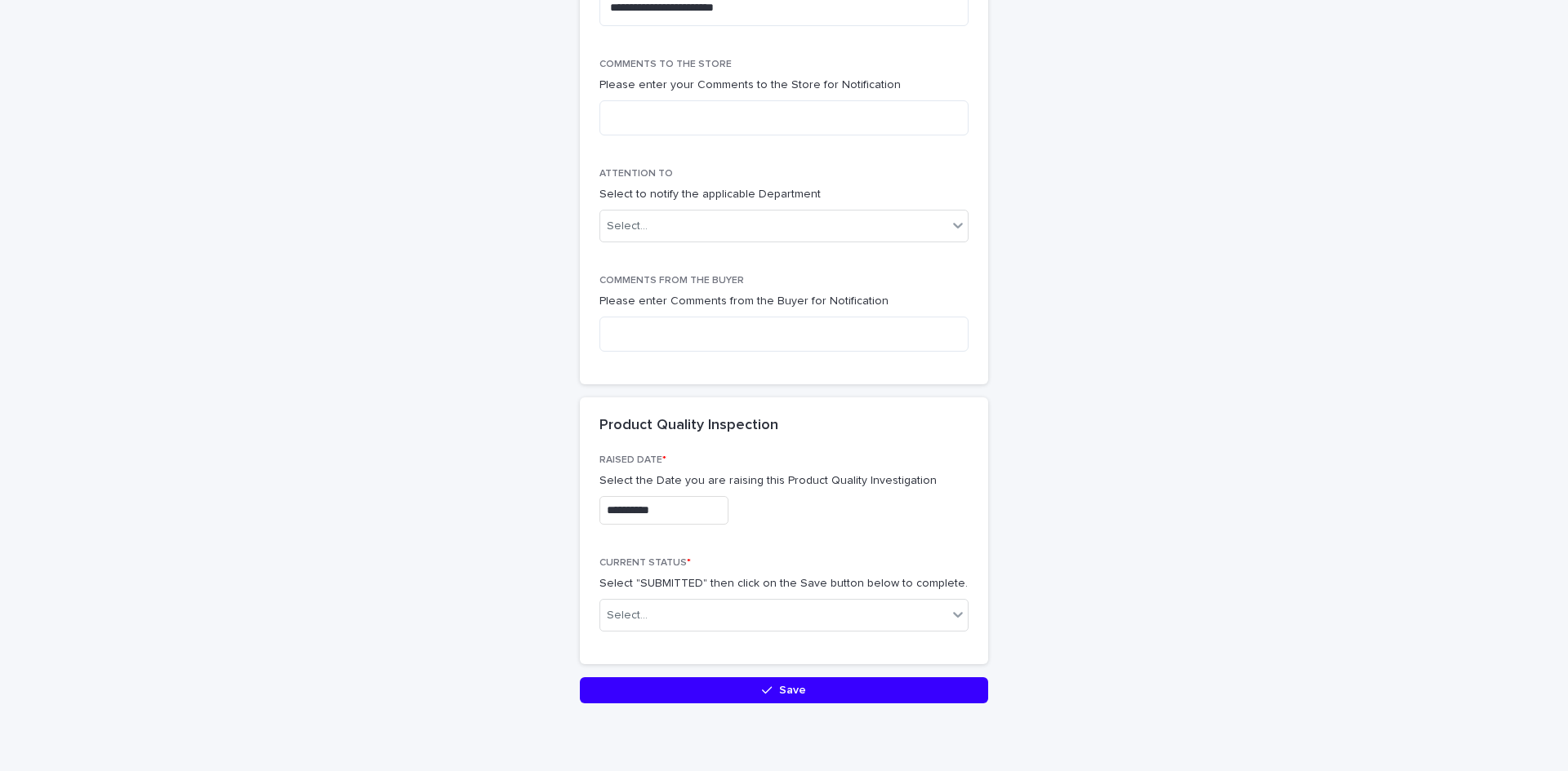
click at [749, 631] on div "CURRENT STATUS * Select "SUBMITTED" then click on the Save button below to comp…" at bounding box center [784, 601] width 369 height 87
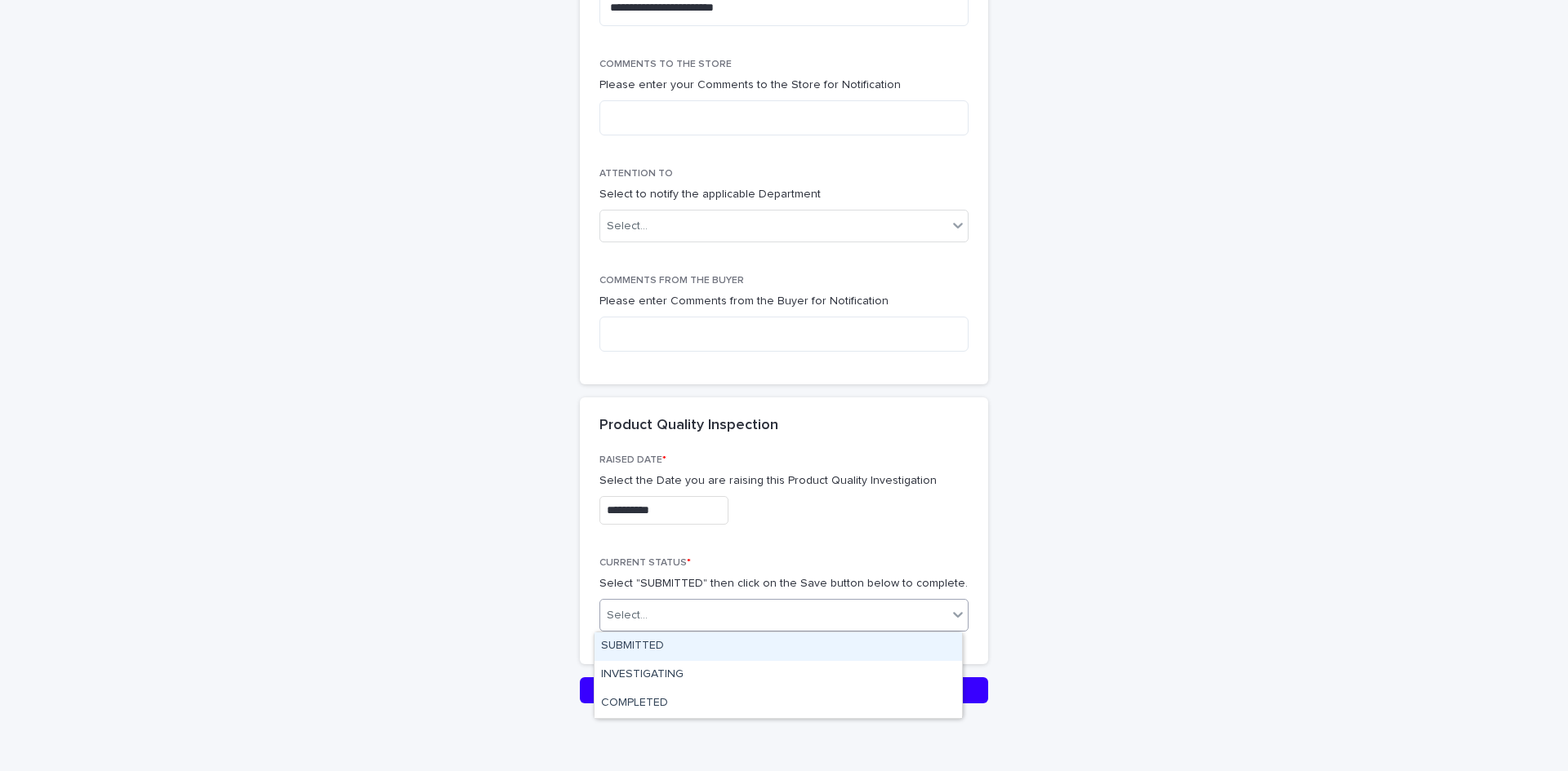
click at [753, 615] on div "Select..." at bounding box center [773, 616] width 347 height 26
click at [723, 655] on div "SUBMITTED" at bounding box center [778, 646] width 367 height 28
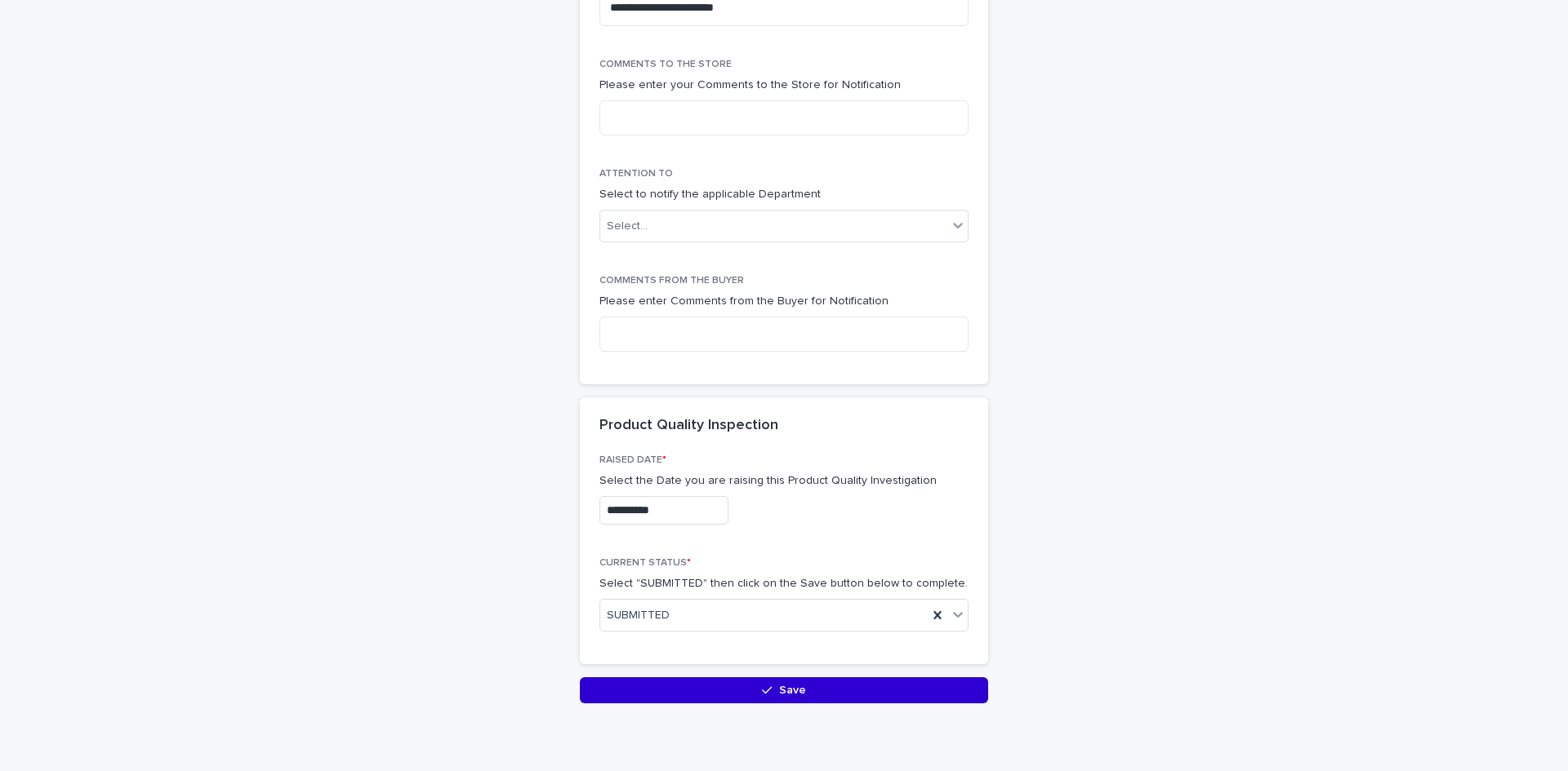
click at [720, 695] on button "Save" at bounding box center [784, 691] width 408 height 26
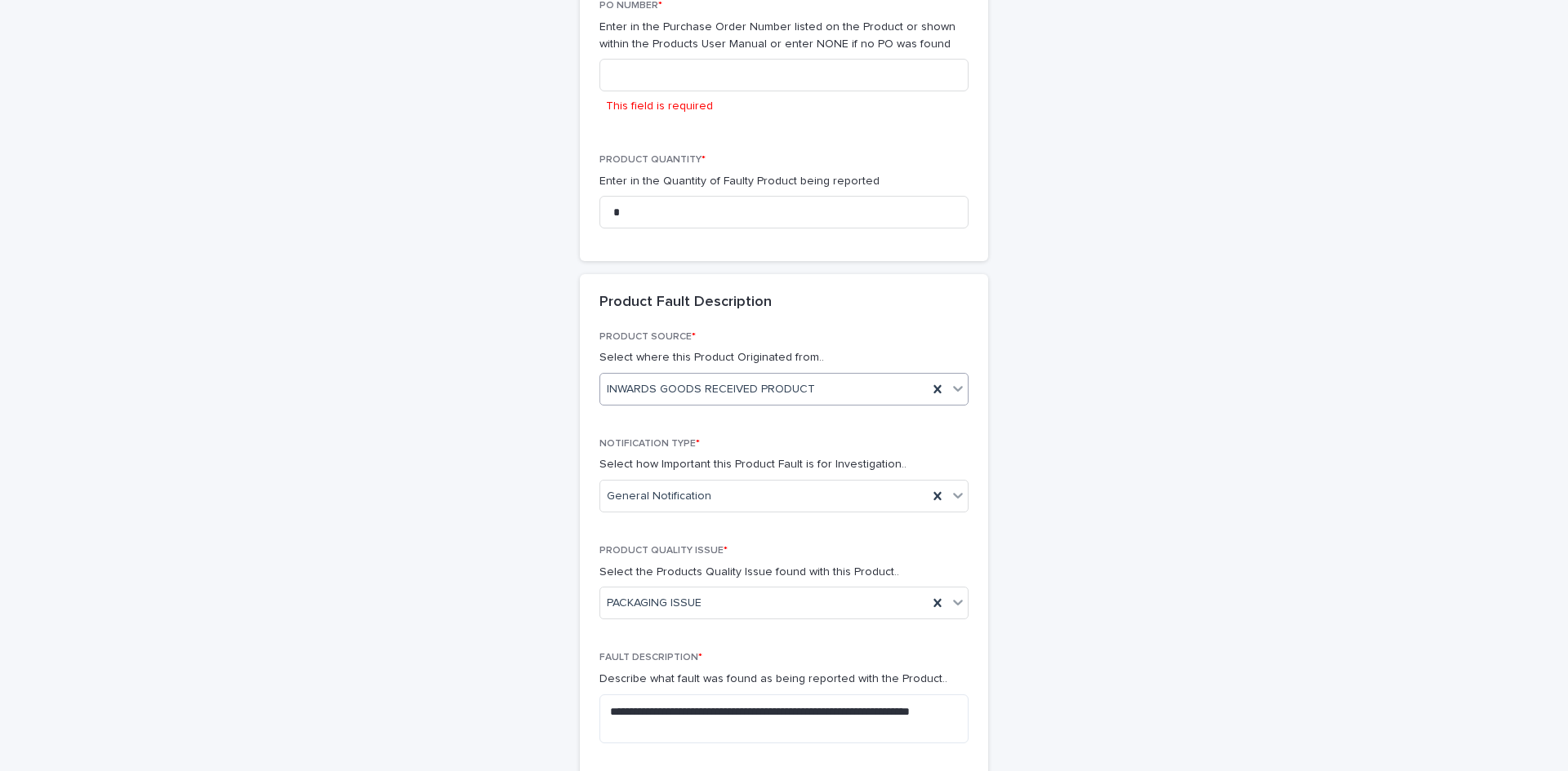
scroll to position [569, 0]
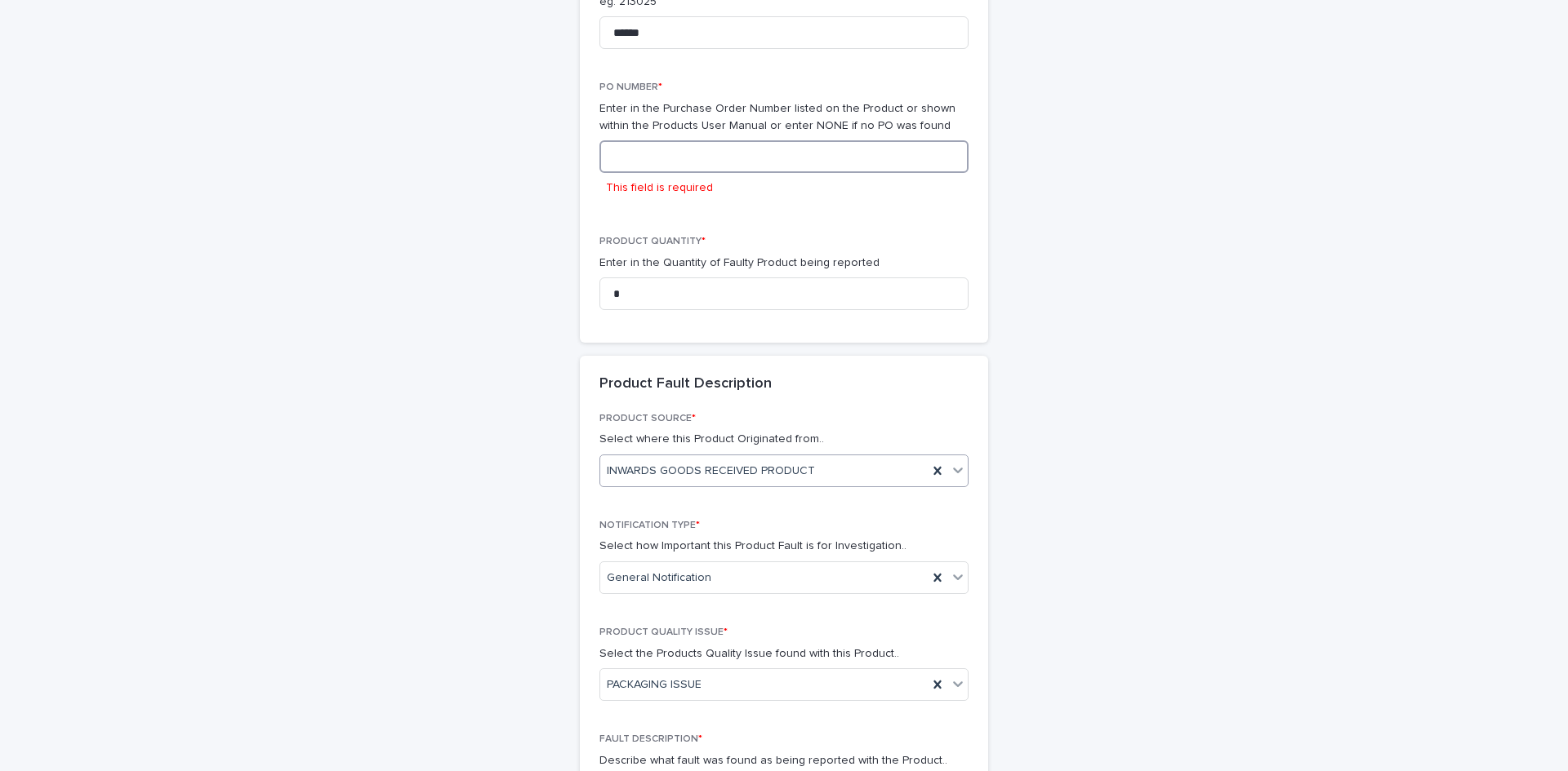
click at [747, 164] on input at bounding box center [784, 156] width 369 height 33
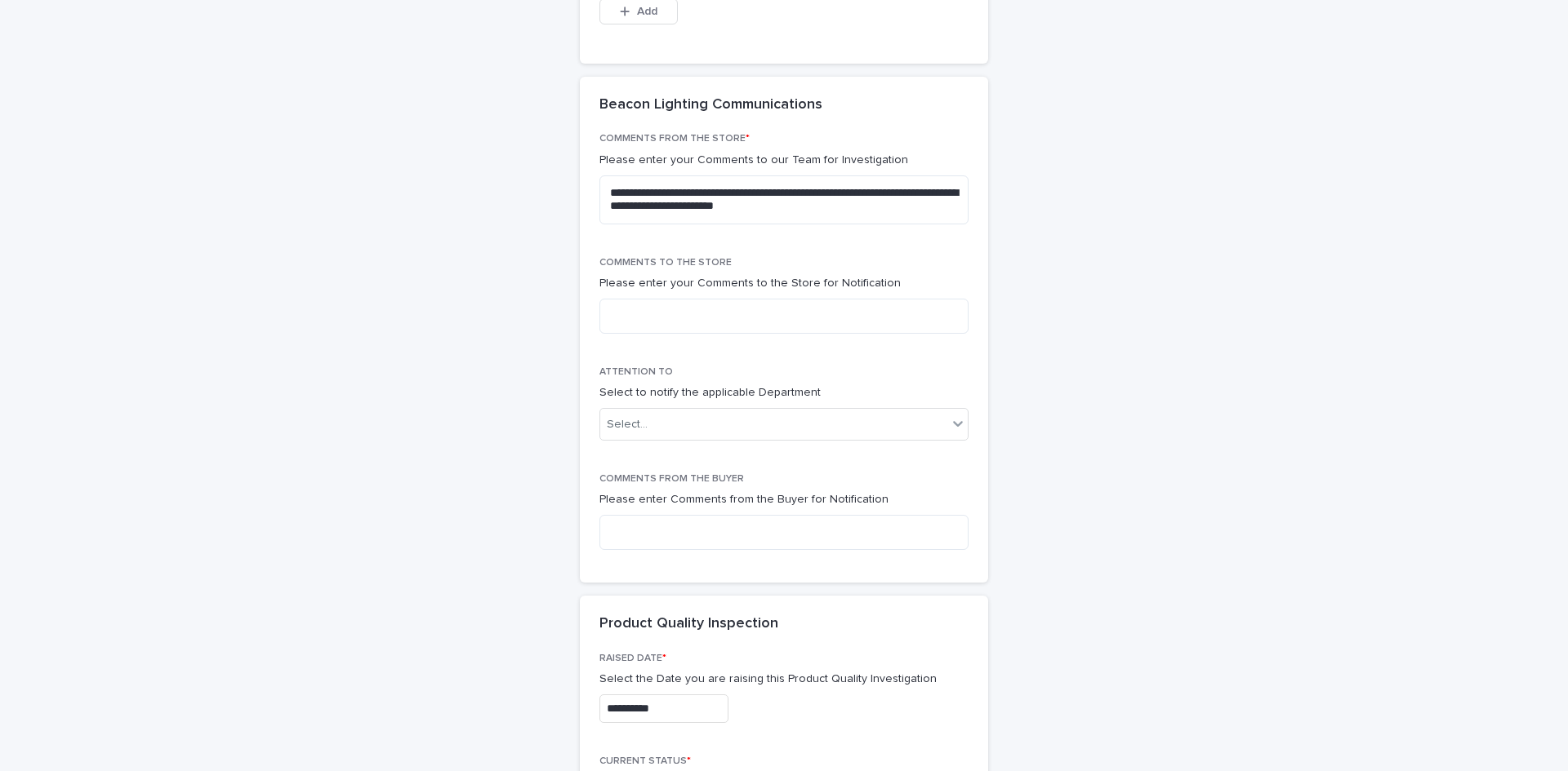
scroll to position [2136, 0]
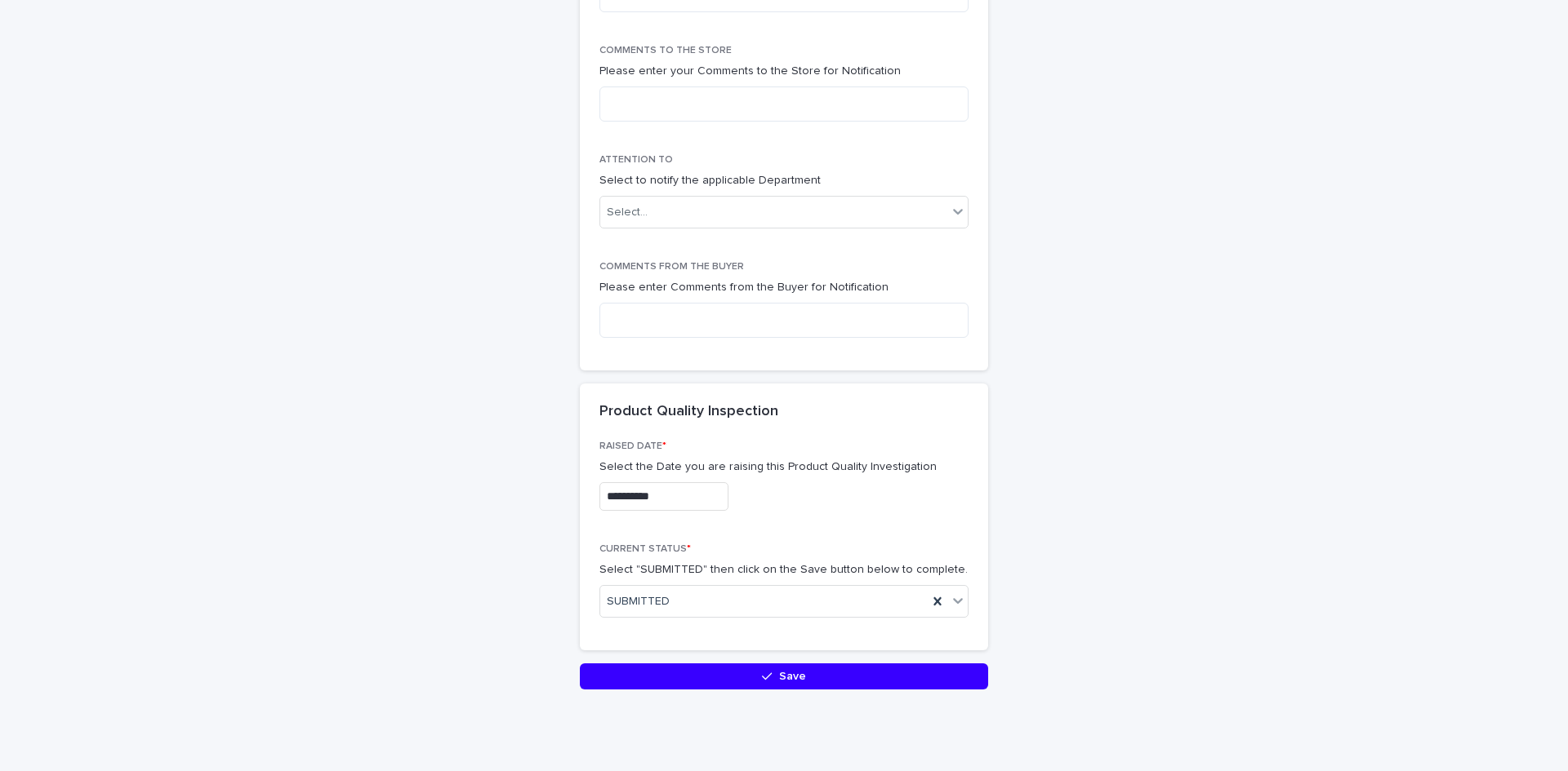
type input "****"
click at [766, 665] on button "Save" at bounding box center [784, 677] width 408 height 26
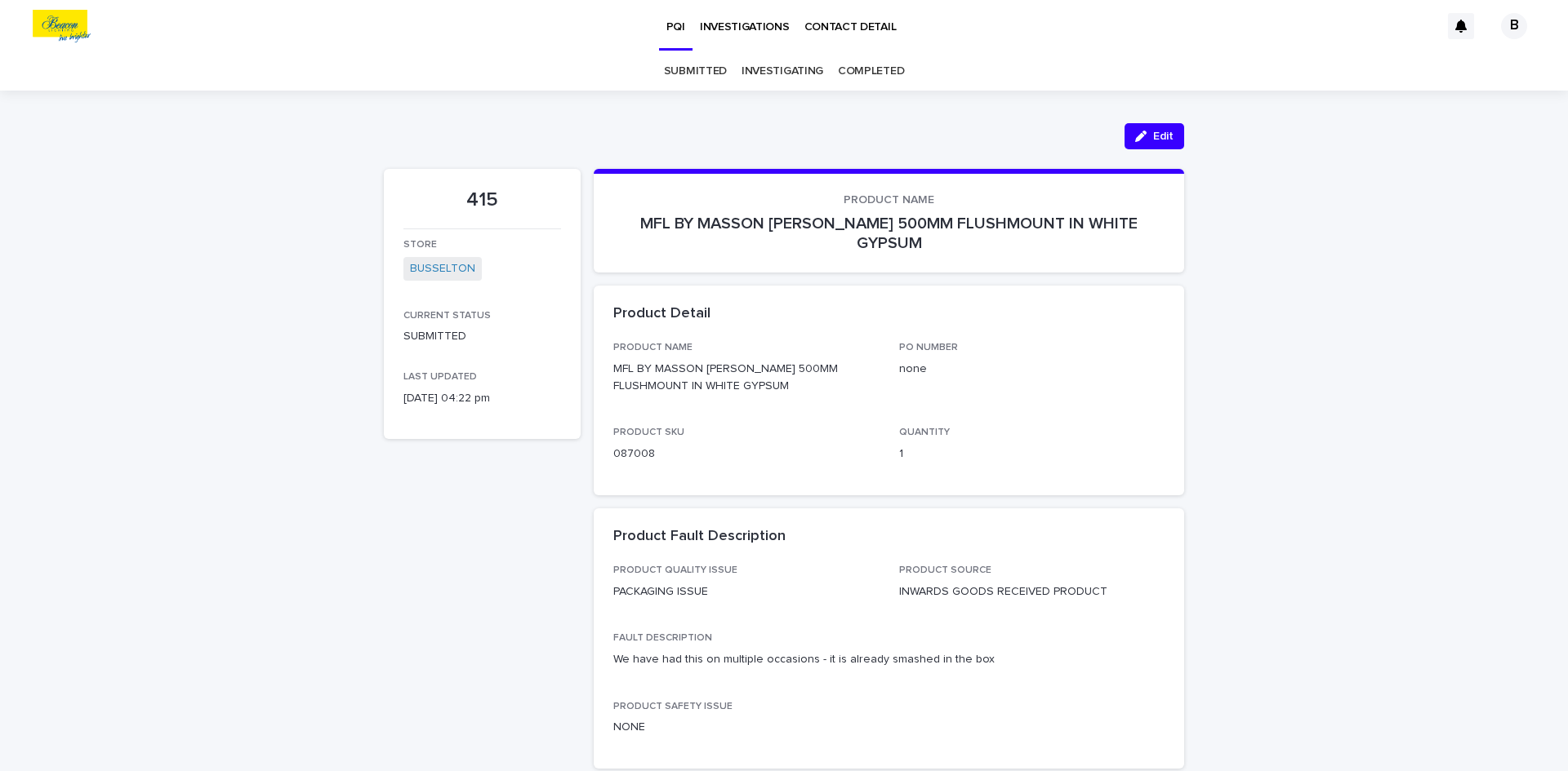
click at [771, 23] on p "INVESTIGATIONS" at bounding box center [745, 17] width 90 height 34
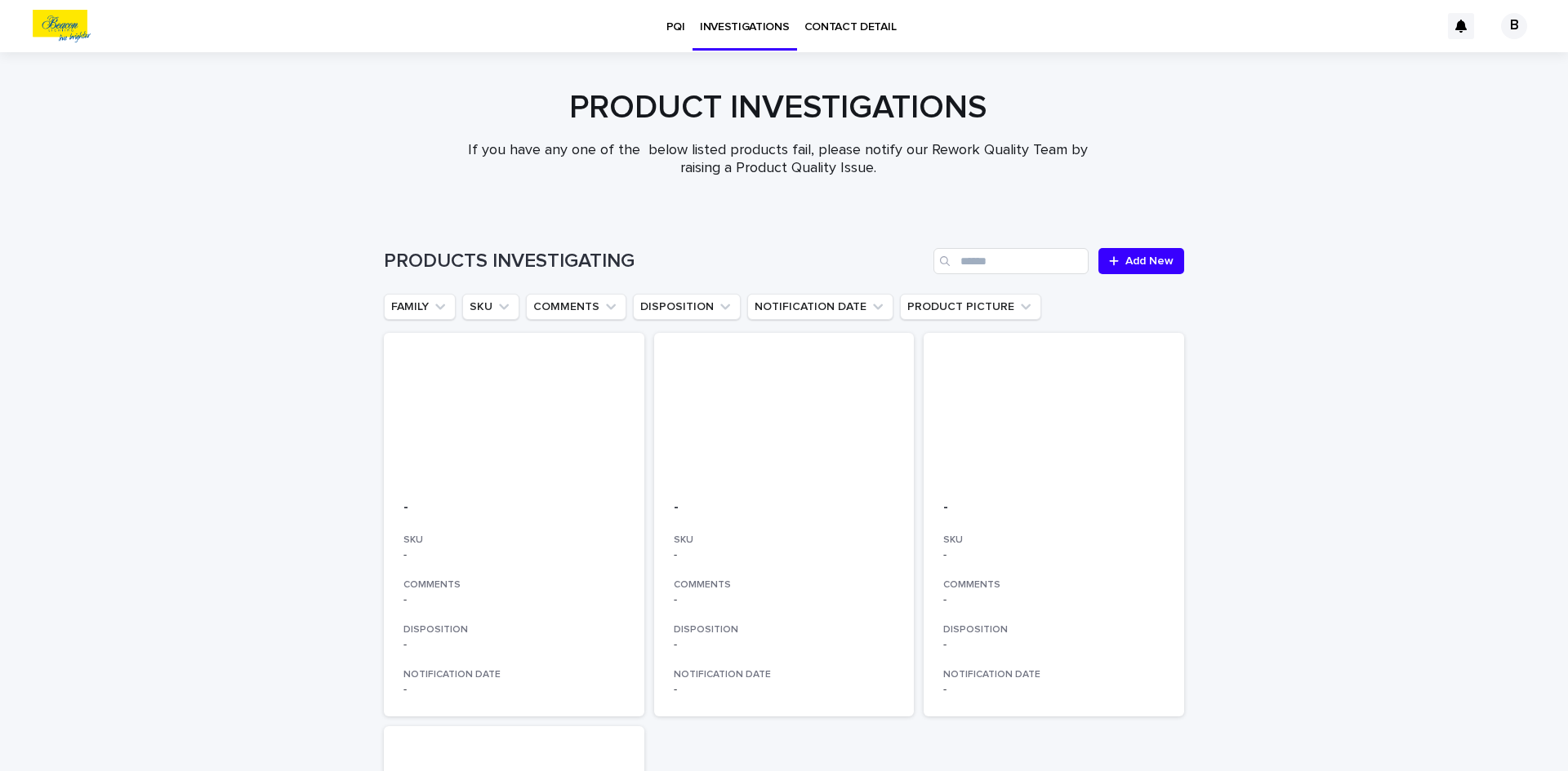
click at [666, 23] on p "PQI" at bounding box center [675, 17] width 19 height 34
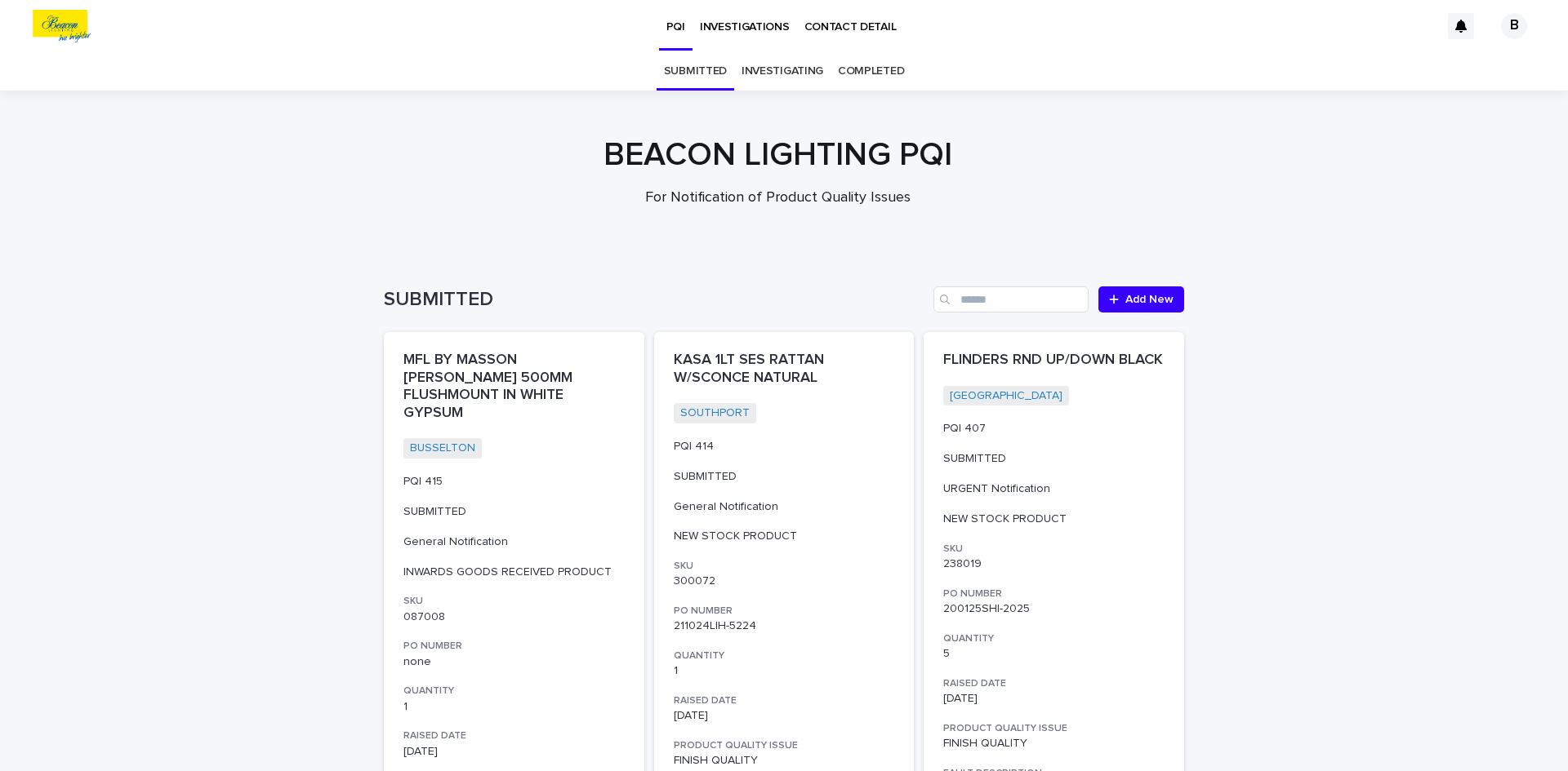
click at [803, 77] on link "INVESTIGATING" at bounding box center [782, 71] width 81 height 38
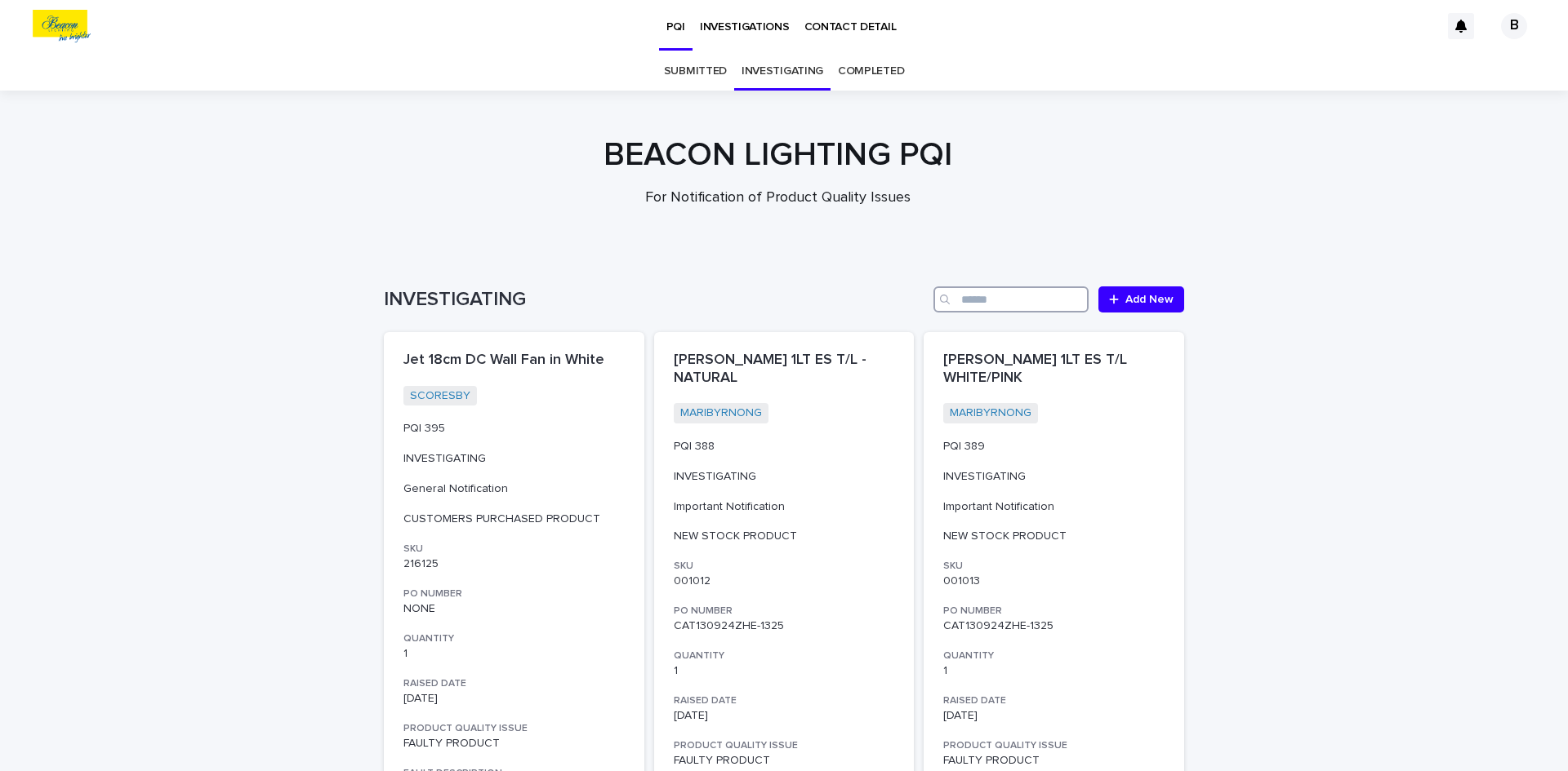
click at [990, 291] on input "Search" at bounding box center [1011, 299] width 155 height 26
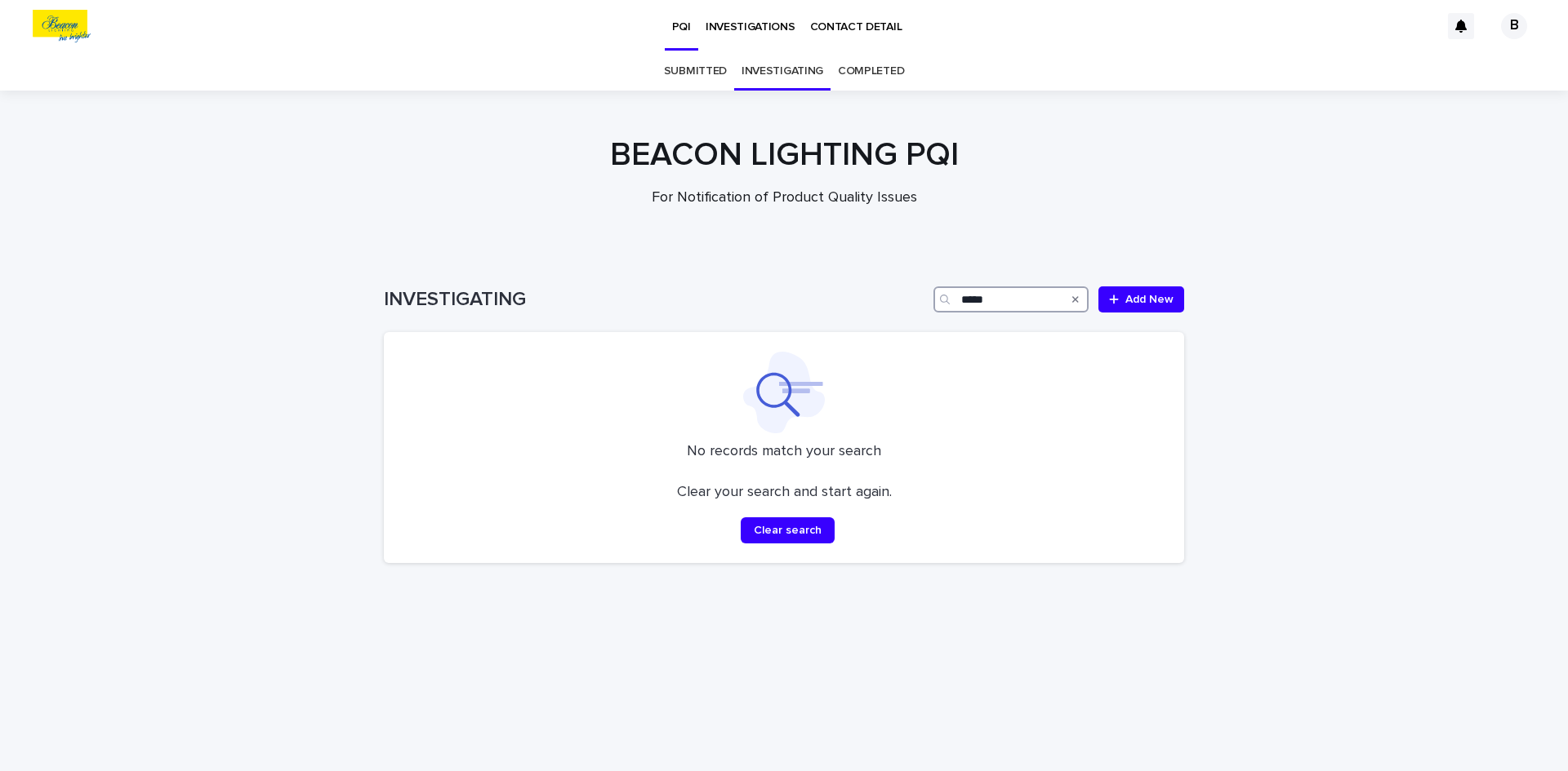
type input "*****"
click at [685, 82] on link "SUBMITTED" at bounding box center [694, 71] width 63 height 38
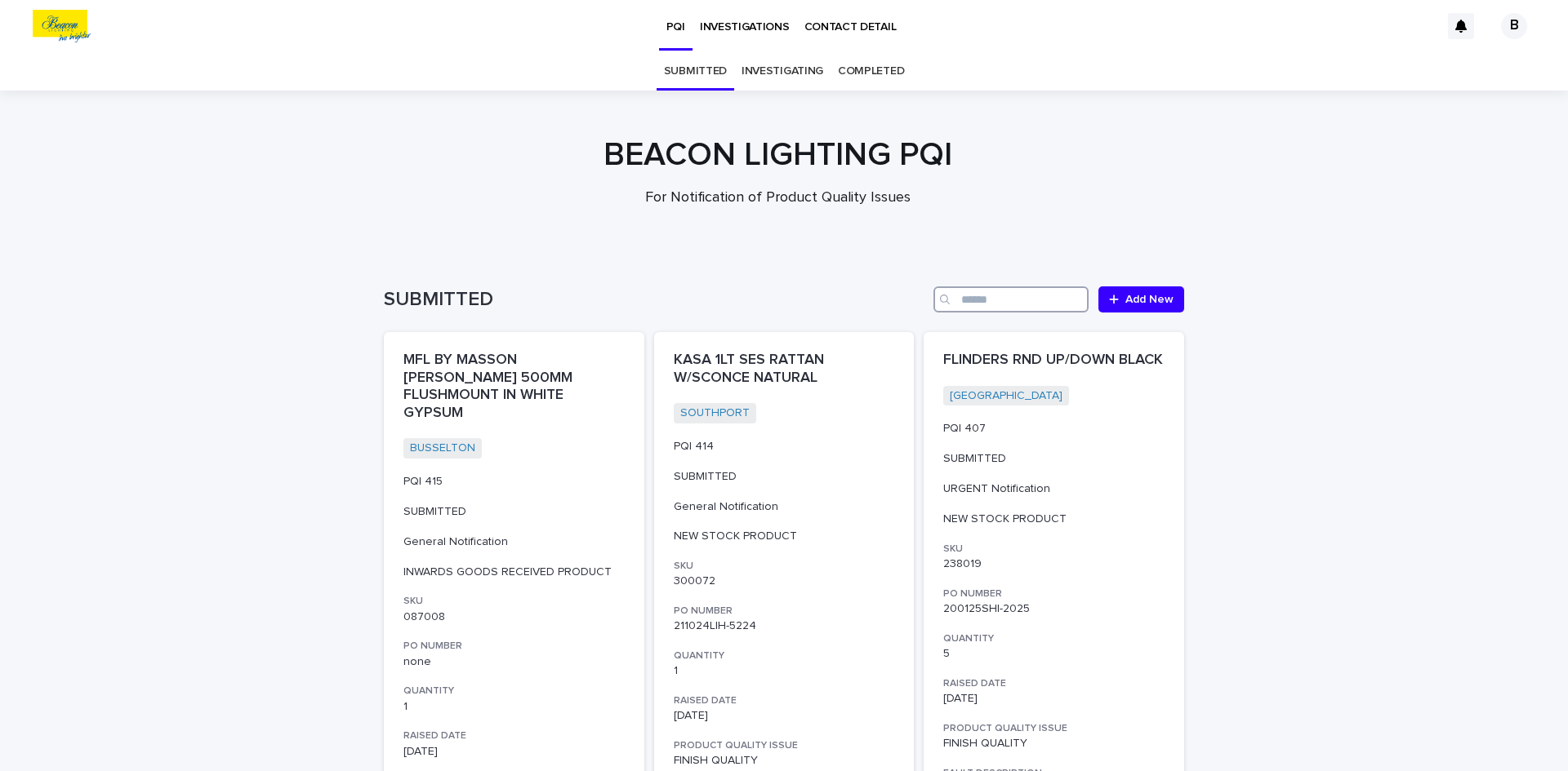
click at [1026, 297] on input "Search" at bounding box center [1011, 299] width 155 height 26
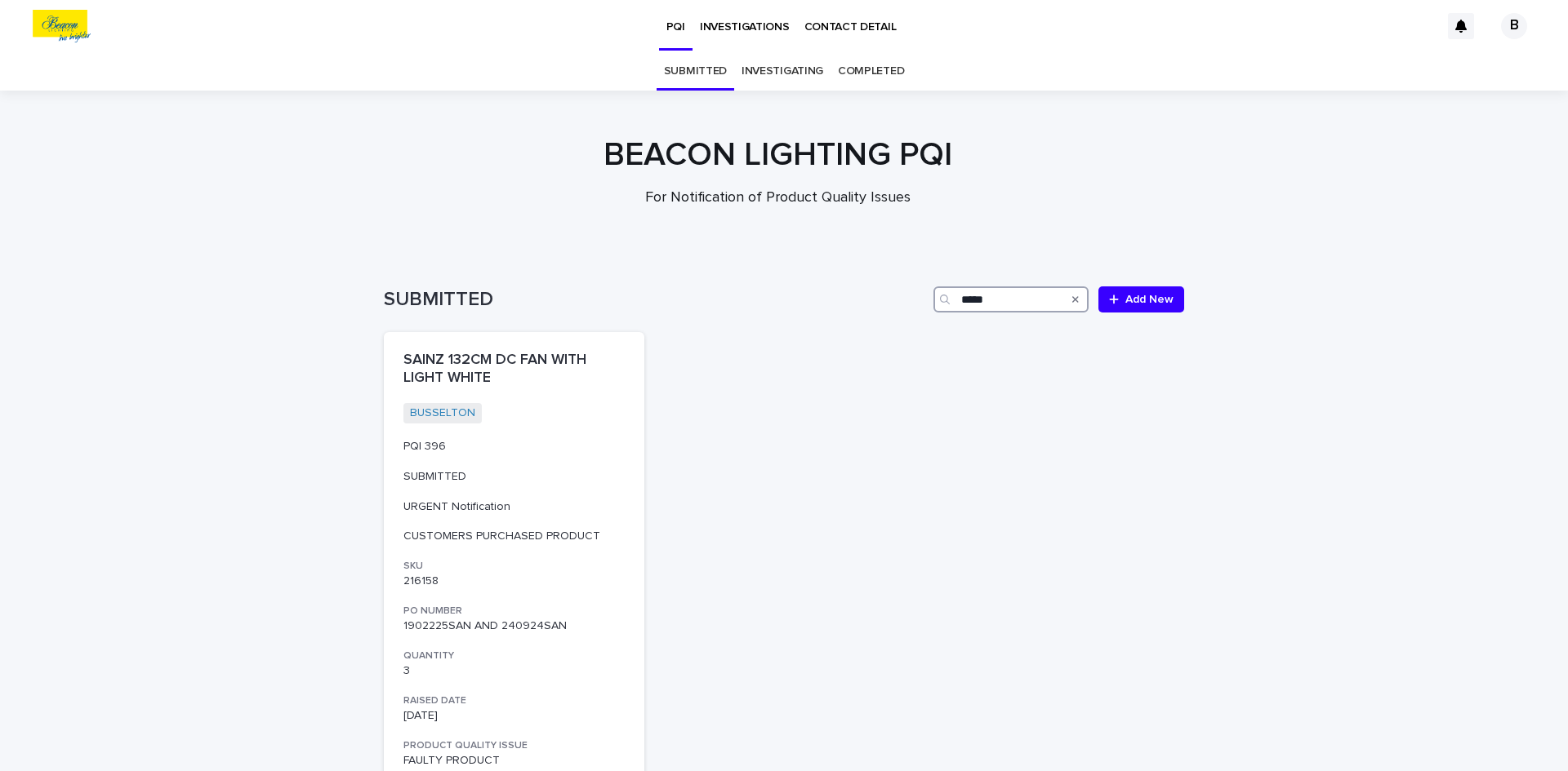
type input "*****"
click at [692, 81] on link "SUBMITTED" at bounding box center [694, 71] width 63 height 38
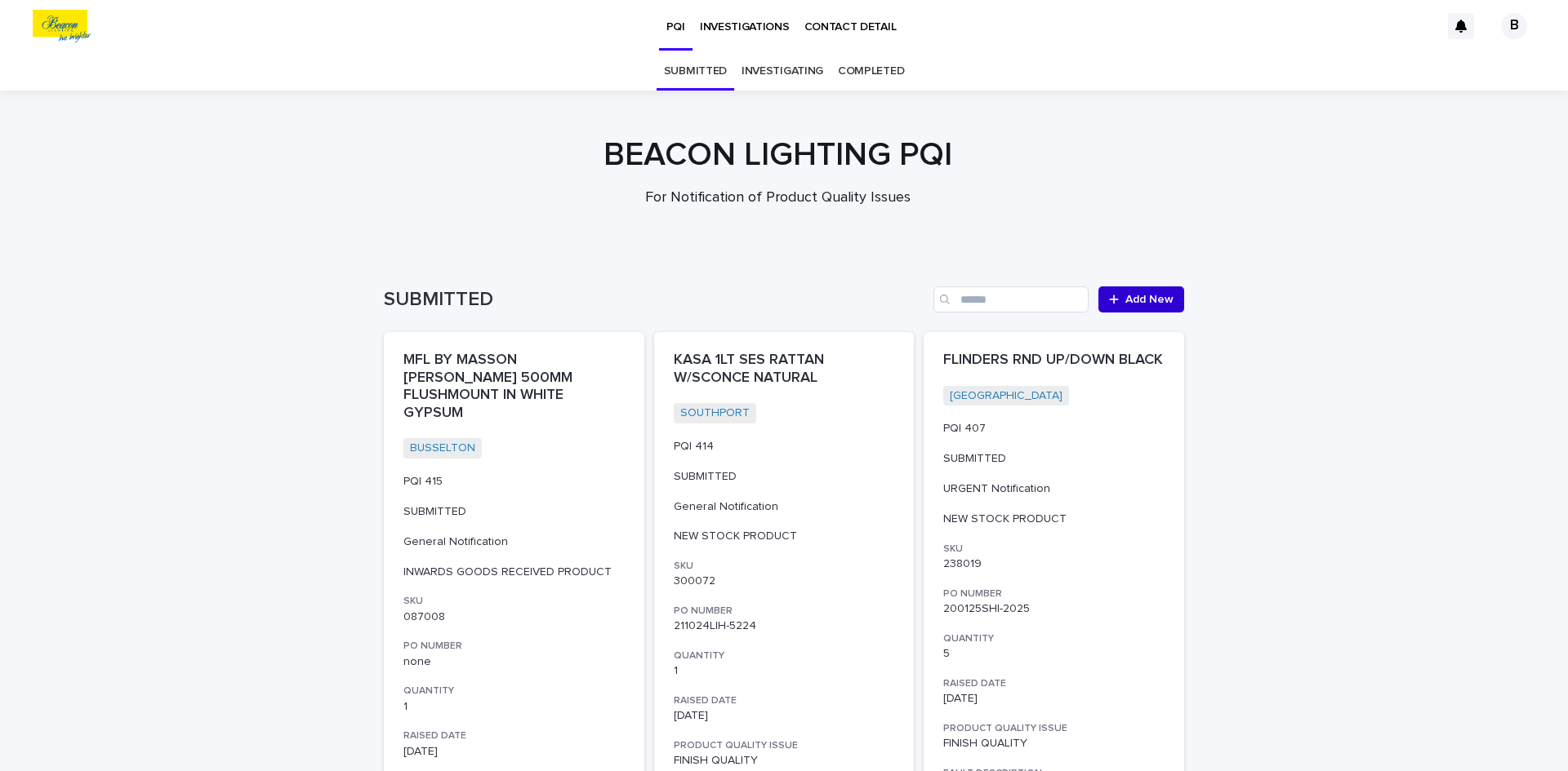
click at [1148, 293] on link "Add New" at bounding box center [1140, 299] width 86 height 26
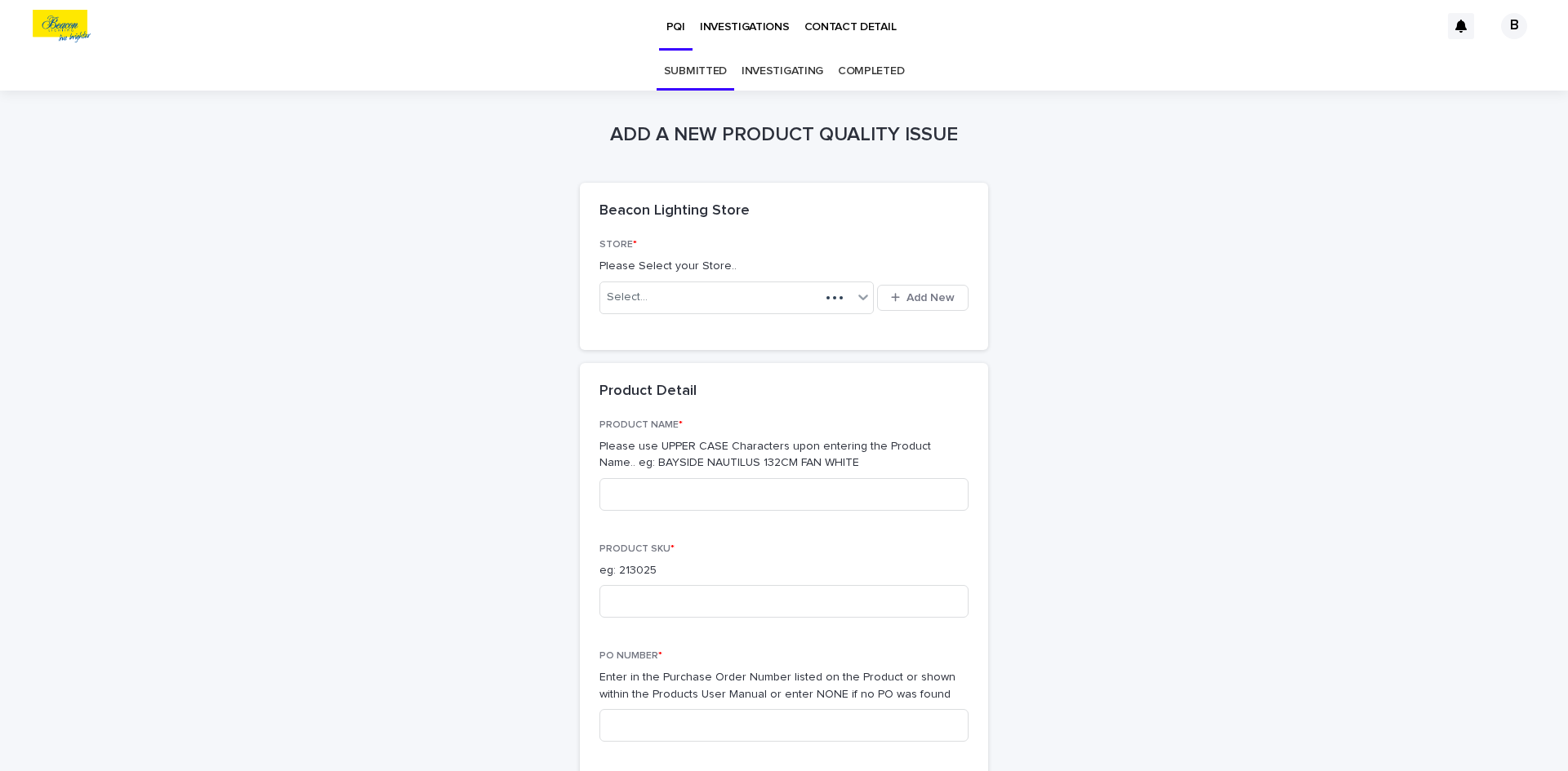
scroll to position [52, 0]
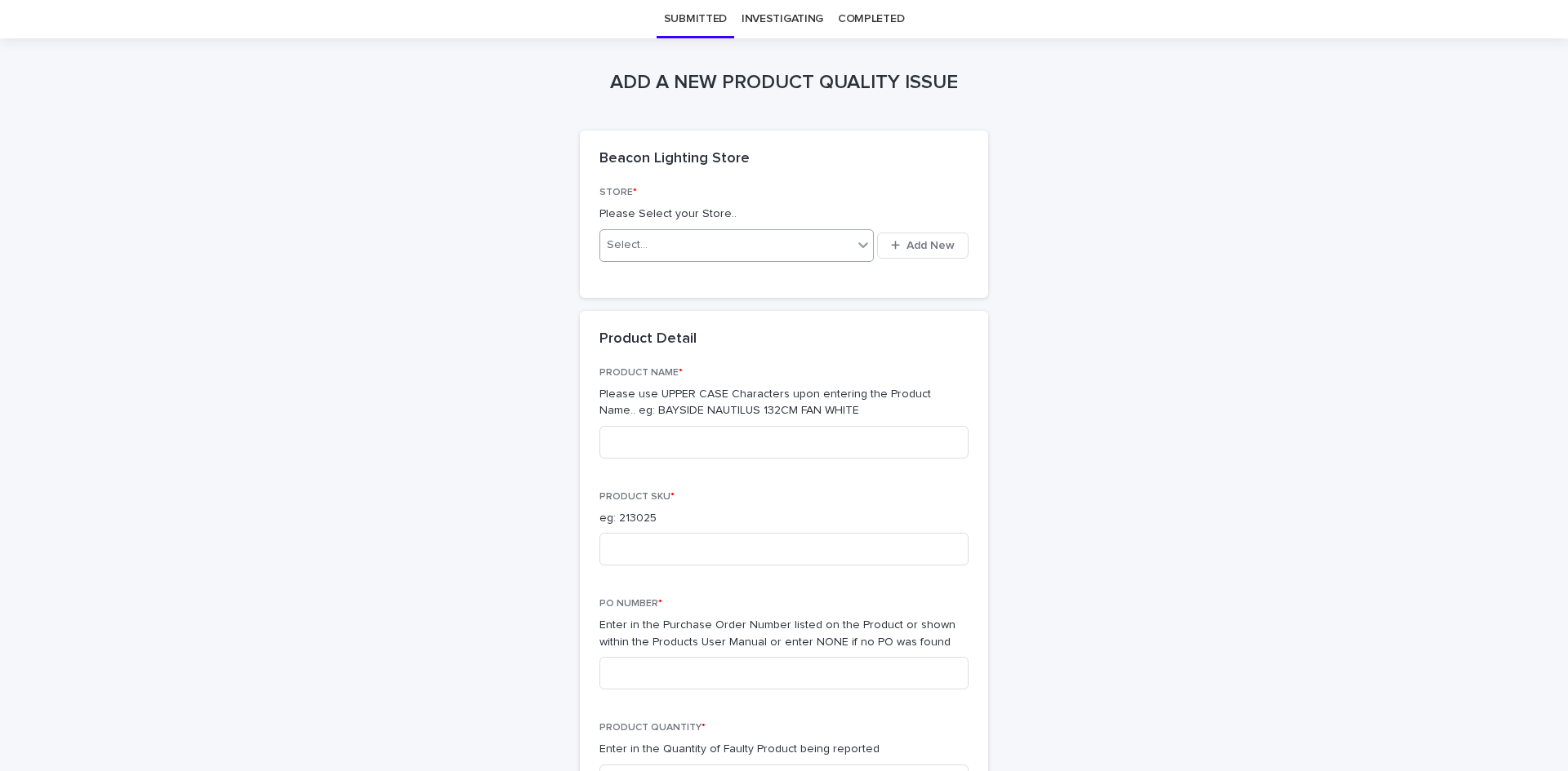
click at [775, 245] on div "Select..." at bounding box center [726, 245] width 253 height 26
type input "****"
click at [785, 270] on div "BUSSELTON" at bounding box center [731, 277] width 274 height 28
click at [693, 442] on input at bounding box center [784, 442] width 369 height 33
click at [762, 553] on input at bounding box center [784, 549] width 369 height 33
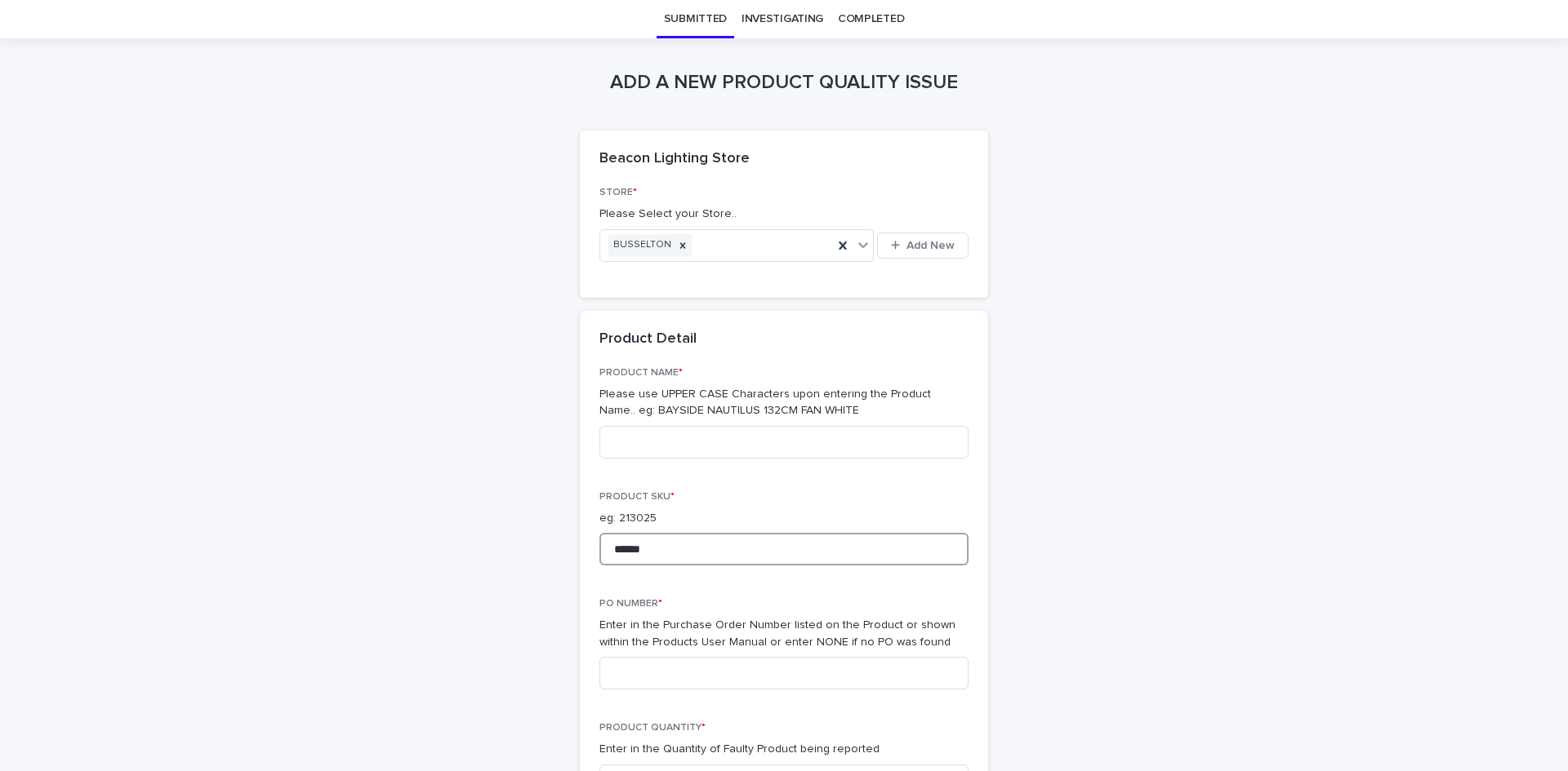
type input "******"
click at [860, 433] on input at bounding box center [784, 442] width 369 height 33
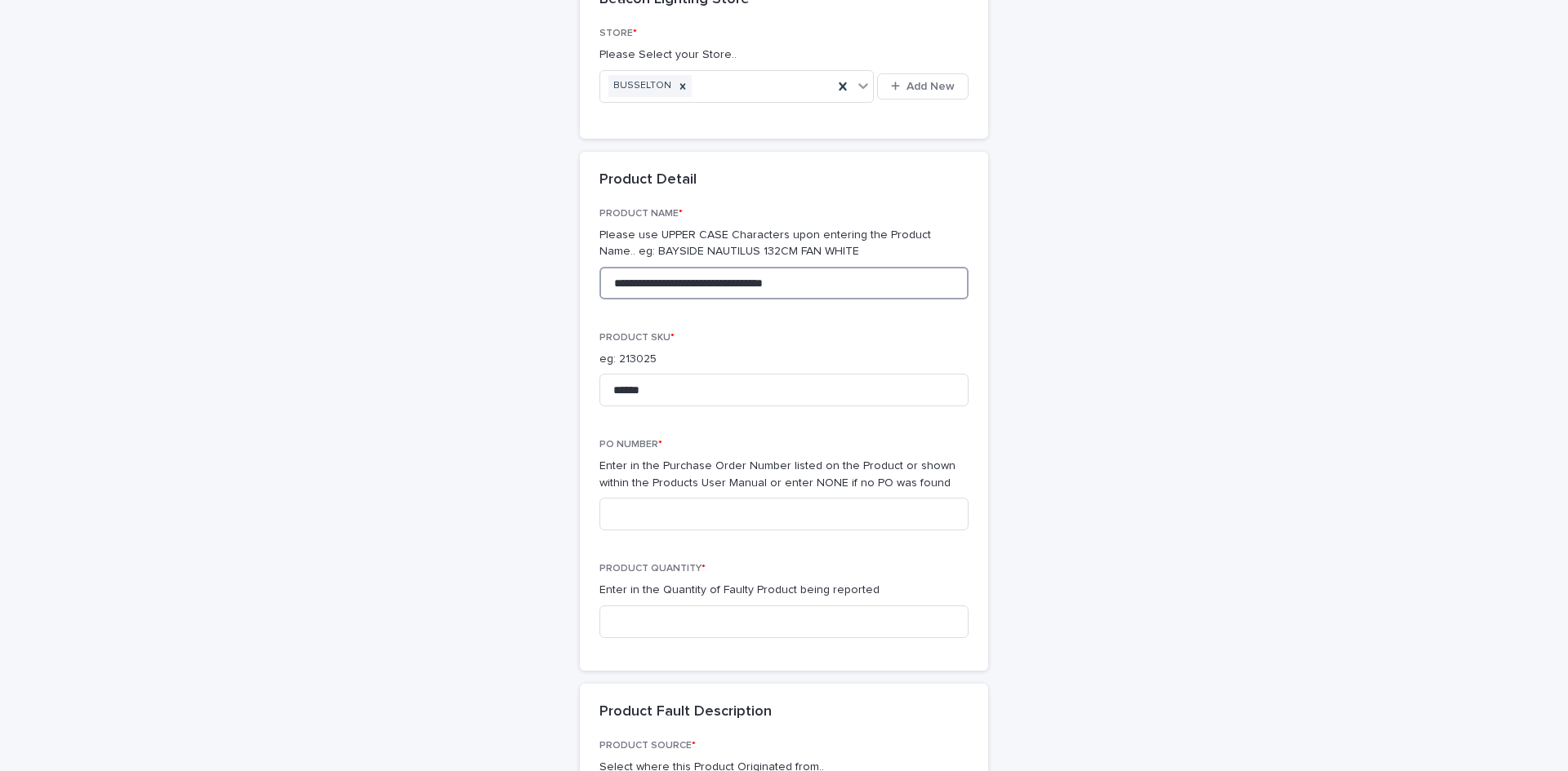
scroll to position [215, 0]
type input "**********"
click at [717, 625] on input at bounding box center [784, 617] width 369 height 33
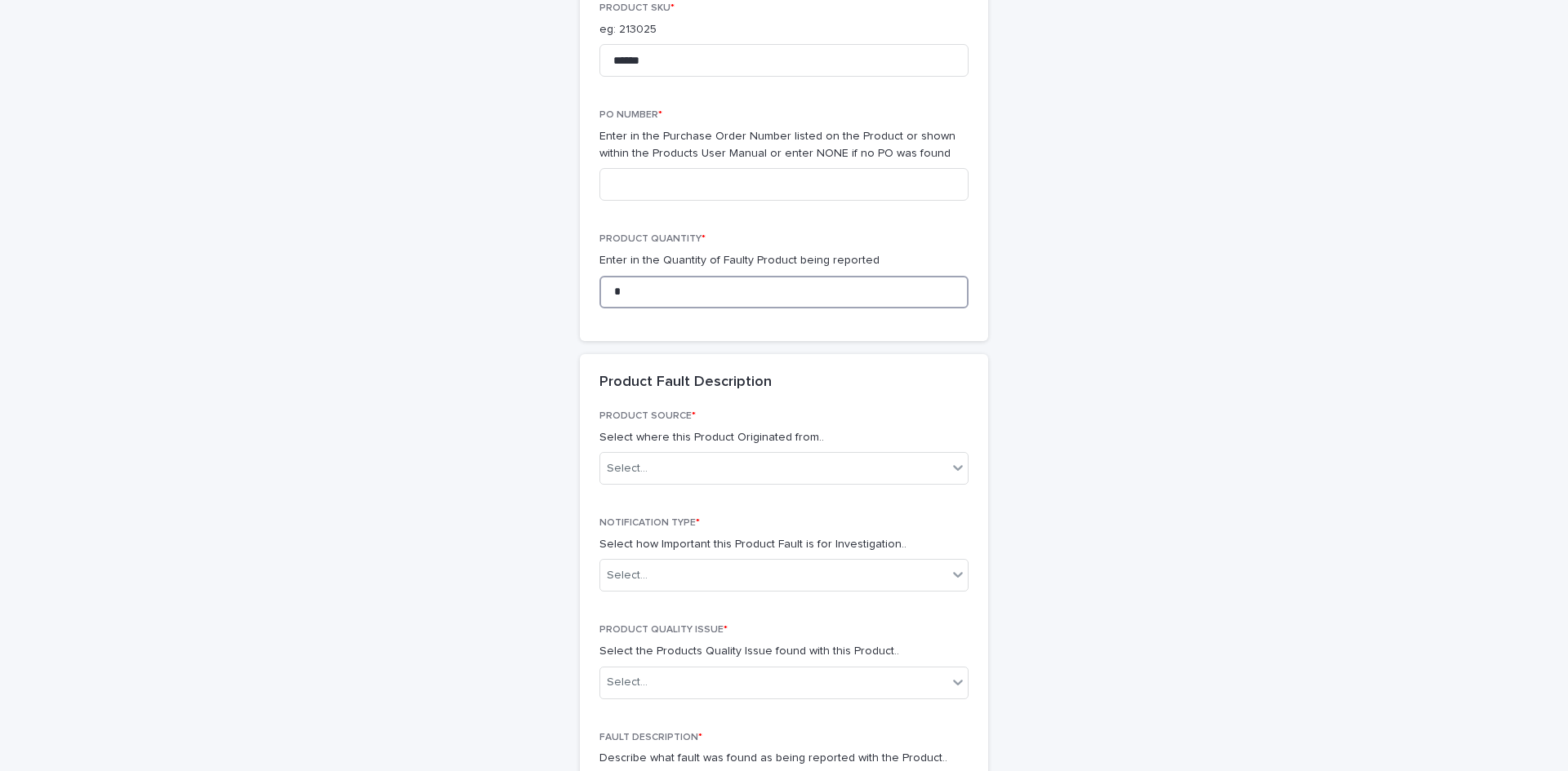
scroll to position [542, 0]
type input "*"
click at [737, 479] on div "Select..." at bounding box center [773, 468] width 347 height 26
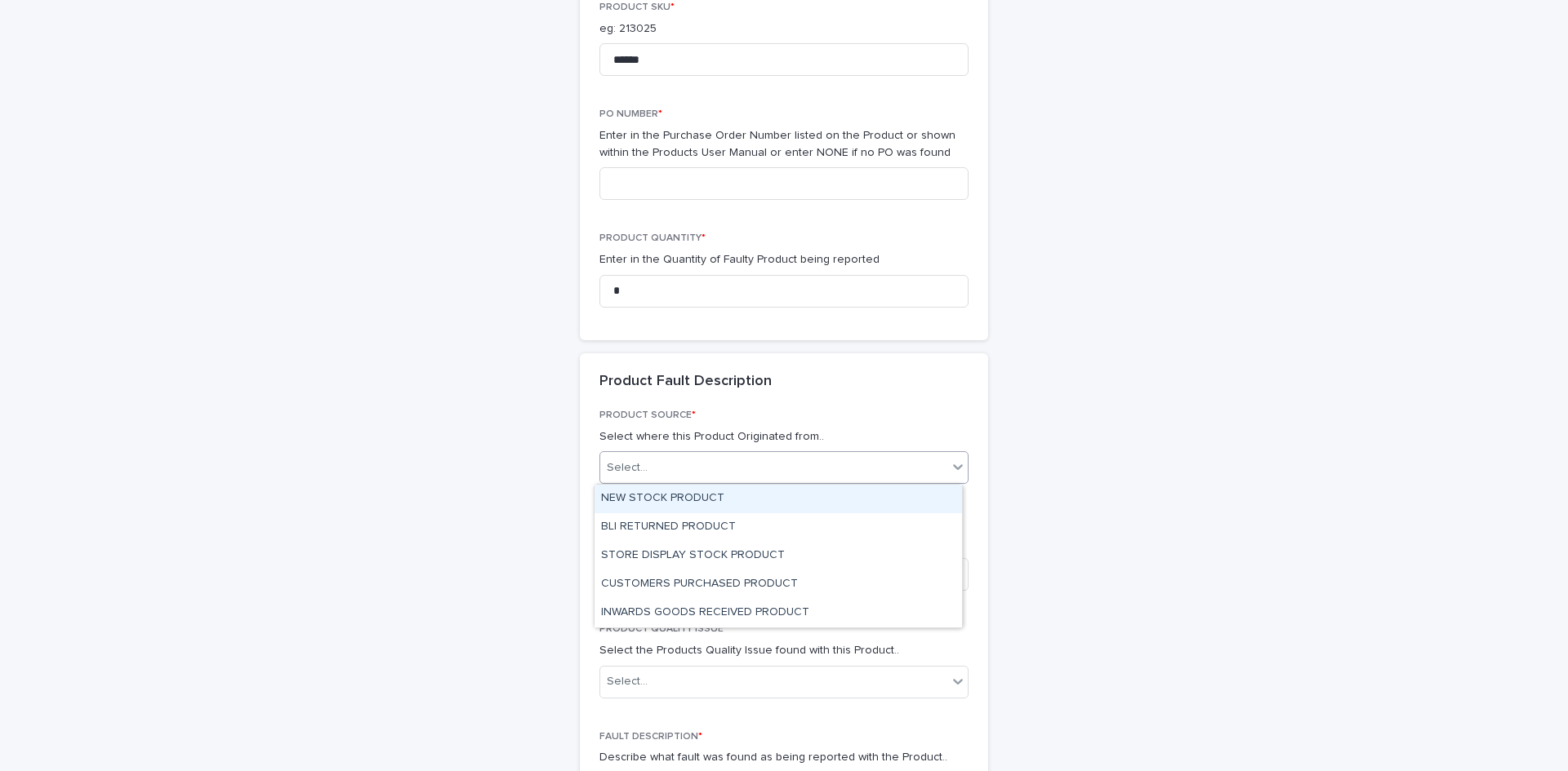
click at [735, 498] on div "NEW STOCK PRODUCT" at bounding box center [778, 499] width 367 height 28
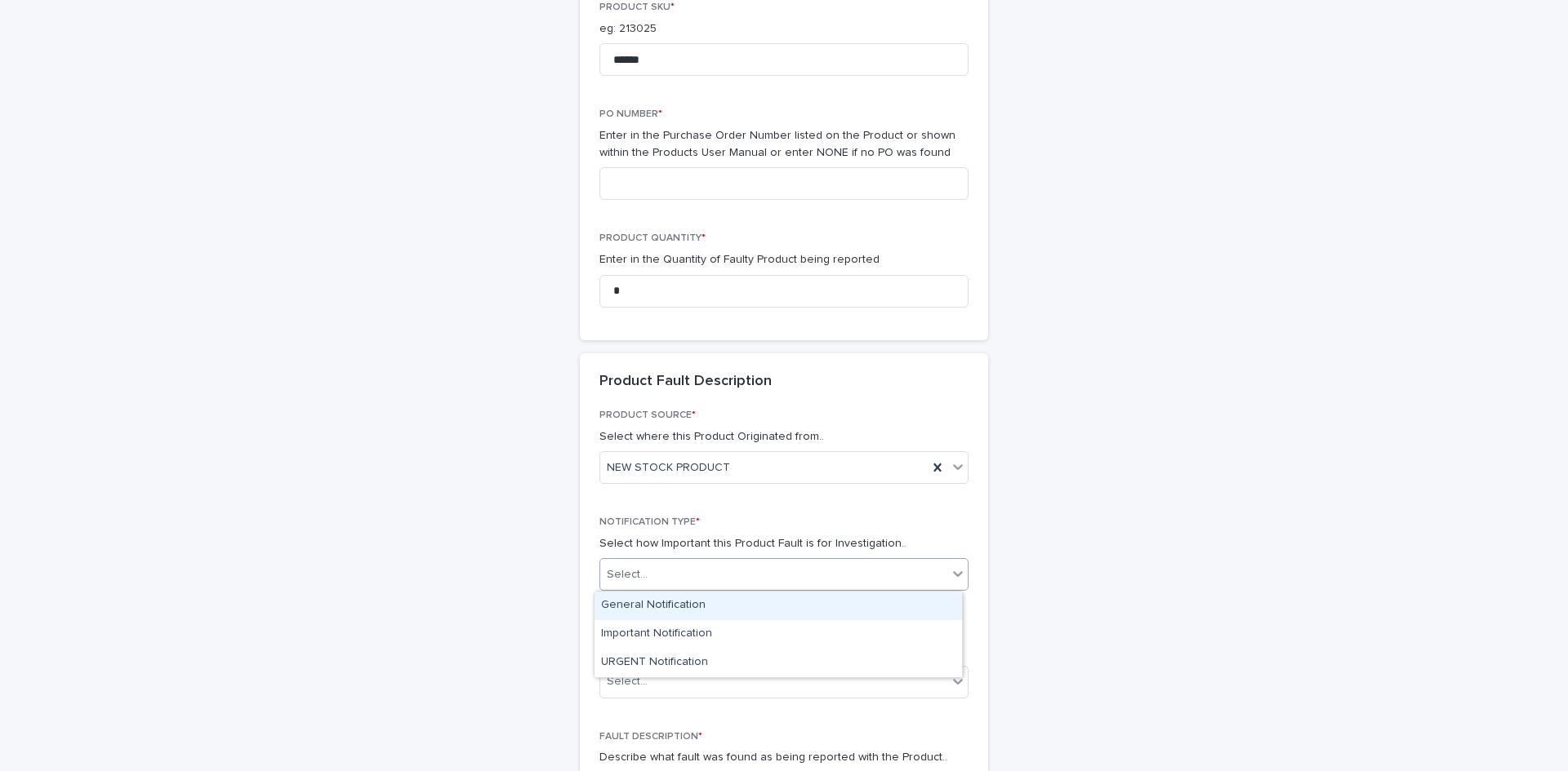
click at [701, 566] on div "Select..." at bounding box center [773, 575] width 347 height 26
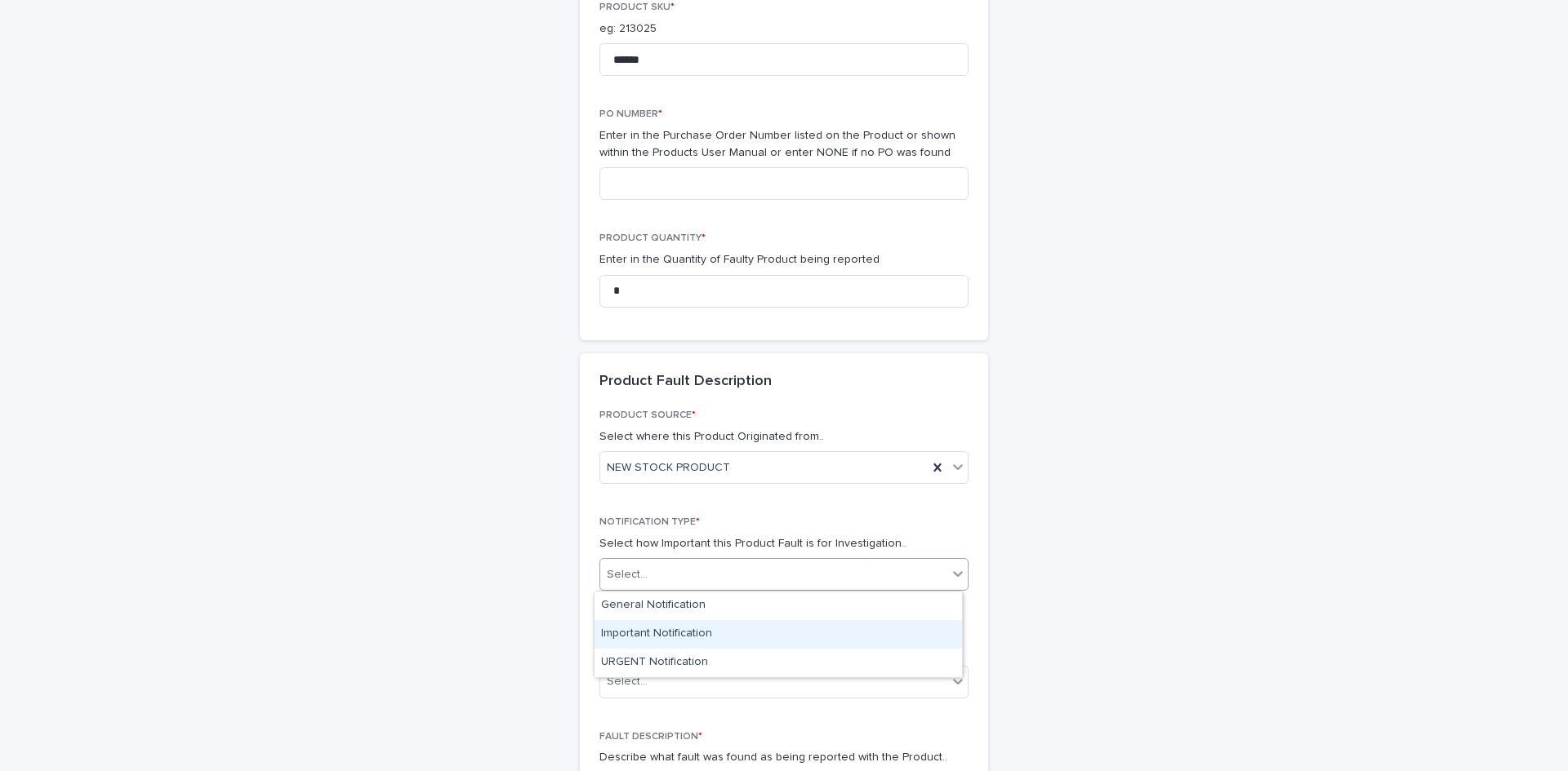
click at [699, 635] on div "Important Notification" at bounding box center [778, 634] width 367 height 28
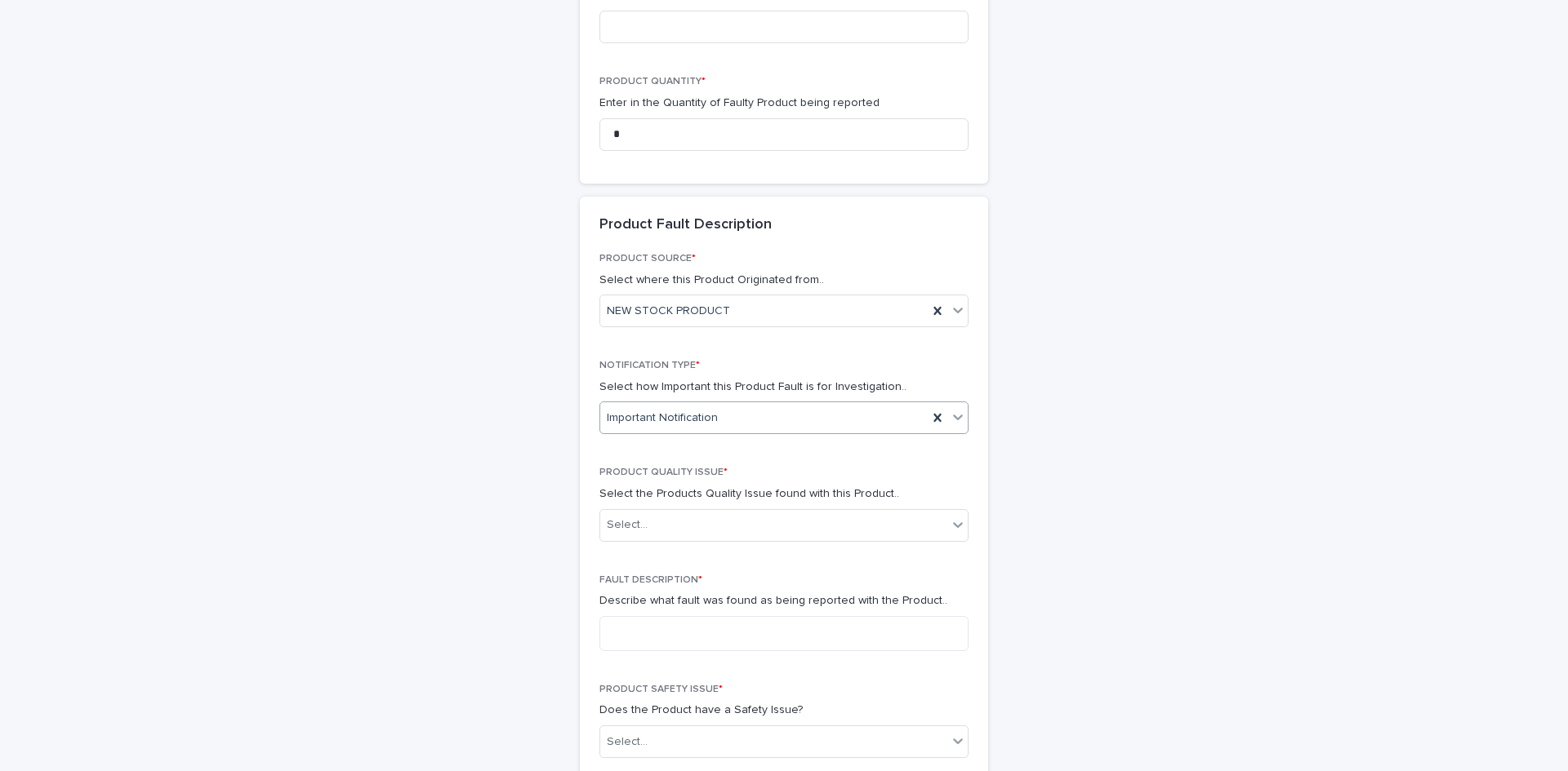
scroll to position [868, 0]
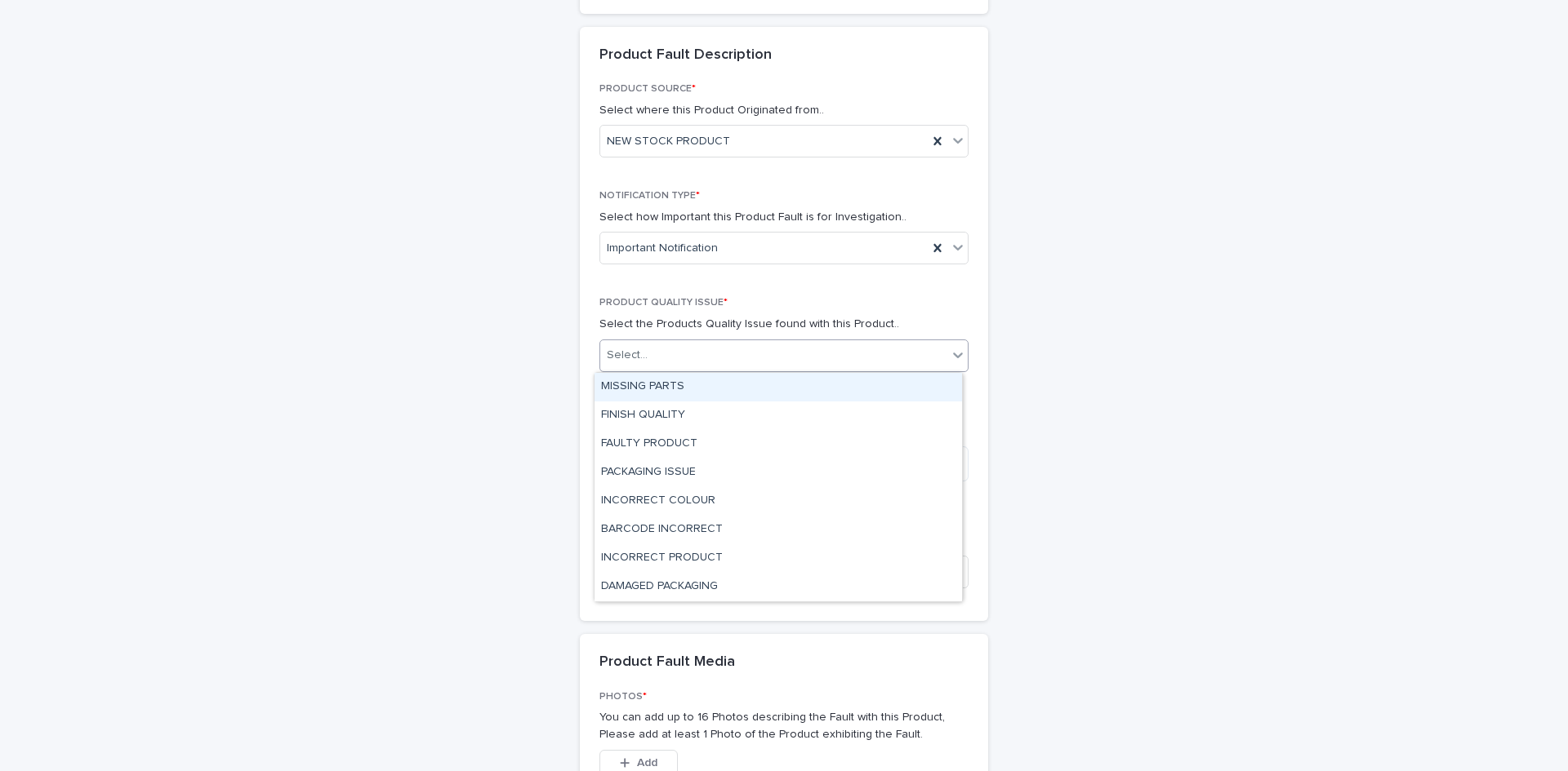
drag, startPoint x: 785, startPoint y: 364, endPoint x: 781, endPoint y: 400, distance: 36.2
click at [787, 362] on div "Select..." at bounding box center [773, 355] width 347 height 26
click at [692, 381] on div "MISSING PARTS" at bounding box center [778, 387] width 367 height 28
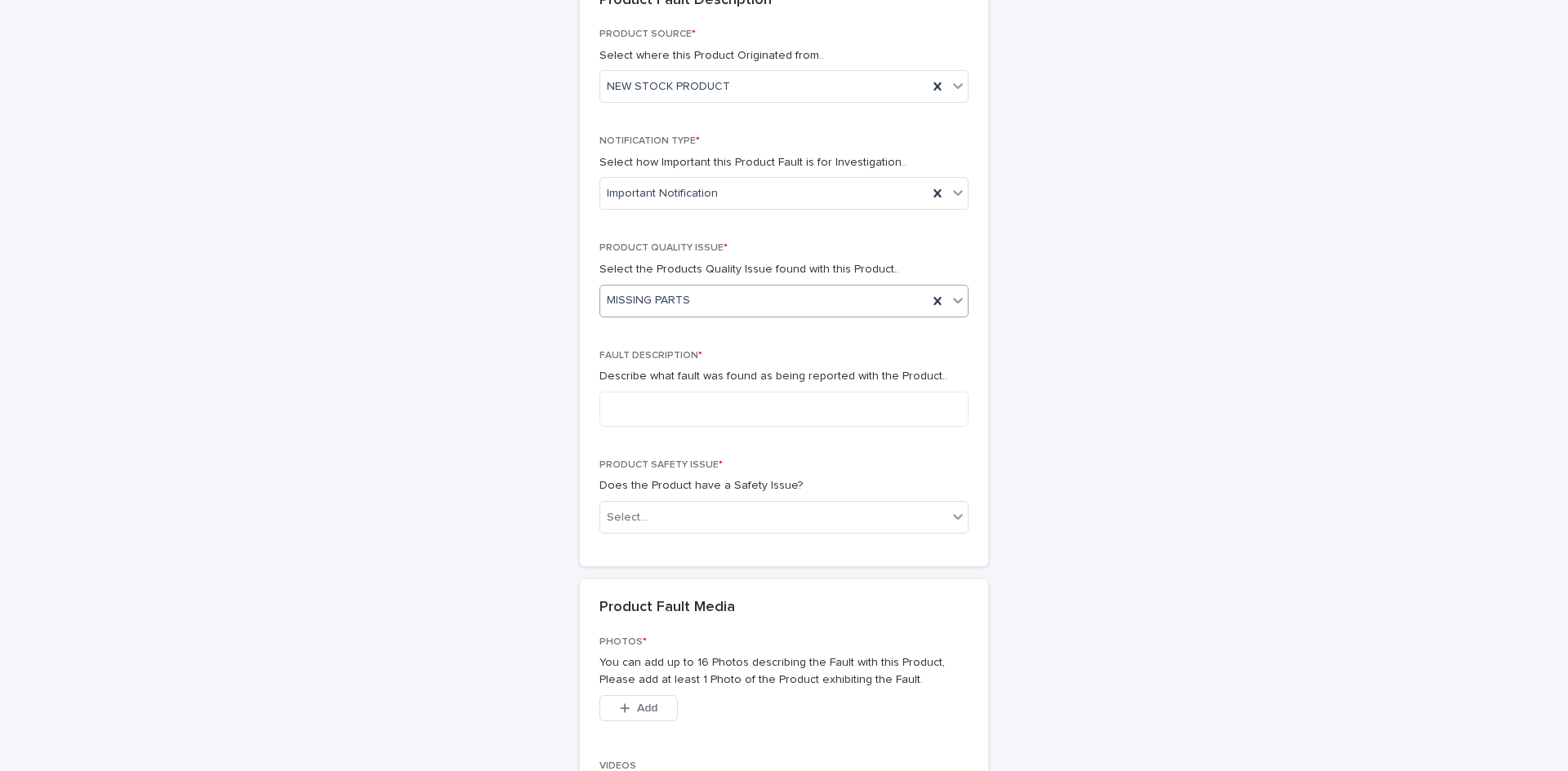
scroll to position [950, 0]
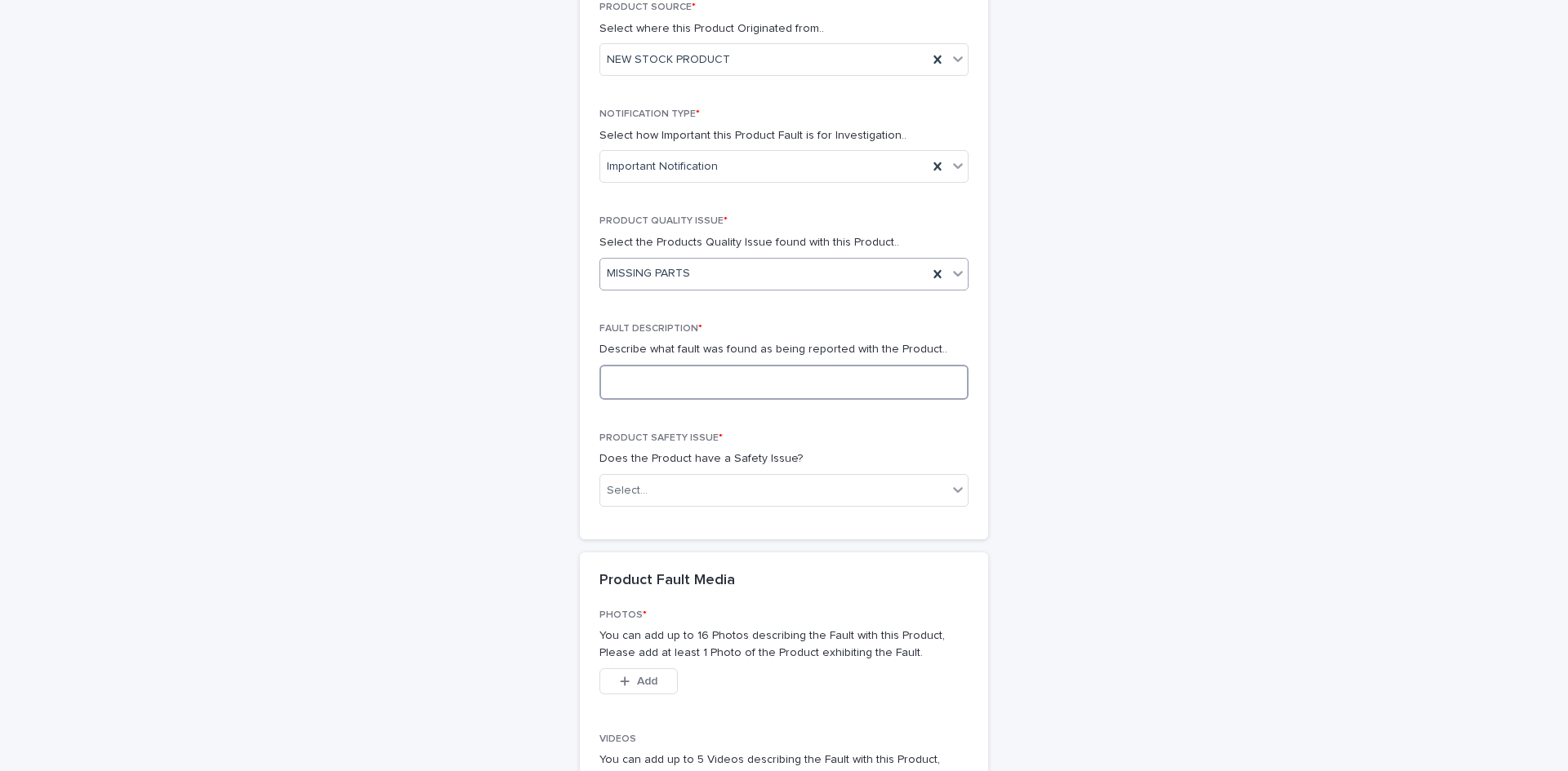
click at [718, 387] on textarea at bounding box center [784, 382] width 369 height 35
type textarea "**********"
click at [832, 484] on div "Select..." at bounding box center [773, 491] width 347 height 26
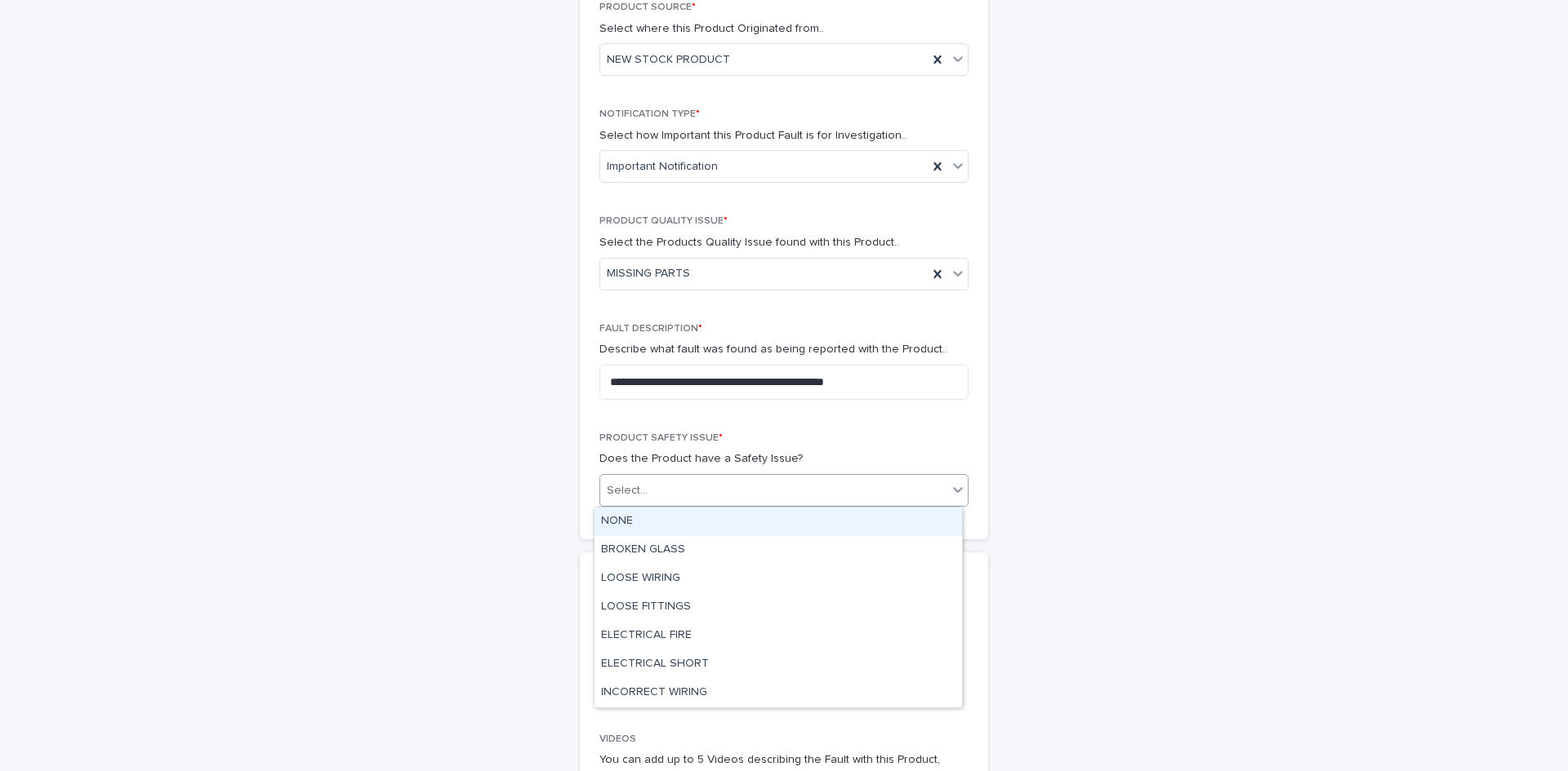
click at [747, 517] on div "NONE" at bounding box center [778, 522] width 367 height 28
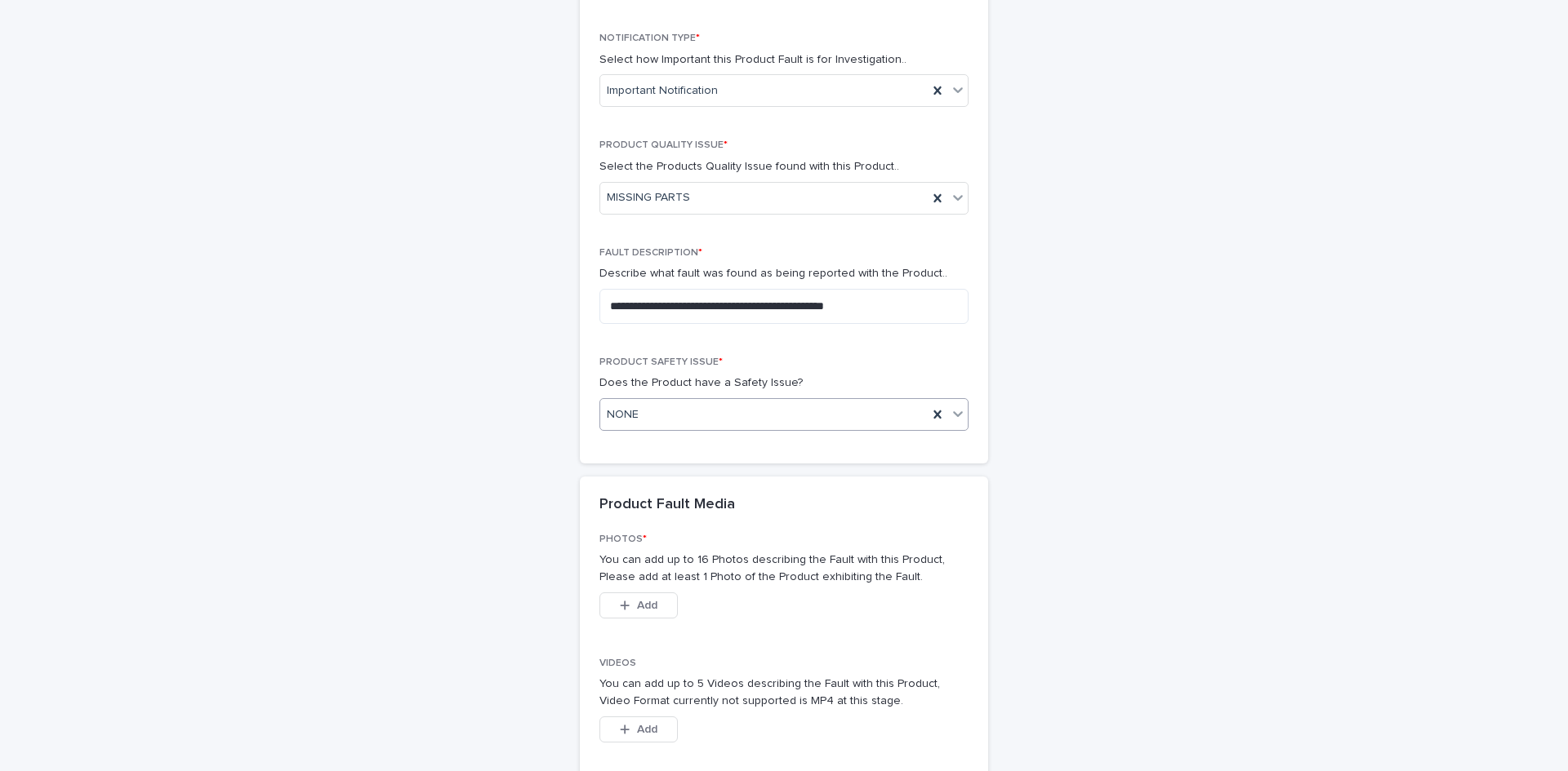
scroll to position [1114, 0]
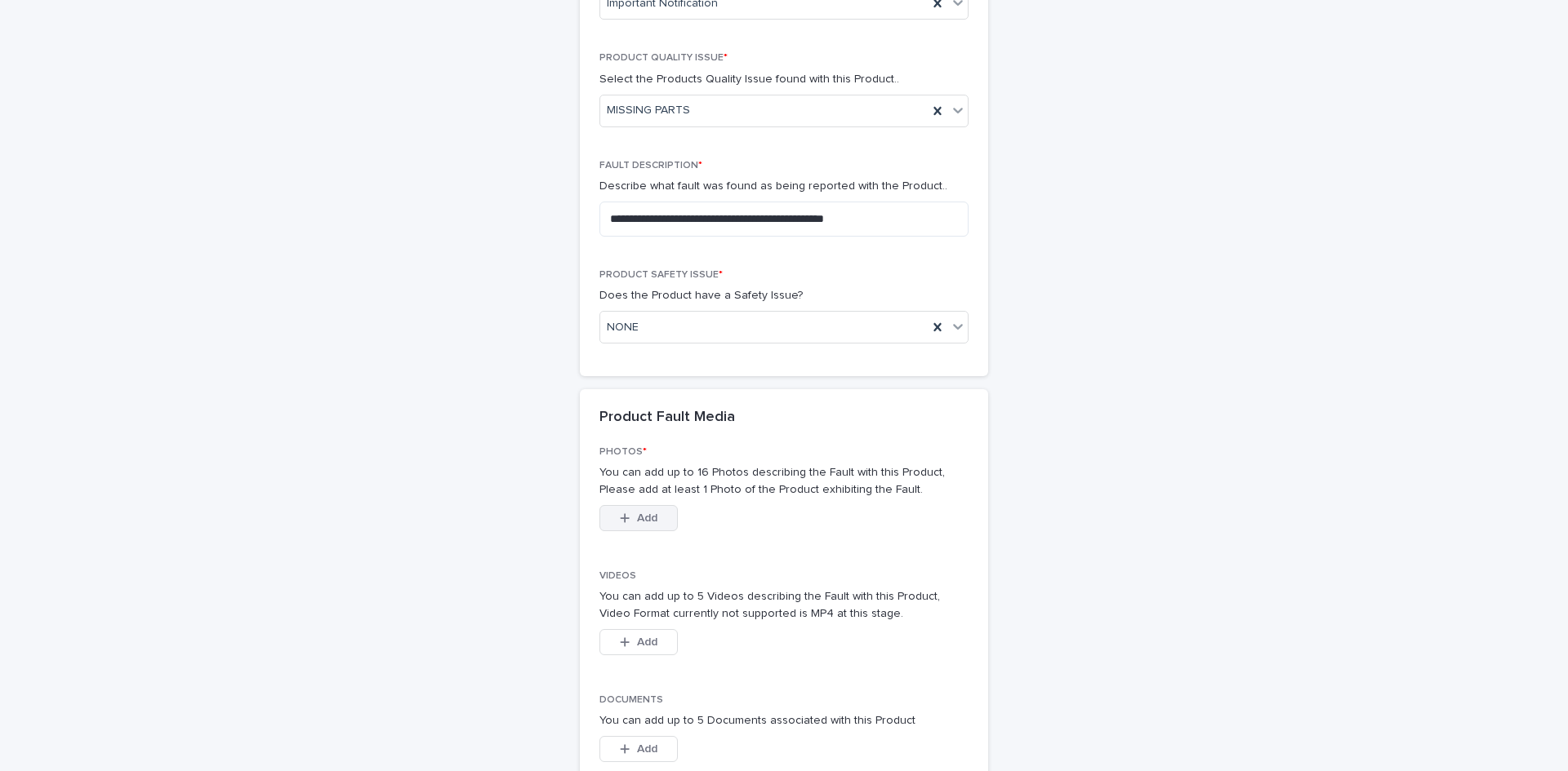
click at [640, 517] on span "Add" at bounding box center [647, 518] width 20 height 11
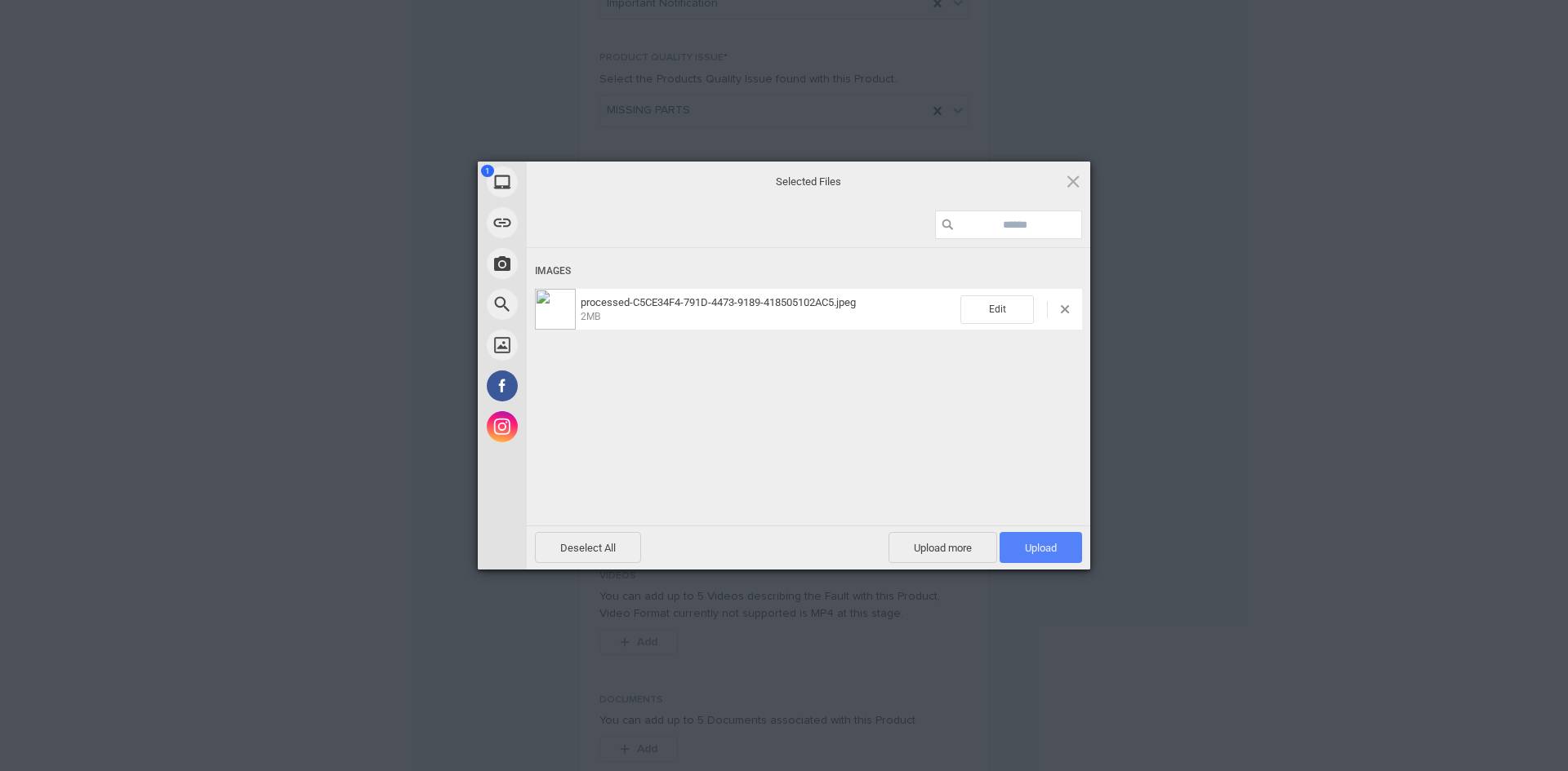
click at [1034, 553] on span "Upload 1" at bounding box center [1041, 548] width 32 height 12
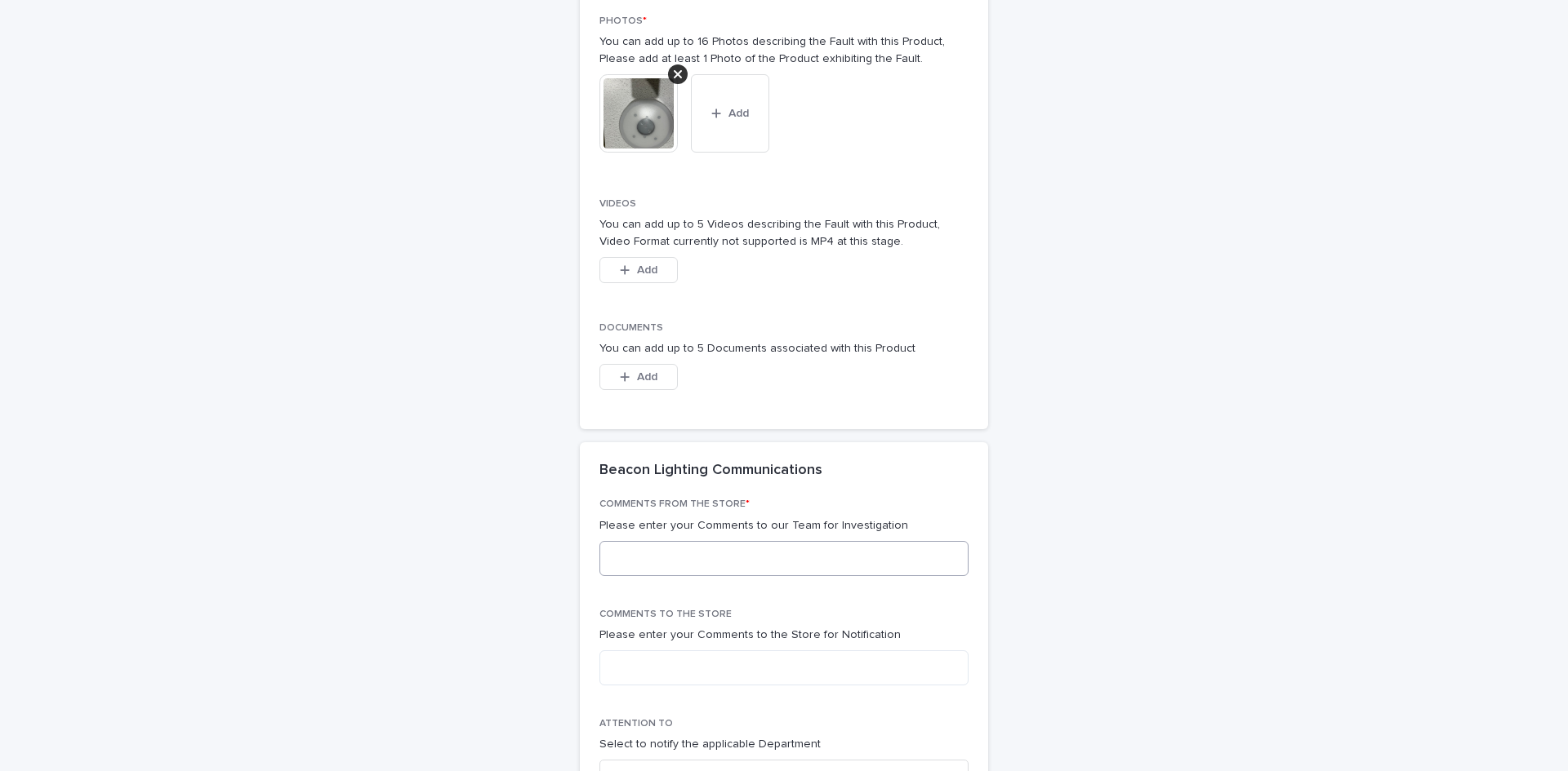
scroll to position [1551, 0]
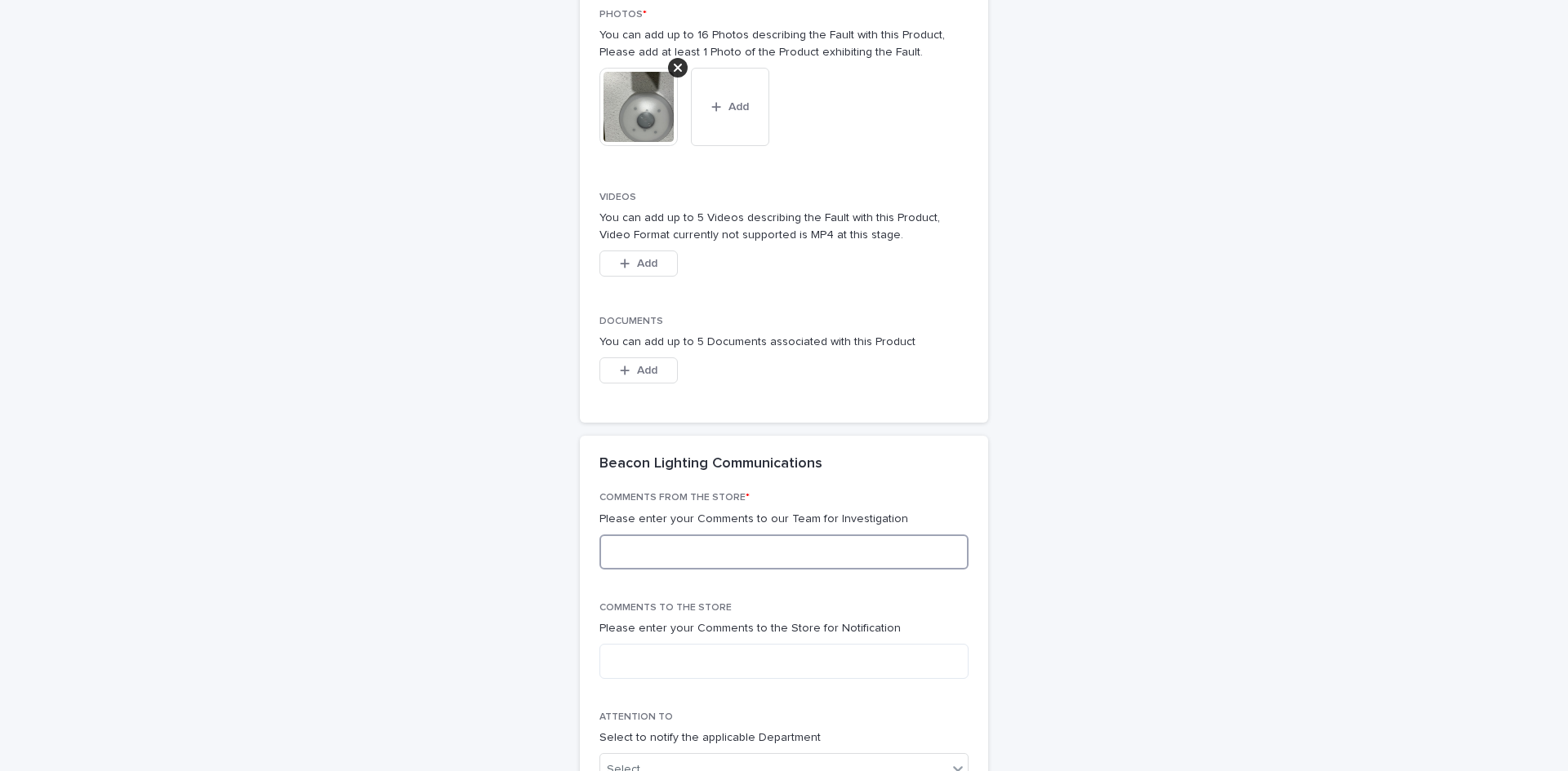
click at [731, 567] on textarea at bounding box center [784, 552] width 369 height 35
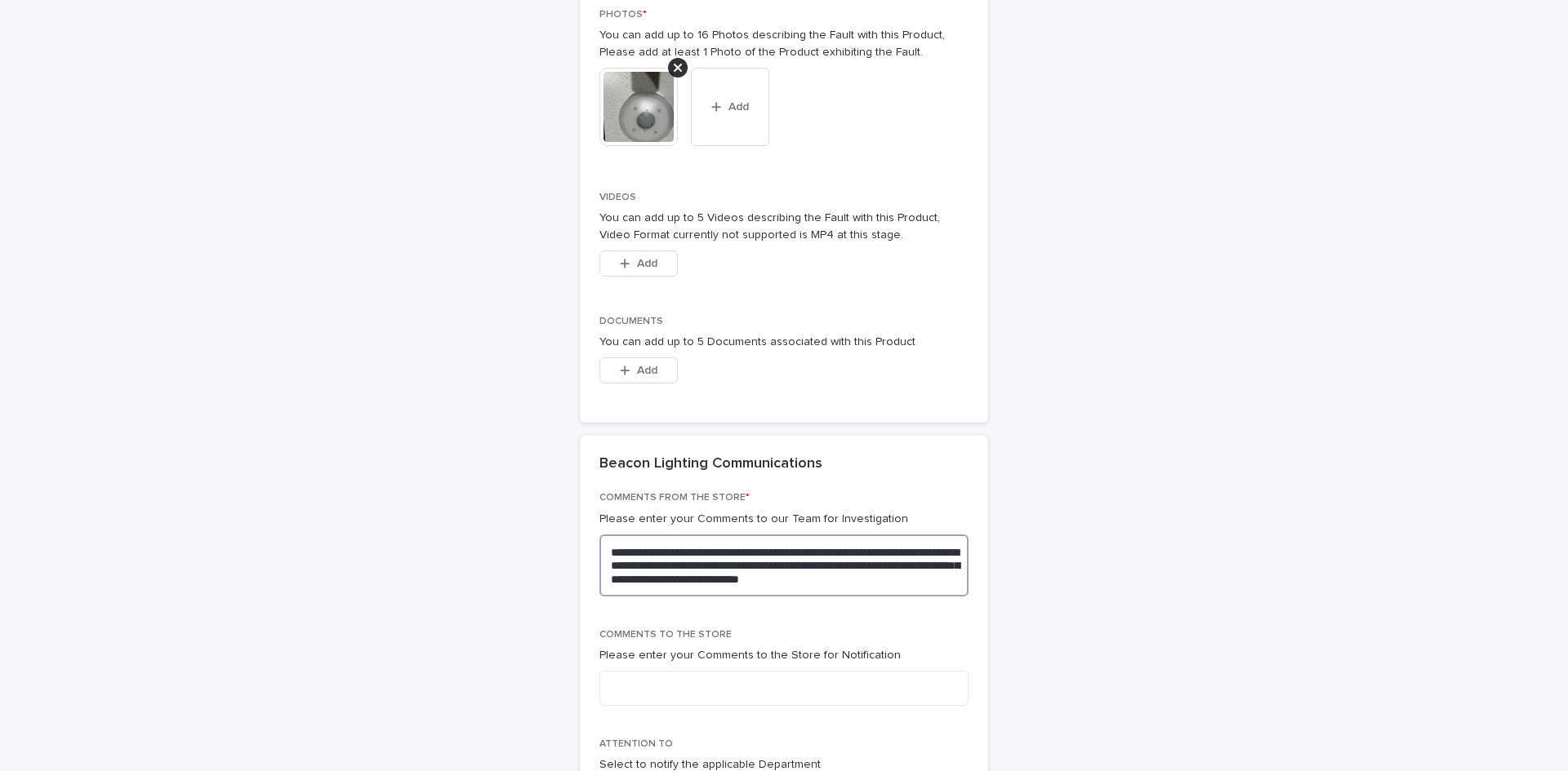
click at [756, 577] on textarea "**********" at bounding box center [784, 565] width 369 height 62
click at [877, 552] on textarea "**********" at bounding box center [784, 565] width 369 height 62
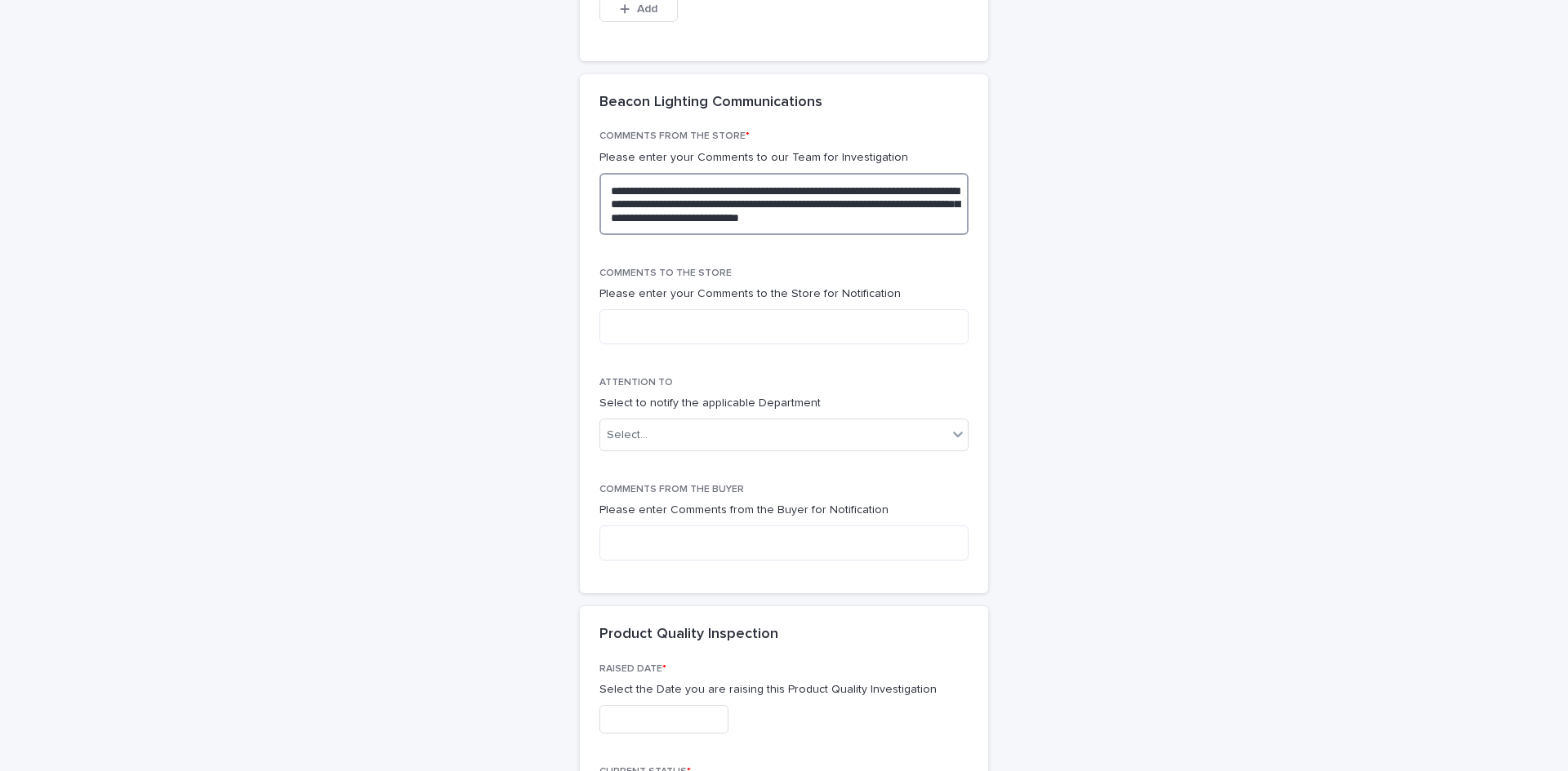
scroll to position [2122, 0]
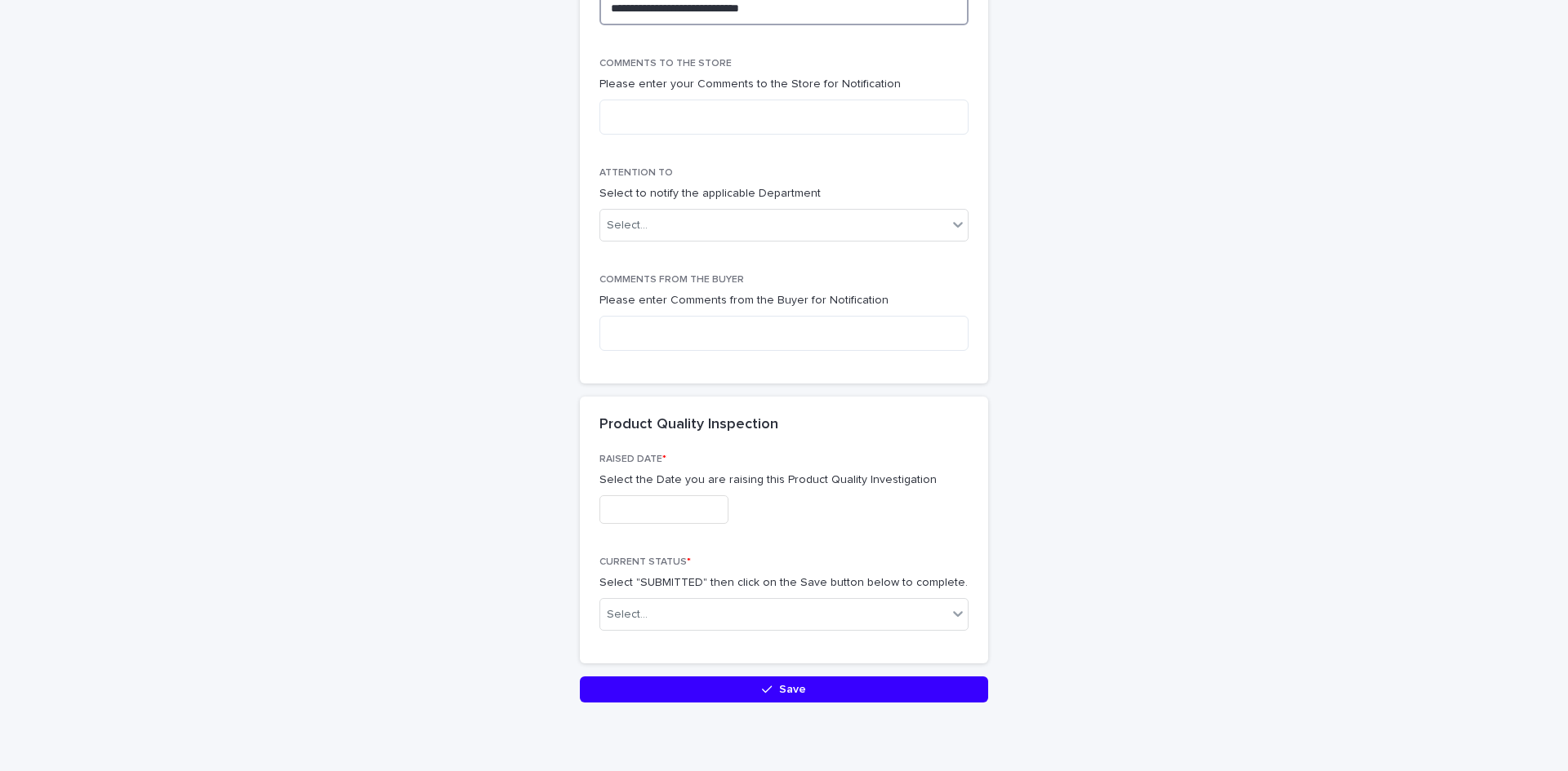
type textarea "**********"
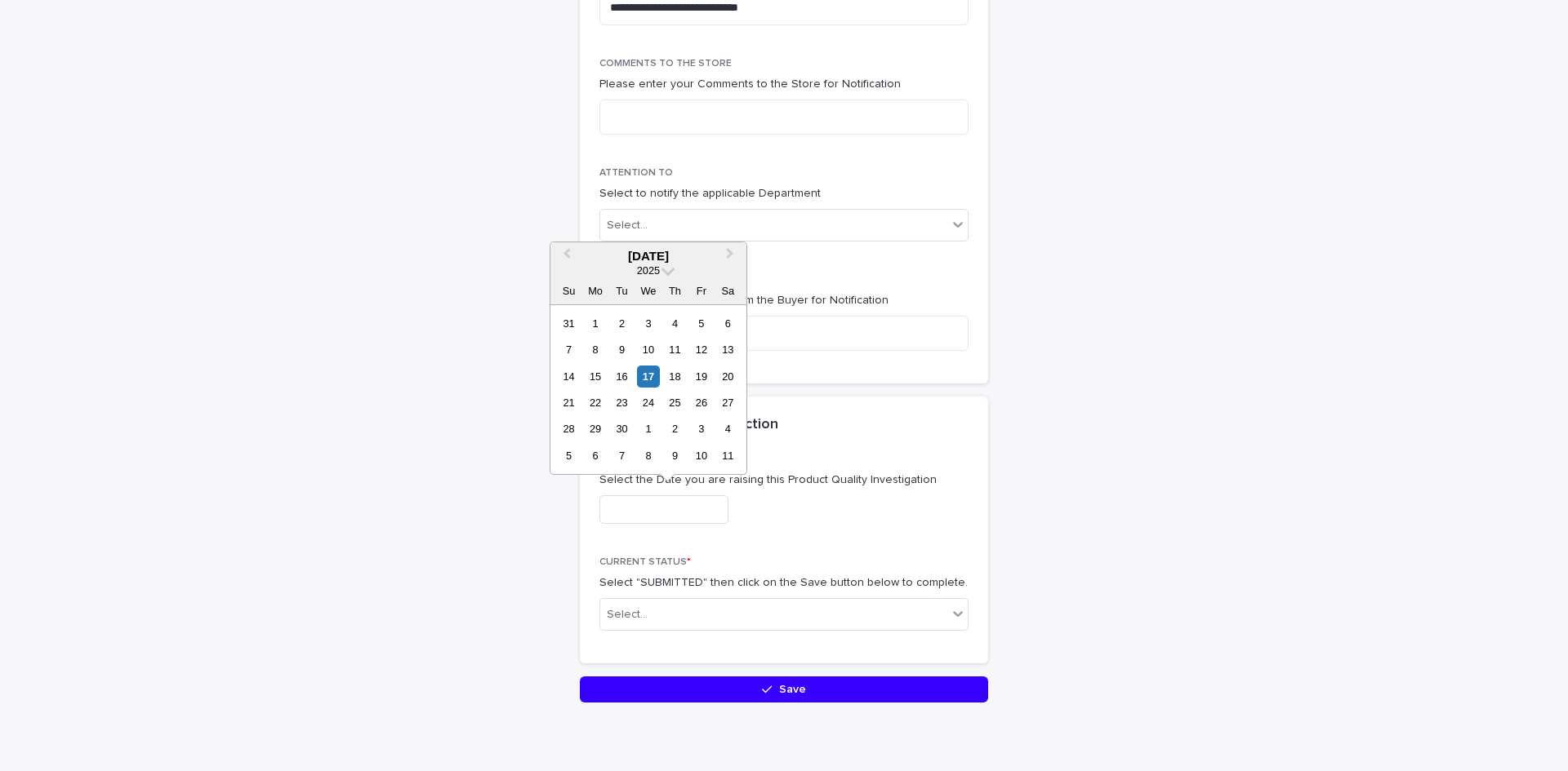
click at [714, 503] on input "text" at bounding box center [663, 510] width 129 height 28
click at [648, 384] on div "17" at bounding box center [648, 376] width 22 height 22
type input "**********"
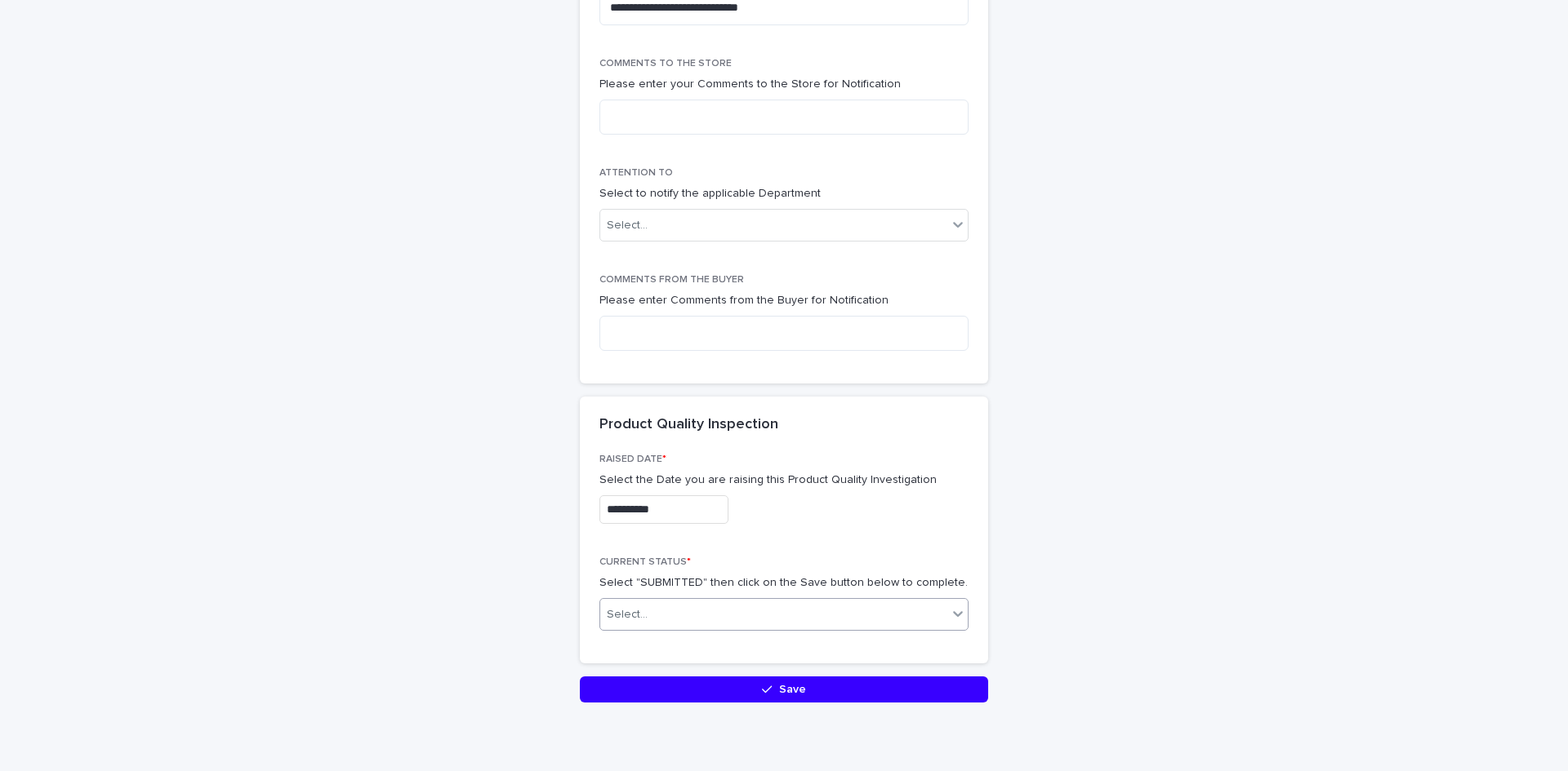
click at [750, 608] on div "Select..." at bounding box center [773, 615] width 347 height 26
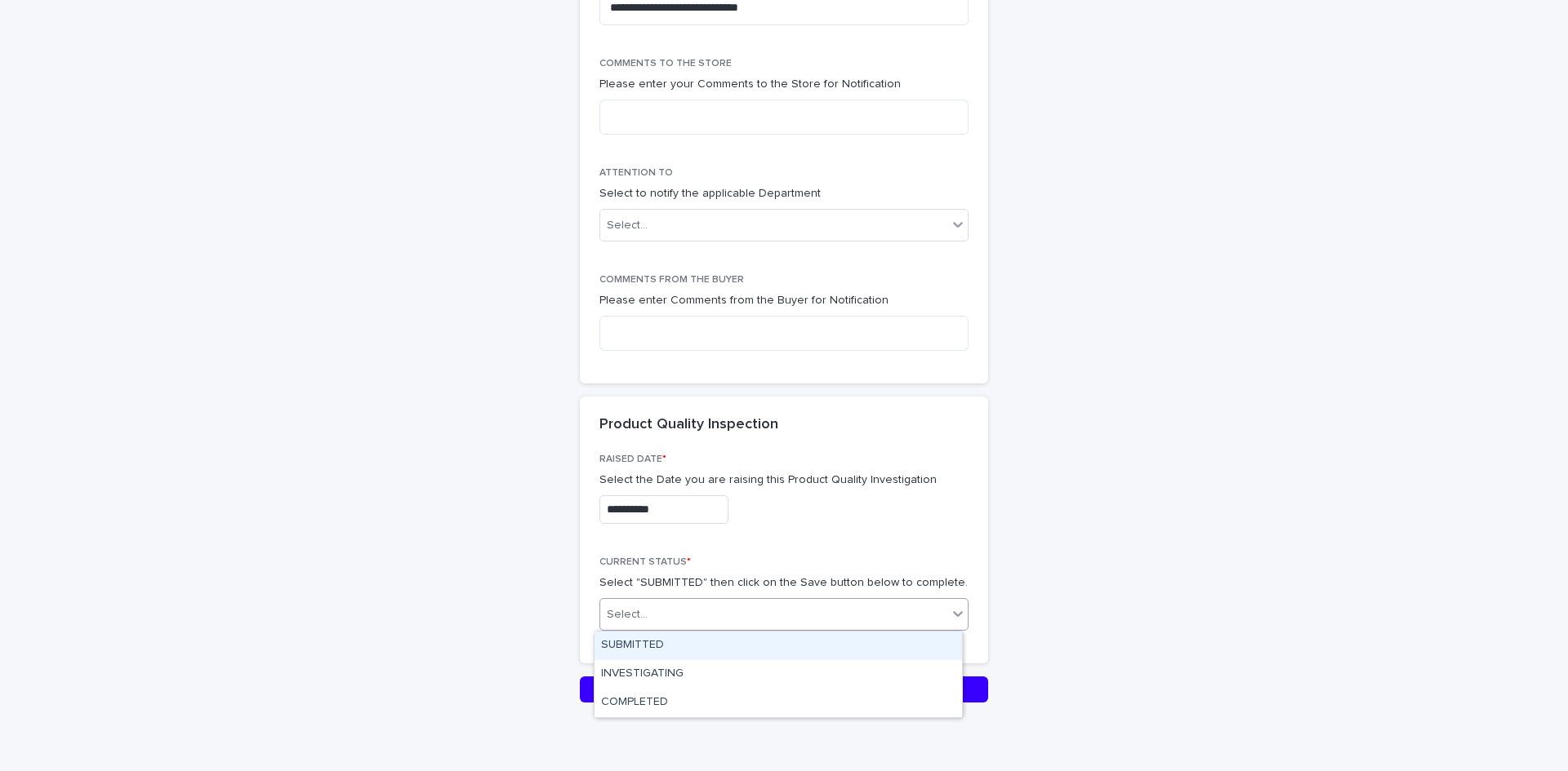
click at [685, 646] on div "SUBMITTED" at bounding box center [778, 646] width 367 height 28
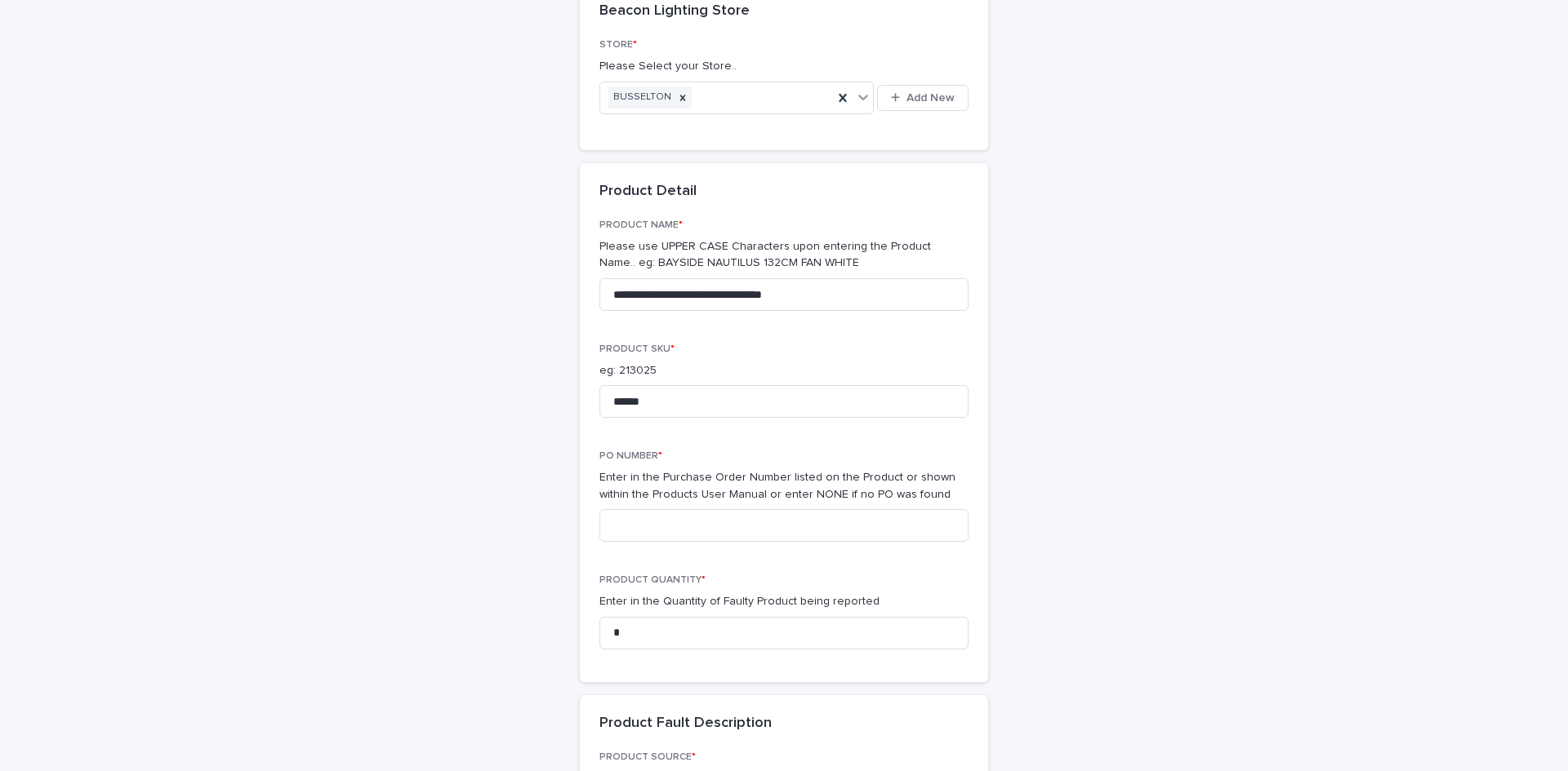
scroll to position [245, 0]
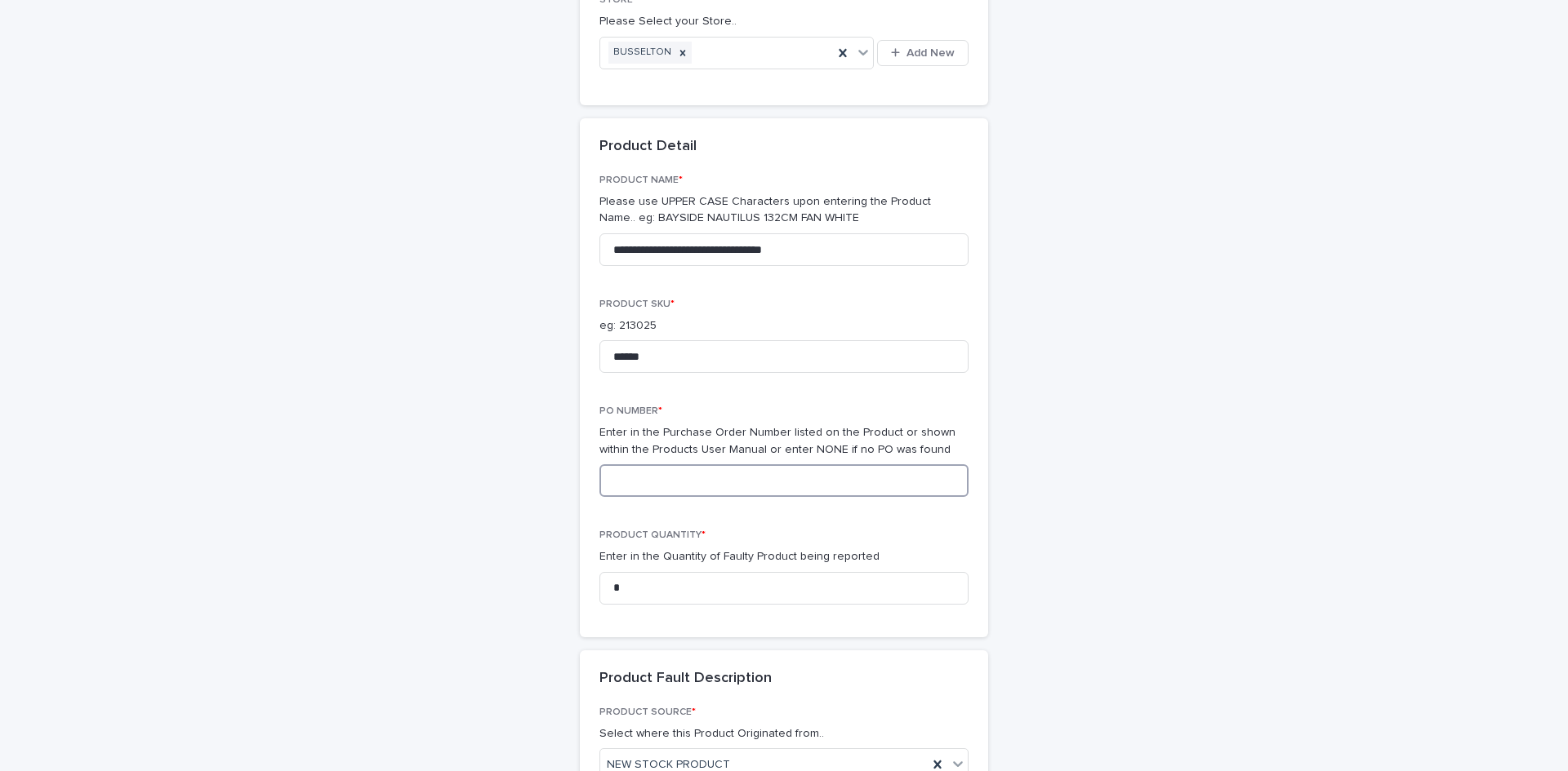
click at [755, 481] on input at bounding box center [784, 480] width 369 height 33
type input "*"
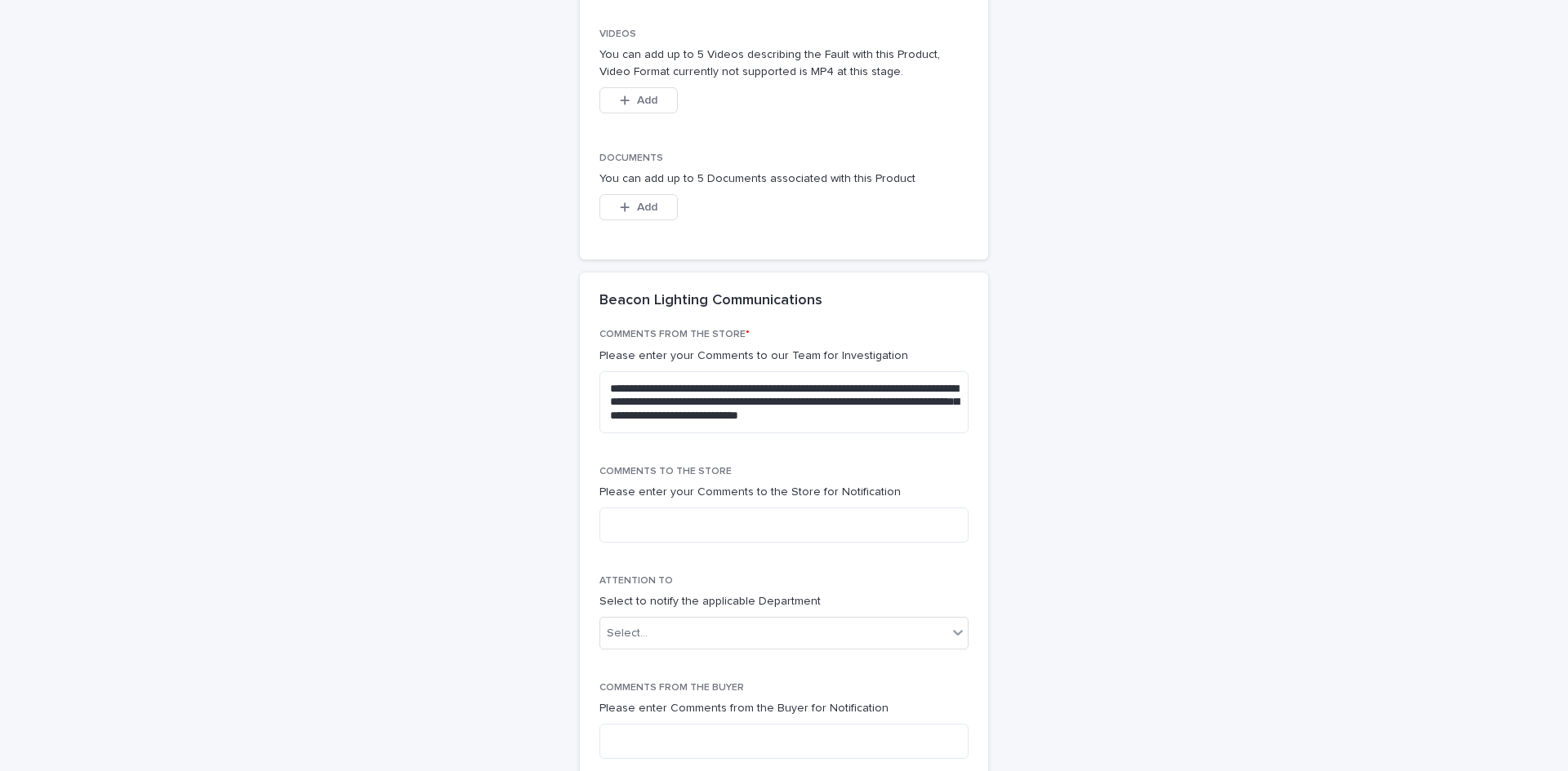
scroll to position [2122, 0]
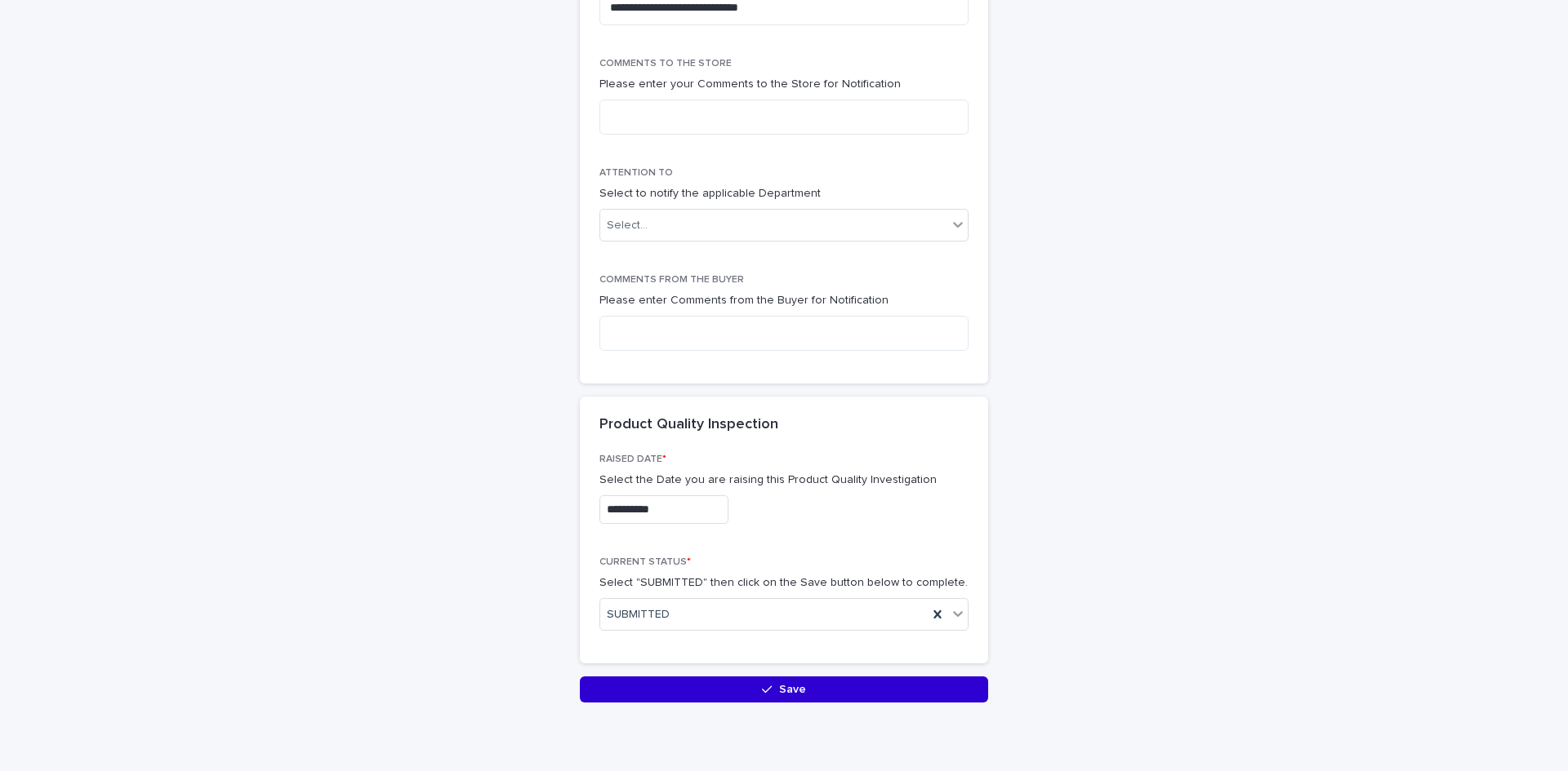
type input "**********"
click at [871, 689] on button "Save" at bounding box center [784, 690] width 408 height 26
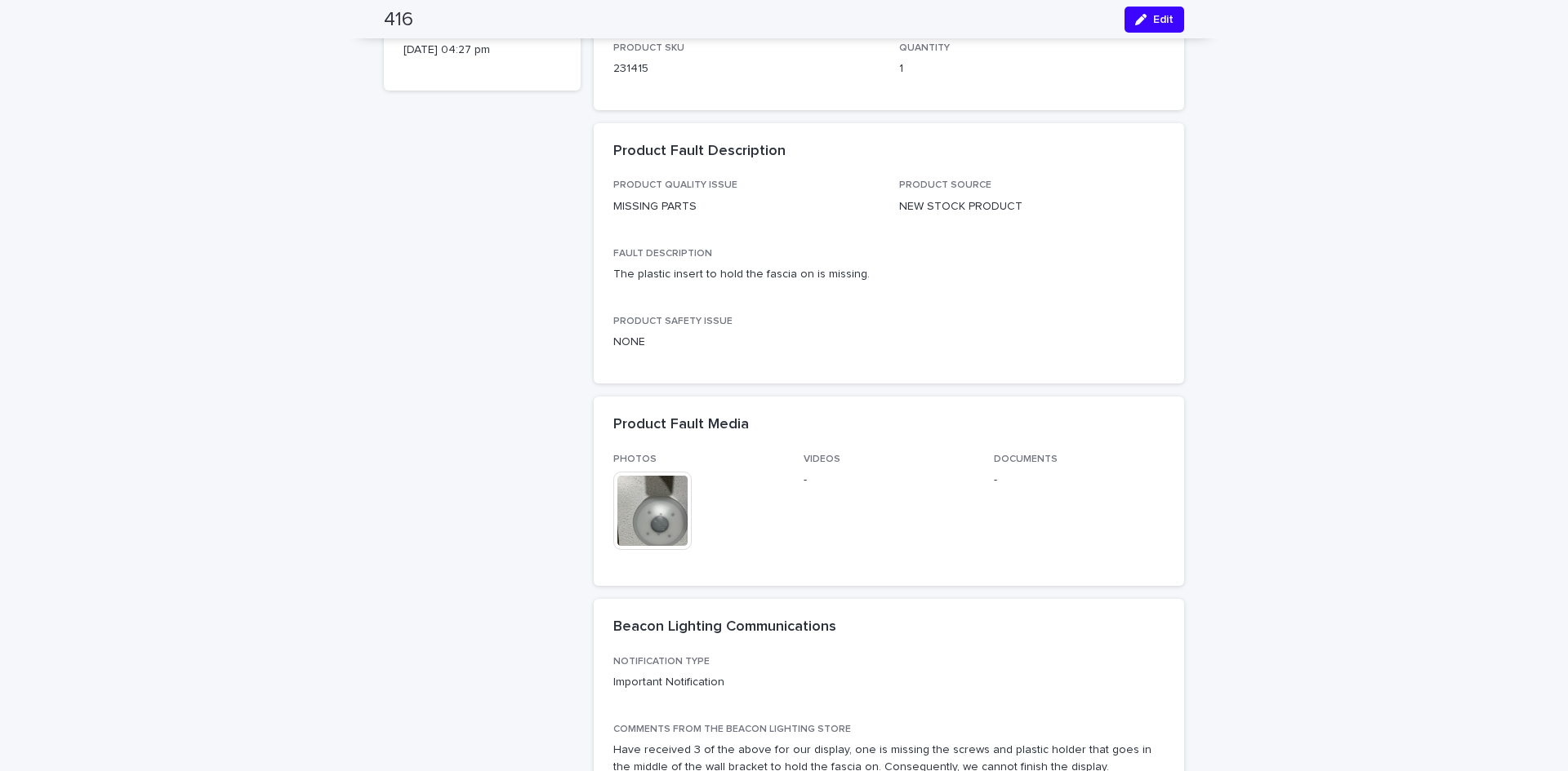
scroll to position [77, 0]
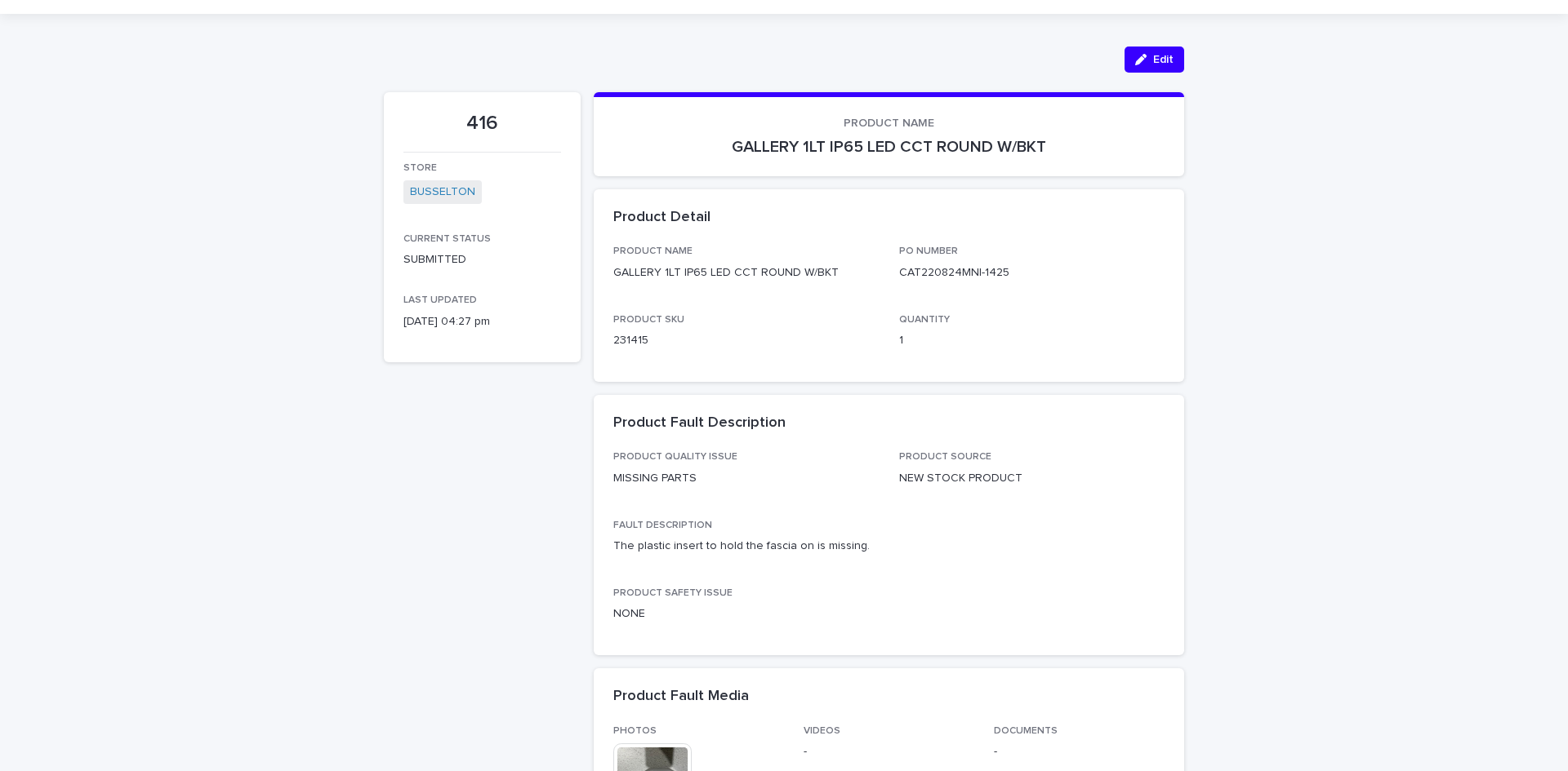
click at [633, 343] on p "231415" at bounding box center [746, 340] width 266 height 17
copy p "231415"
